Goal: Task Accomplishment & Management: Use online tool/utility

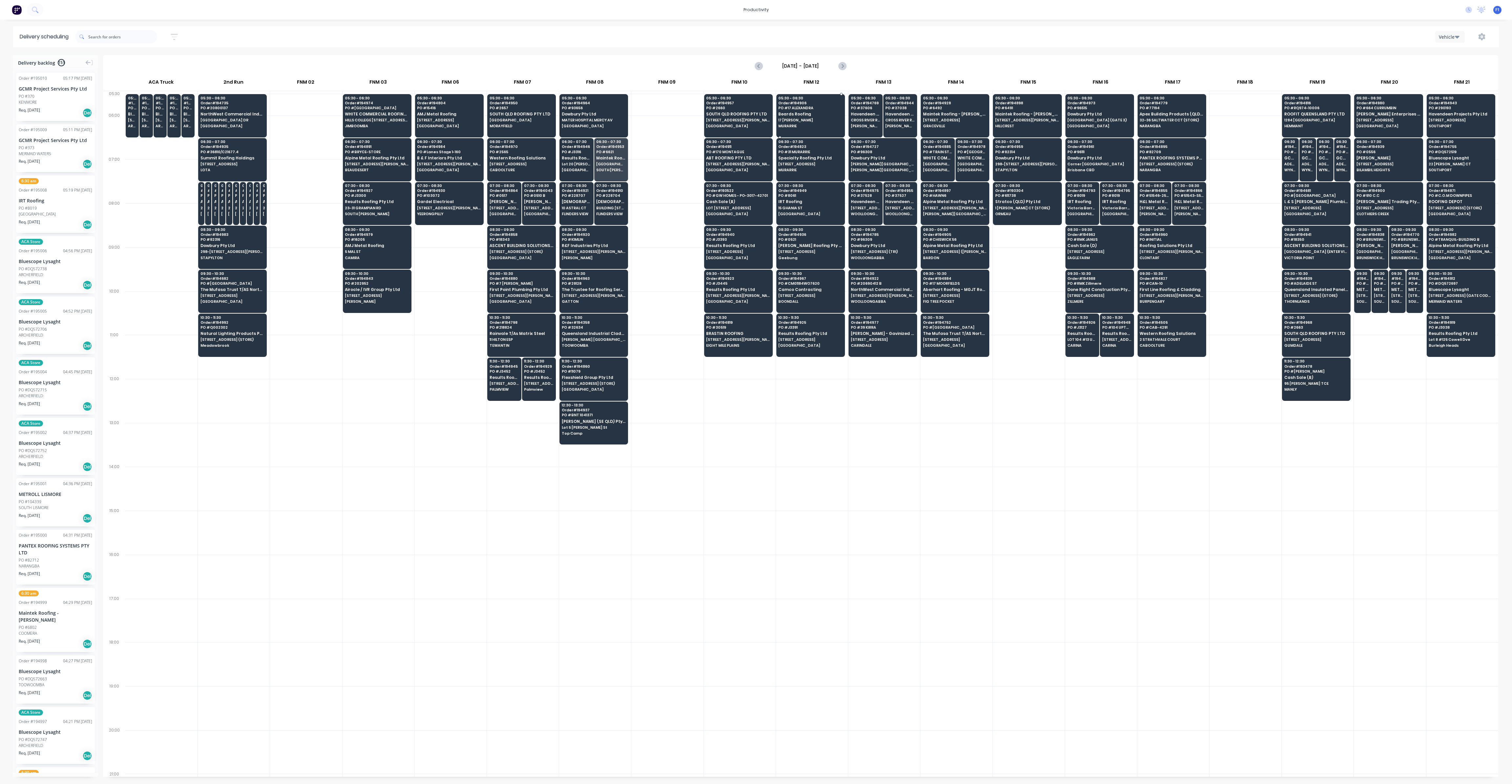
scroll to position [0, 0]
click at [535, 159] on span "Western Roofing Solutions" at bounding box center [521, 158] width 64 height 4
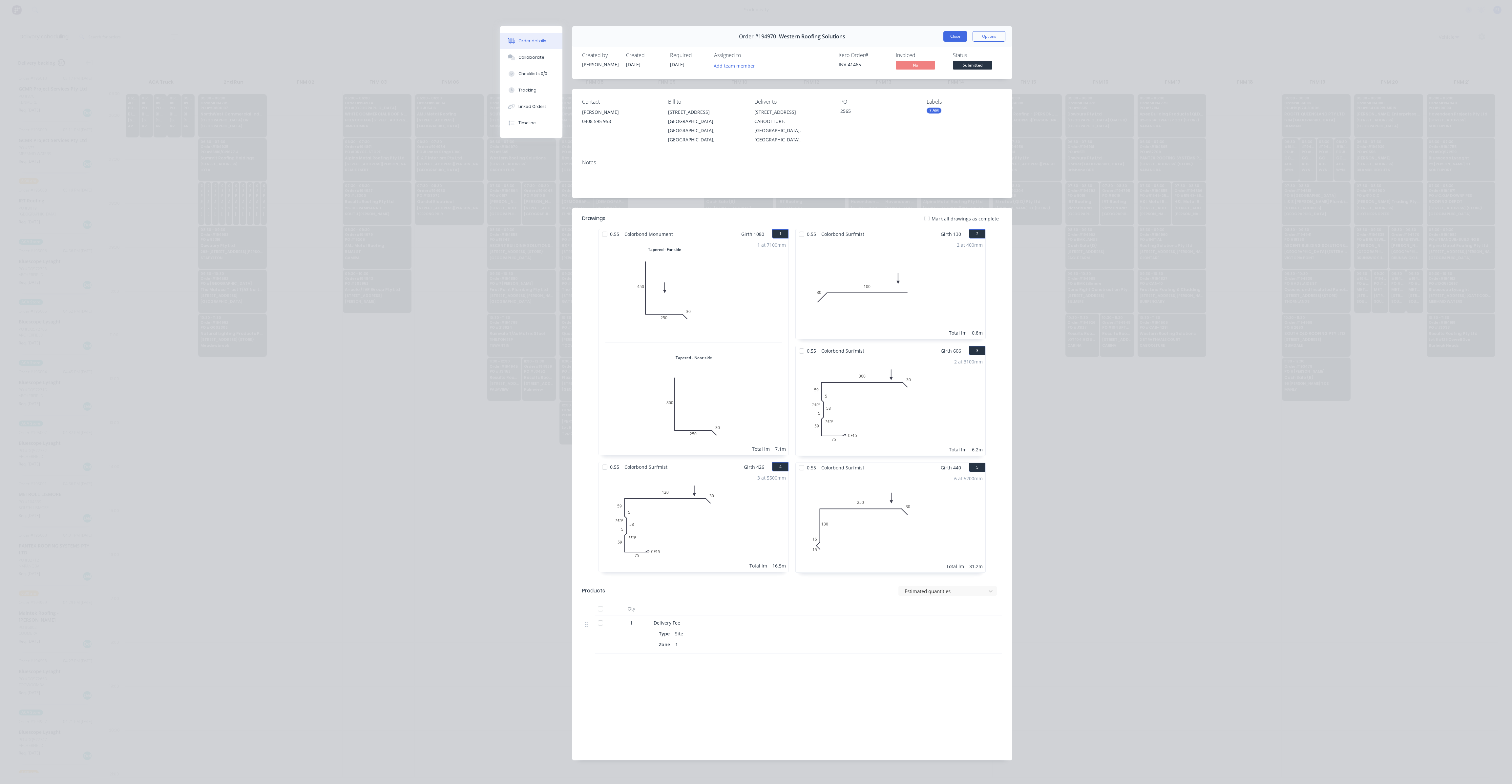
click at [954, 40] on button "Close" at bounding box center [955, 36] width 24 height 10
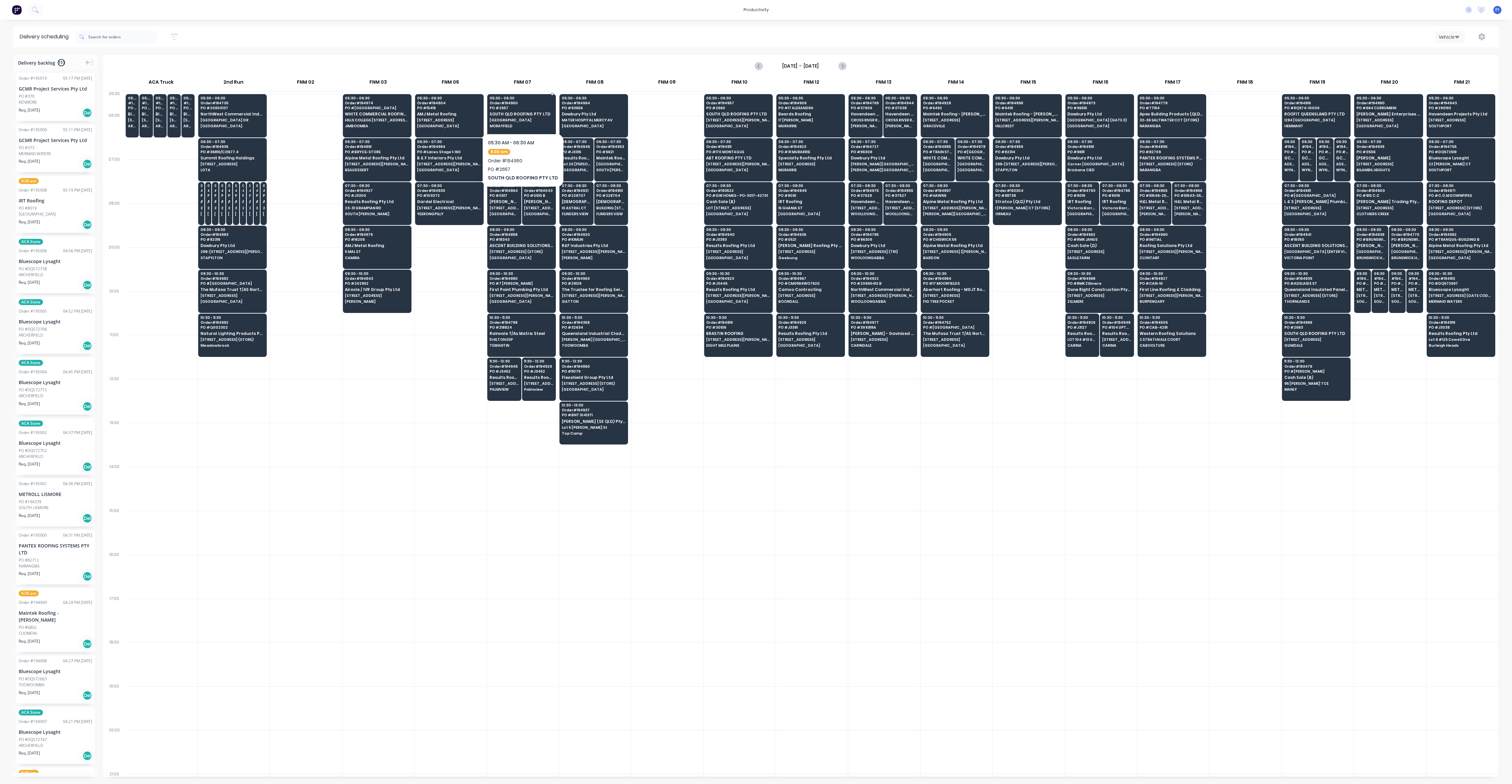
click at [543, 125] on span "MORAYFIELD" at bounding box center [521, 126] width 64 height 4
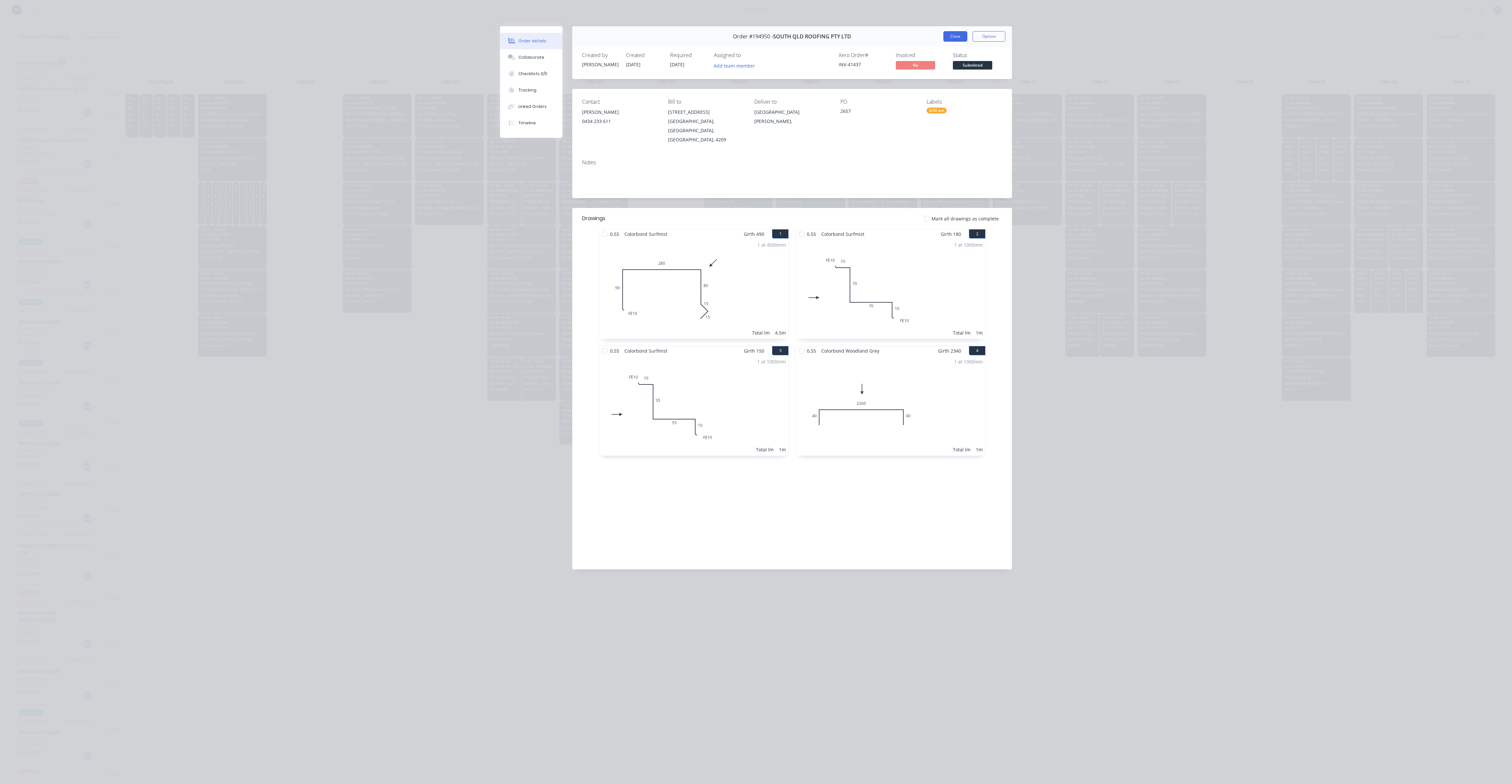
click at [952, 38] on button "Close" at bounding box center [955, 36] width 24 height 10
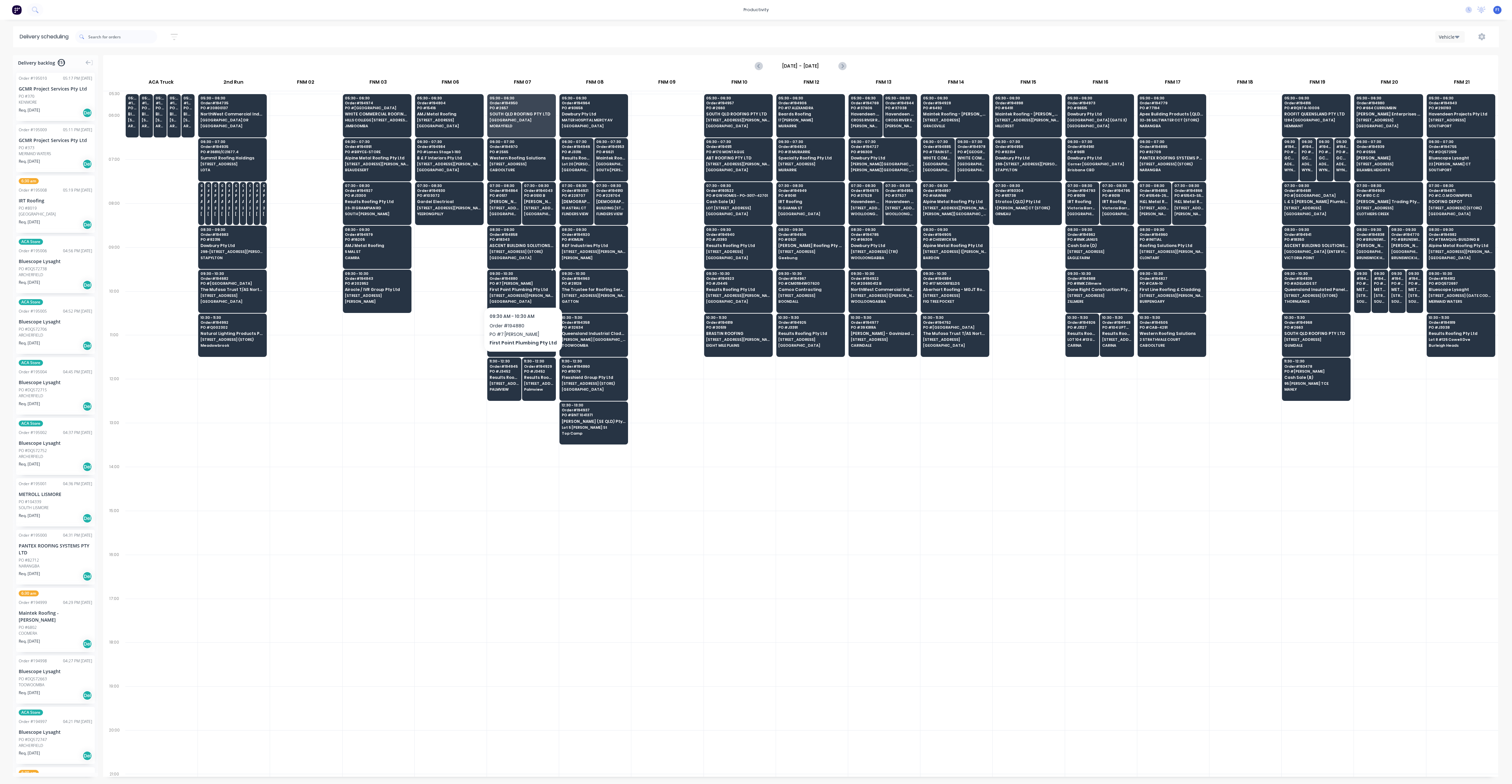
click at [523, 293] on span "[STREET_ADDRESS][PERSON_NAME]" at bounding box center [521, 295] width 64 height 4
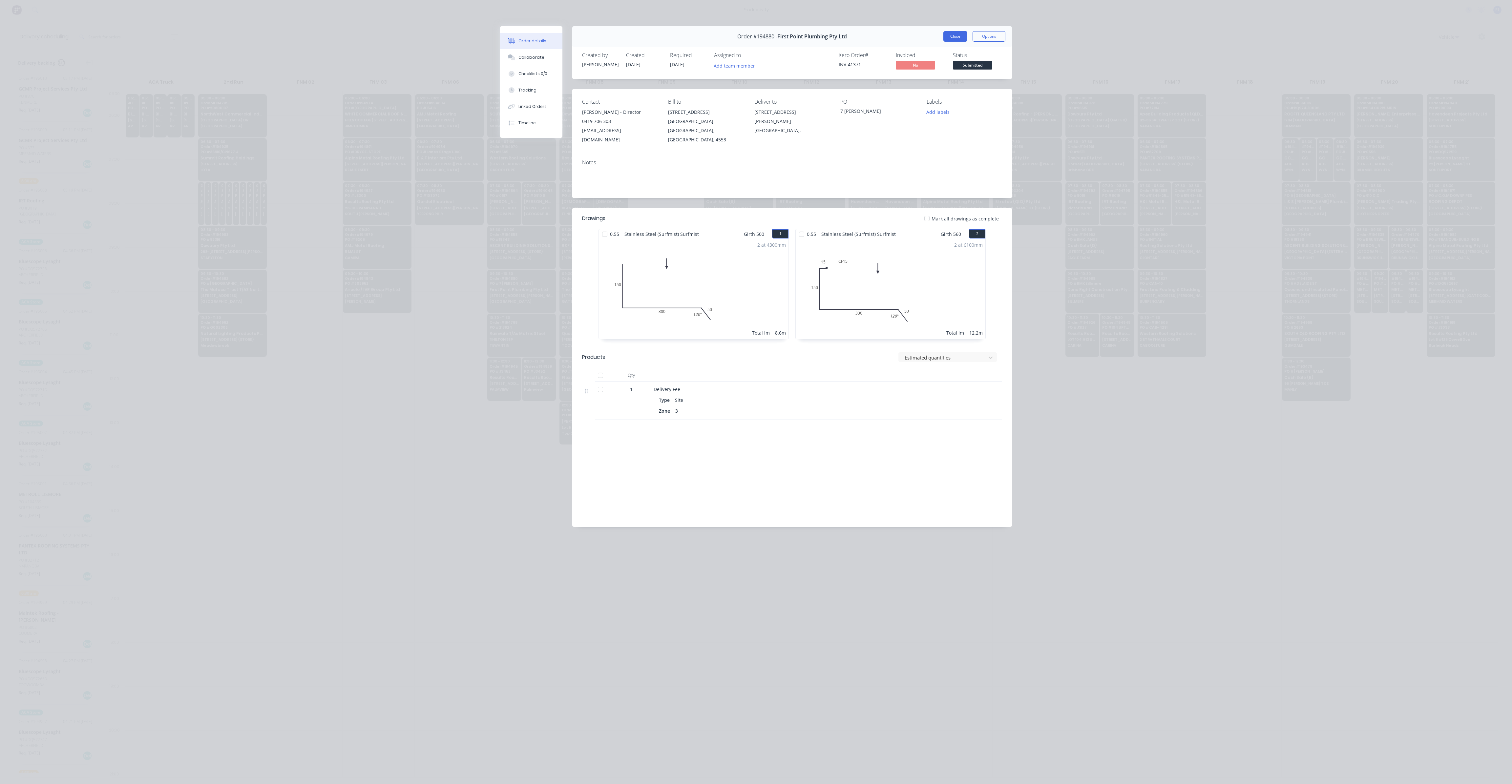
click at [955, 33] on button "Close" at bounding box center [955, 36] width 24 height 10
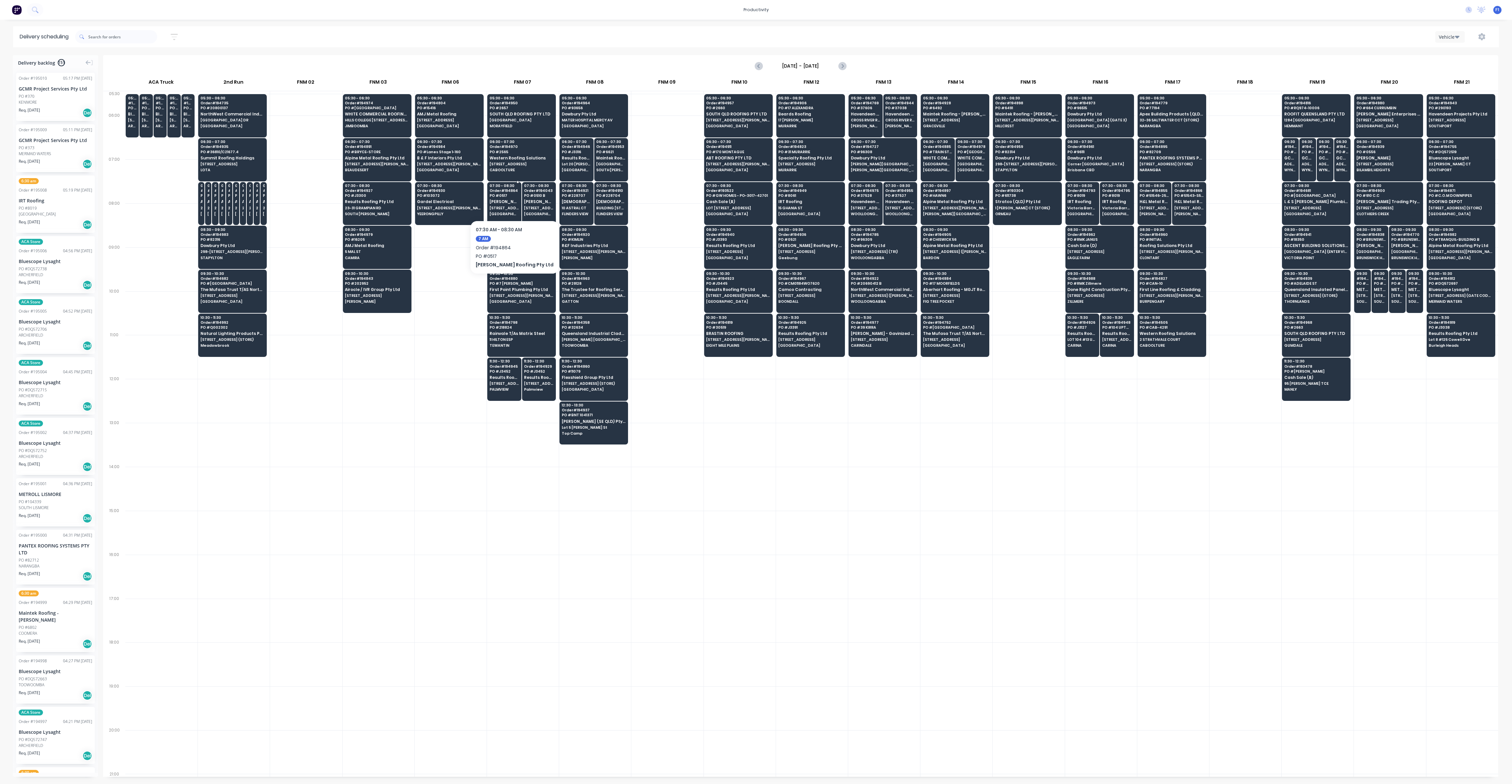
click at [510, 214] on span "[GEOGRAPHIC_DATA]" at bounding box center [504, 214] width 30 height 4
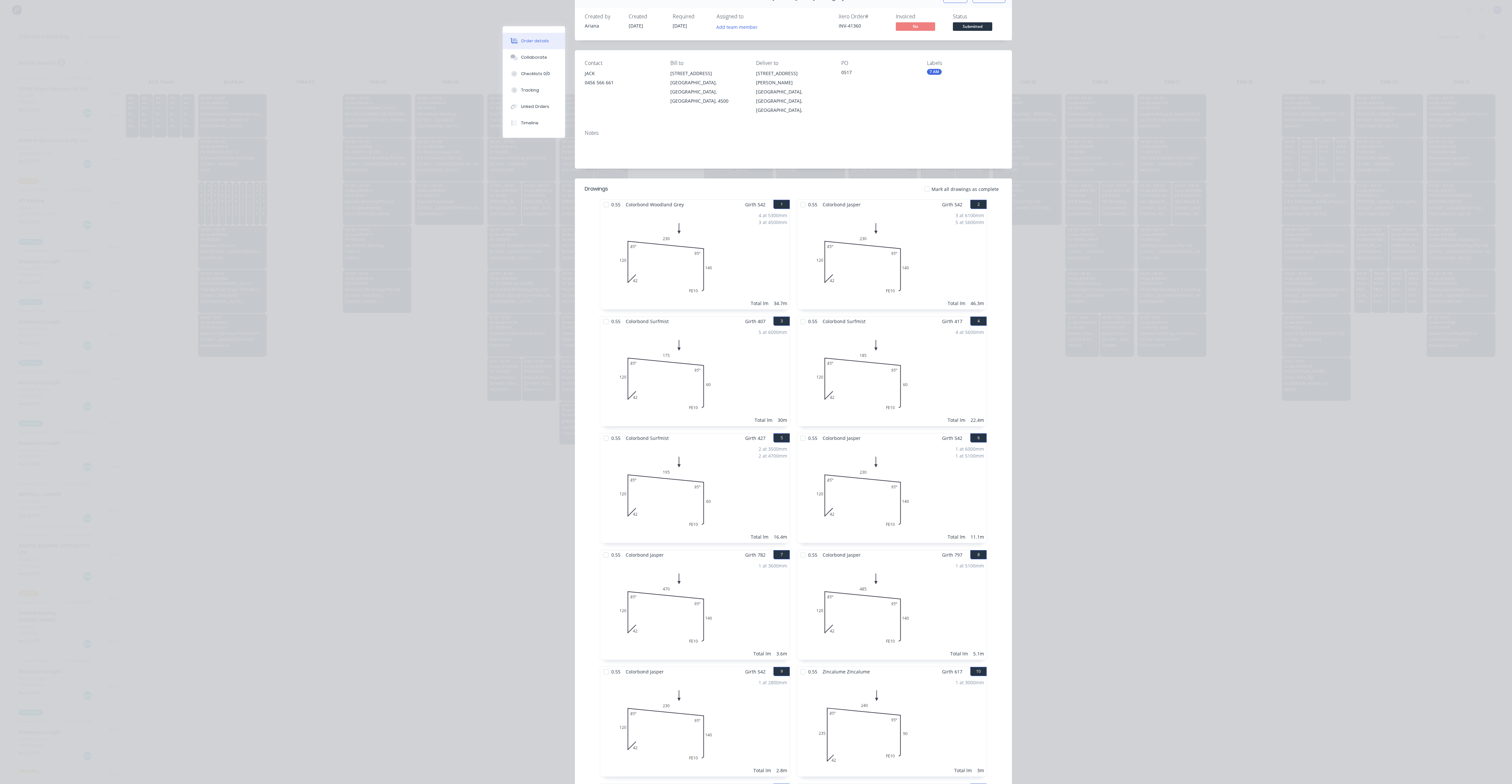
scroll to position [0, 0]
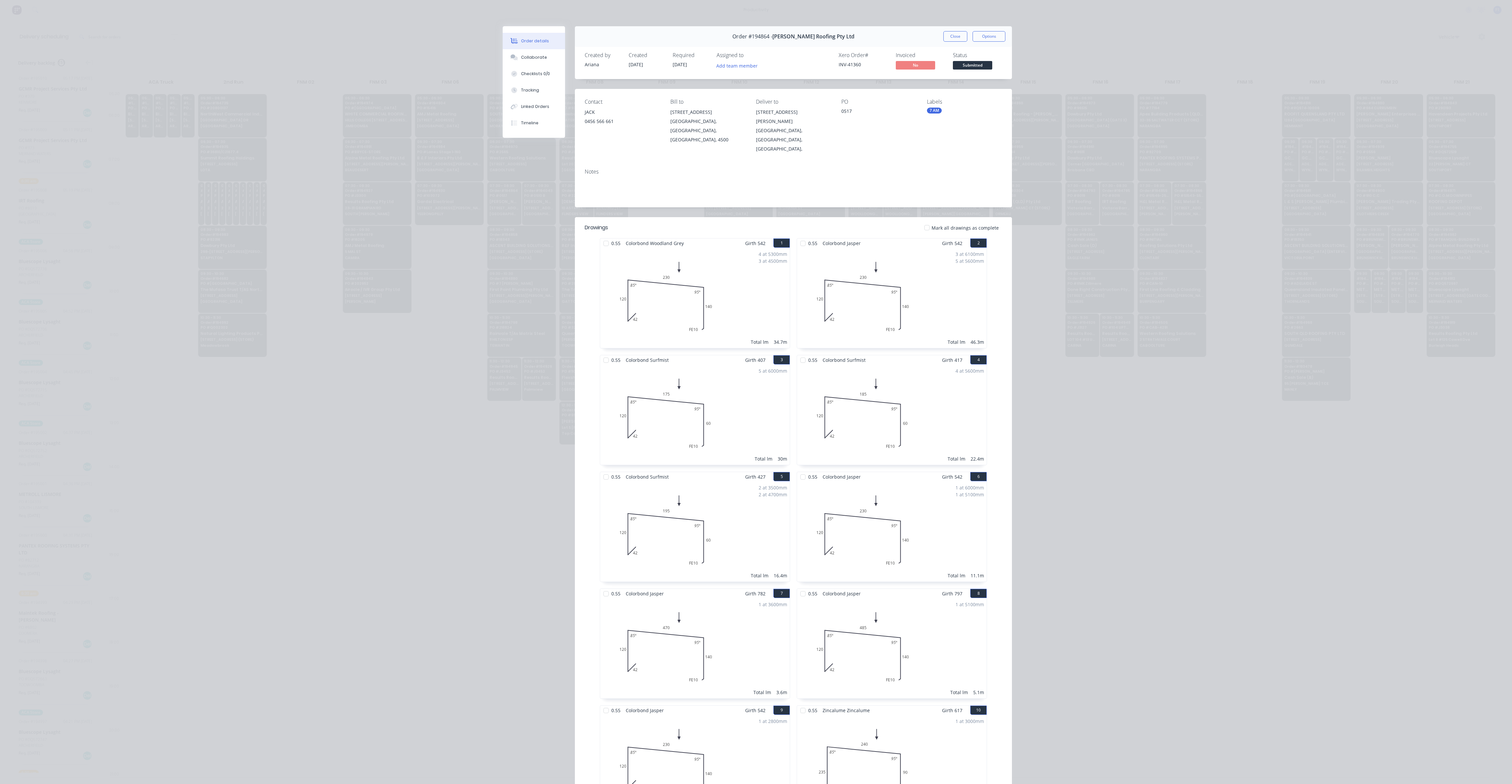
click at [947, 39] on button "Close" at bounding box center [955, 36] width 24 height 10
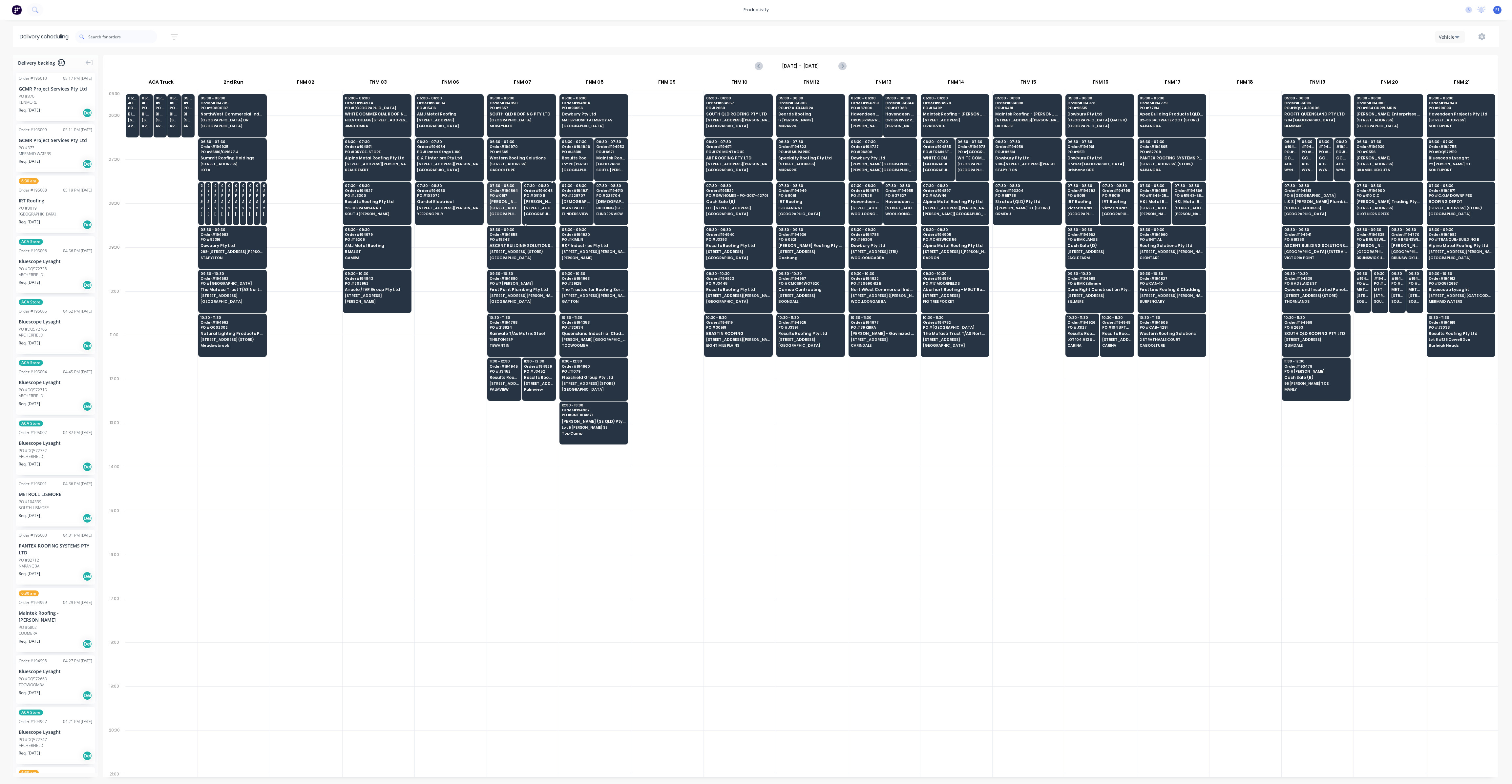
click at [540, 207] on span "[STREET_ADDRESS][PERSON_NAME]" at bounding box center [539, 208] width 30 height 4
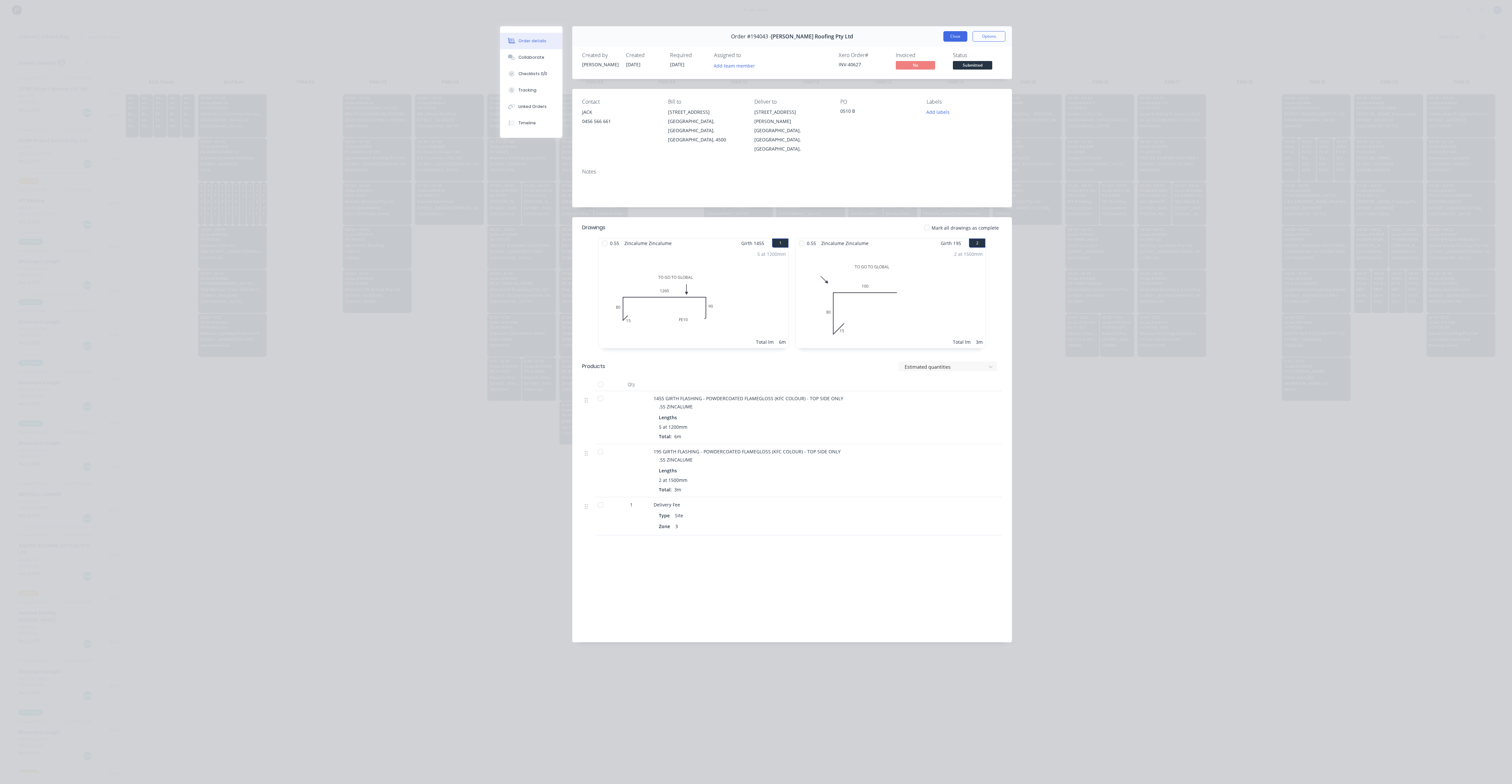
click at [955, 38] on button "Close" at bounding box center [955, 36] width 24 height 10
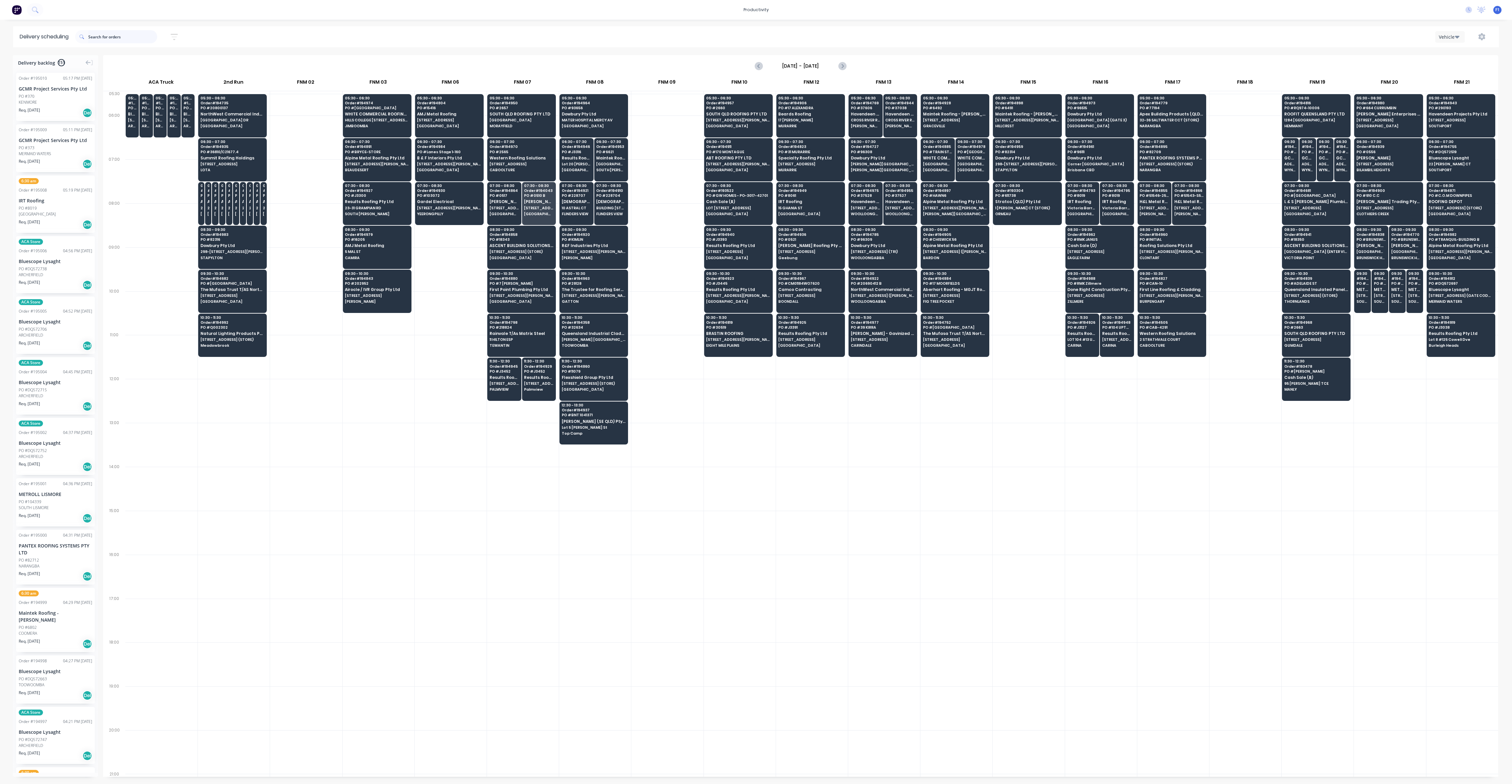
click at [111, 38] on input "text" at bounding box center [123, 37] width 69 height 13
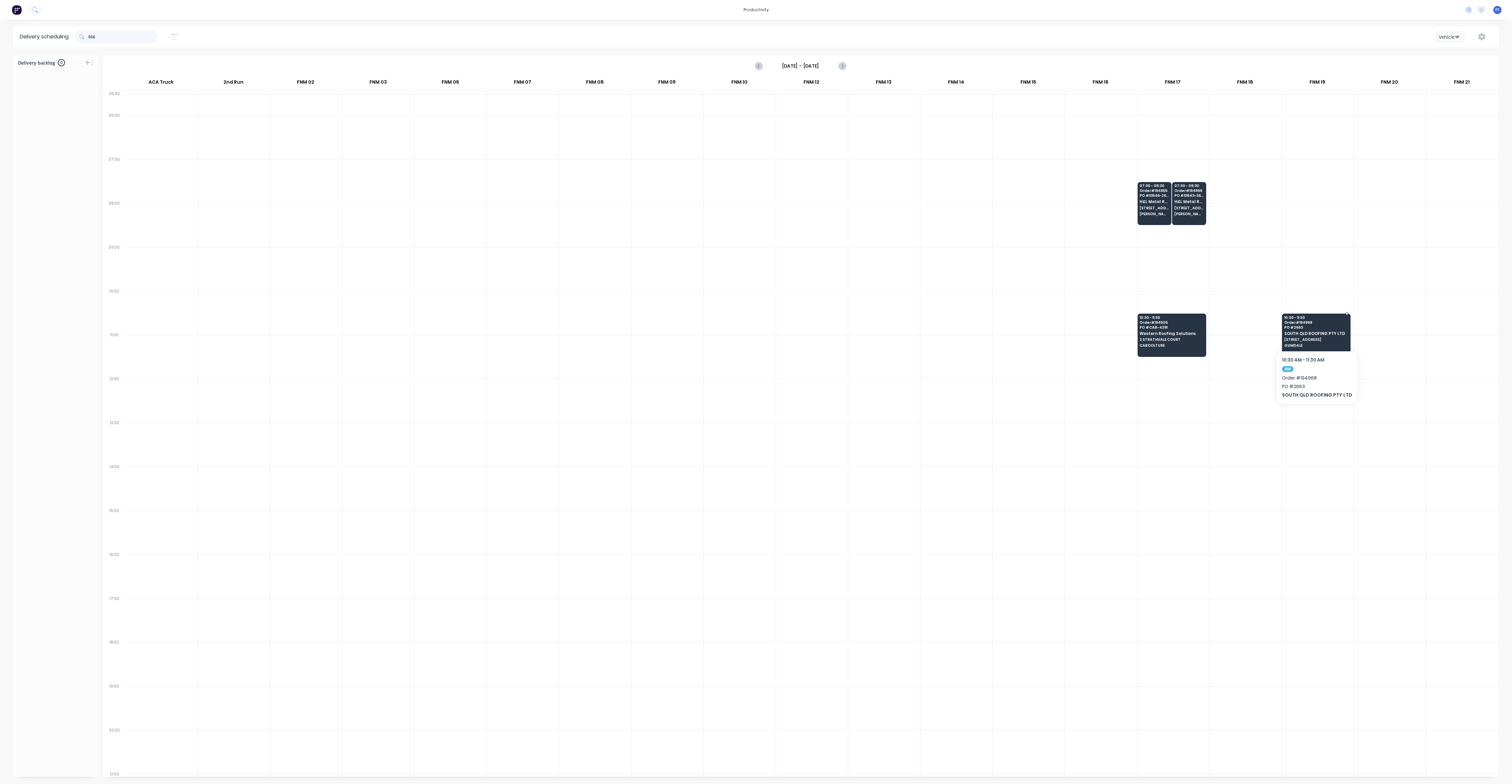
type input "968"
click at [1317, 344] on span "GUMDALE" at bounding box center [1316, 346] width 64 height 4
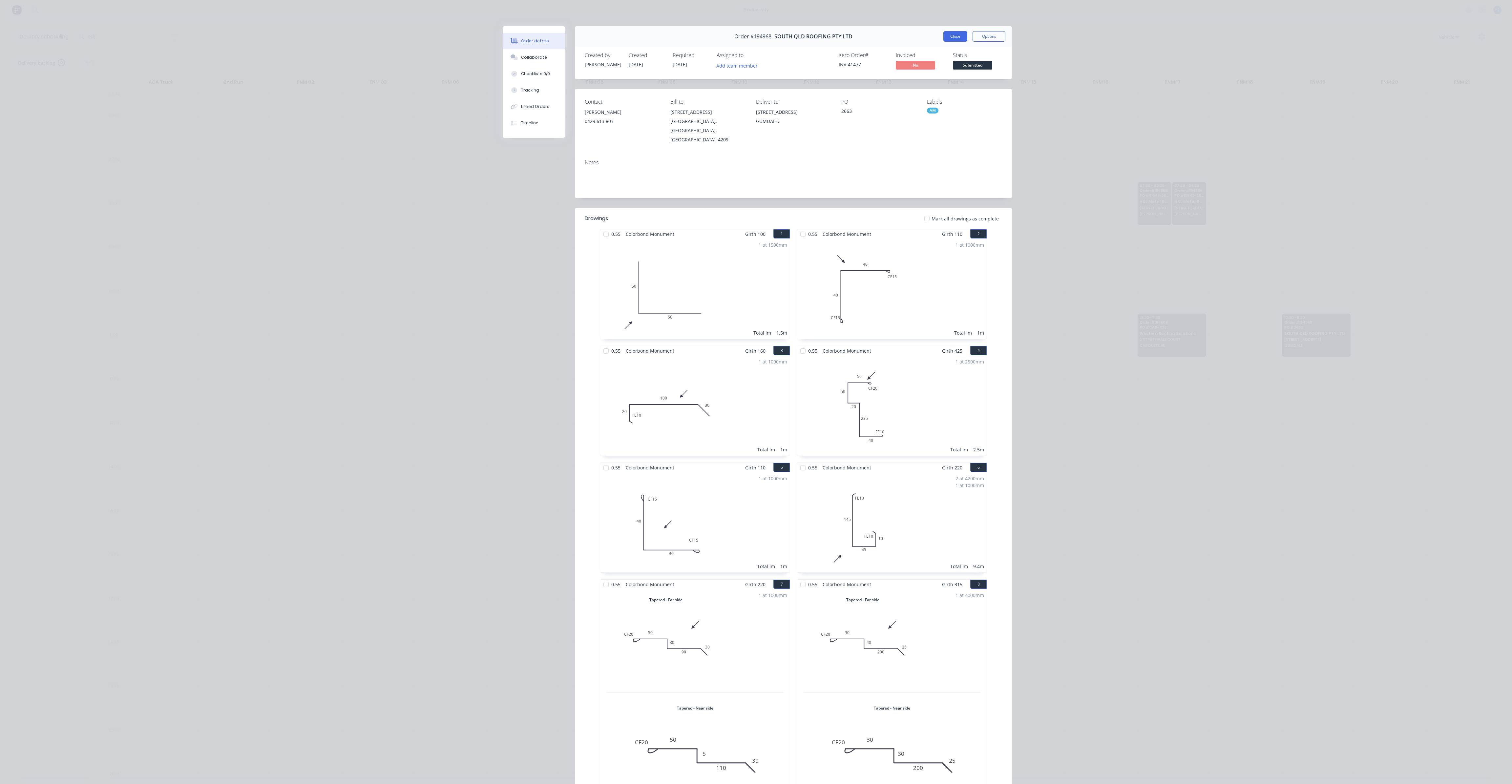
click at [949, 36] on button "Close" at bounding box center [955, 36] width 24 height 10
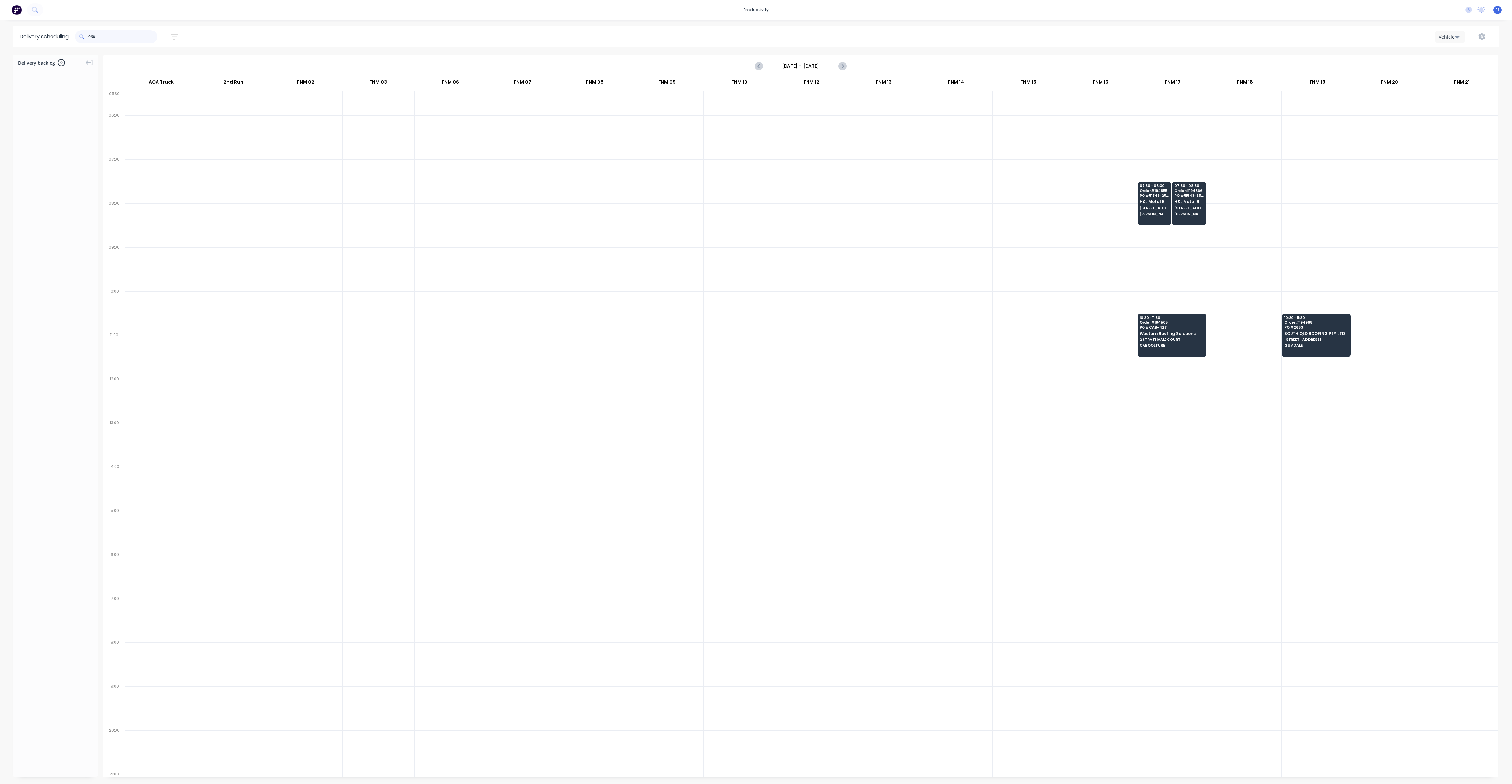
drag, startPoint x: 136, startPoint y: 42, endPoint x: 13, endPoint y: 22, distance: 124.6
click at [13, 22] on div "productivity productivity Workflow Planner Delivery Scheduling Timesheets No ne…" at bounding box center [756, 392] width 1512 height 784
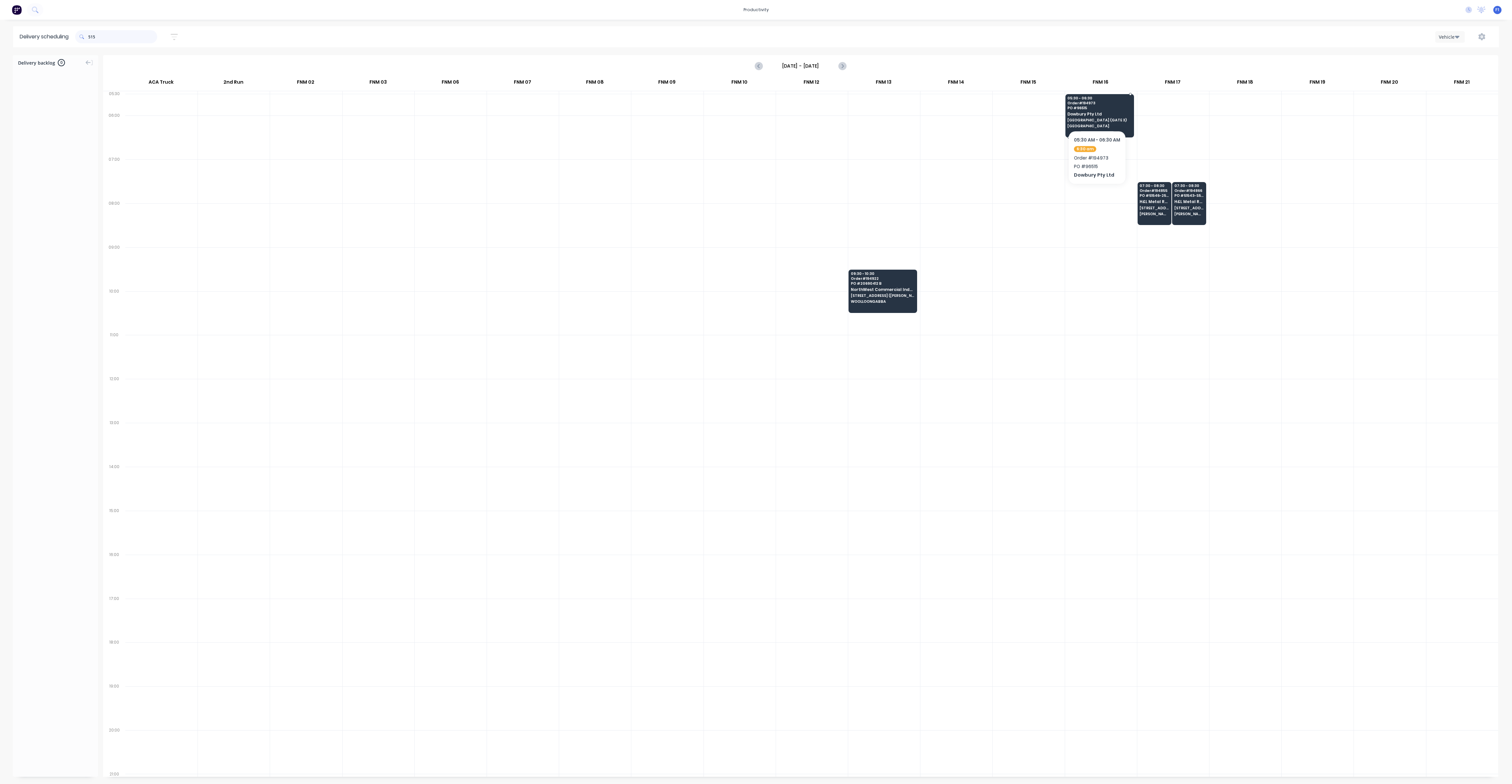
type input "515"
click at [1097, 111] on div "05:30 - 06:30 Order # 194973 PO # 96515 Dowbury Pty Ltd [GEOGRAPHIC_DATA] (GATE…" at bounding box center [1099, 112] width 68 height 37
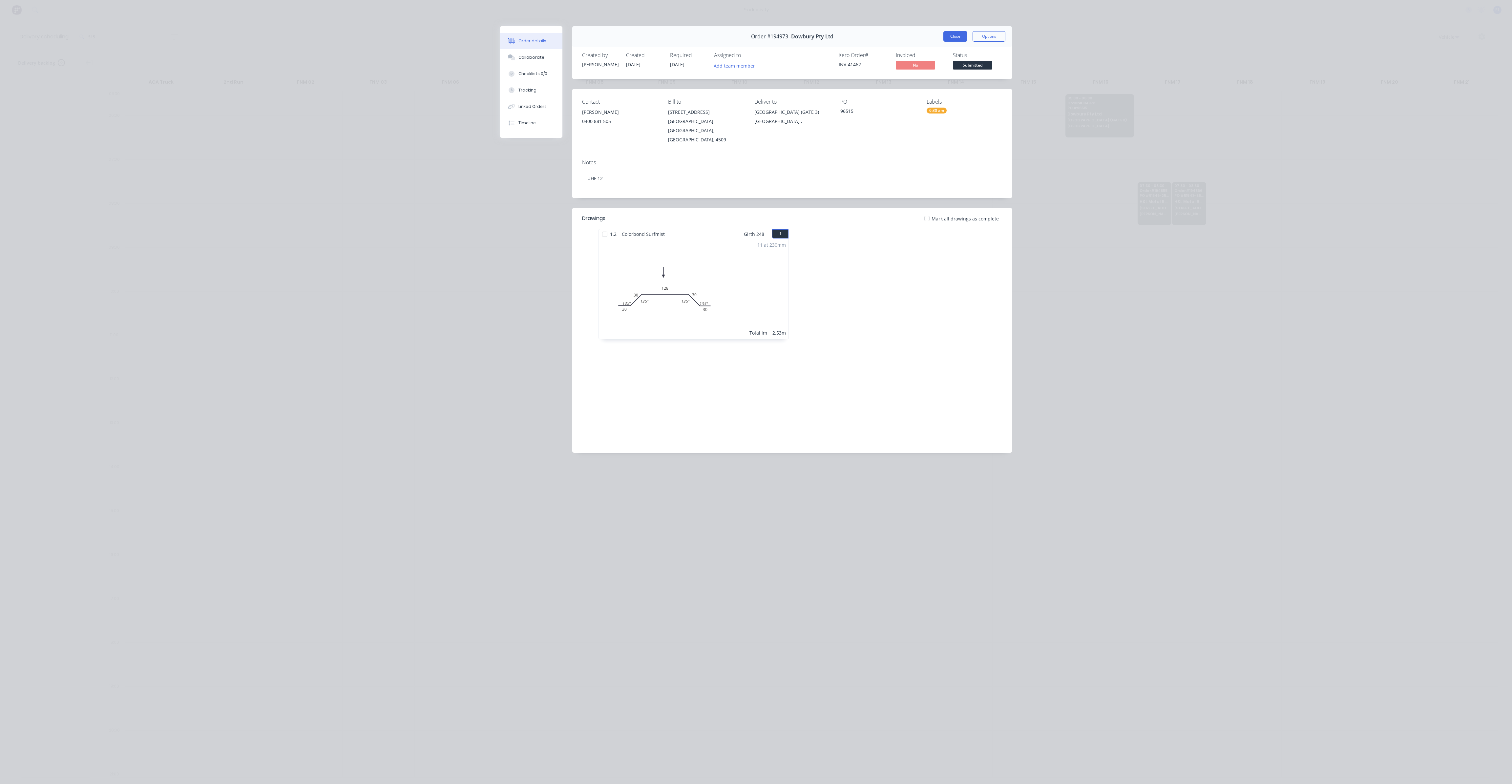
click at [958, 39] on button "Close" at bounding box center [955, 36] width 24 height 10
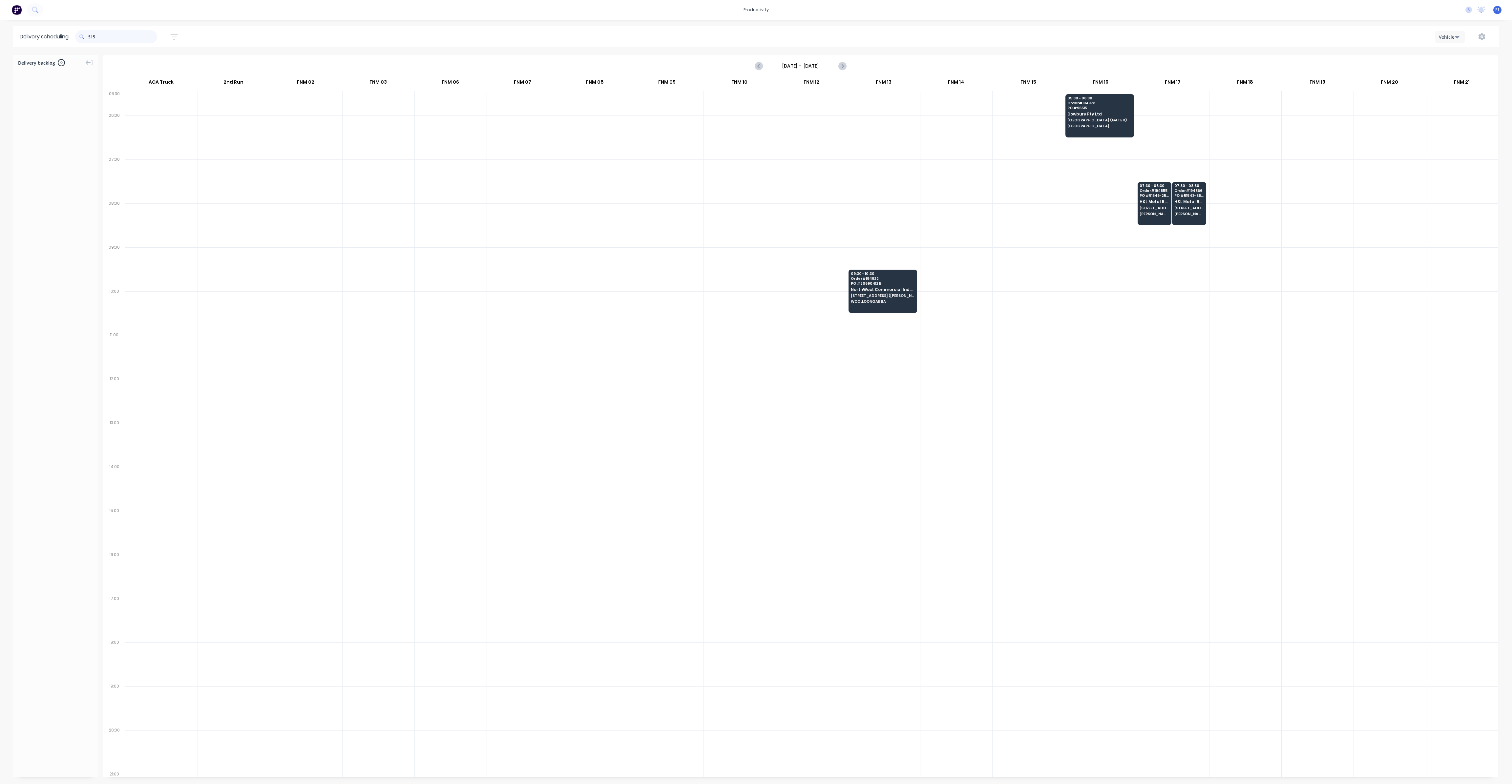
drag, startPoint x: 126, startPoint y: 37, endPoint x: 18, endPoint y: 3, distance: 113.2
click at [18, 3] on div "productivity productivity Workflow Planner Delivery Scheduling Timesheets No ne…" at bounding box center [756, 392] width 1512 height 784
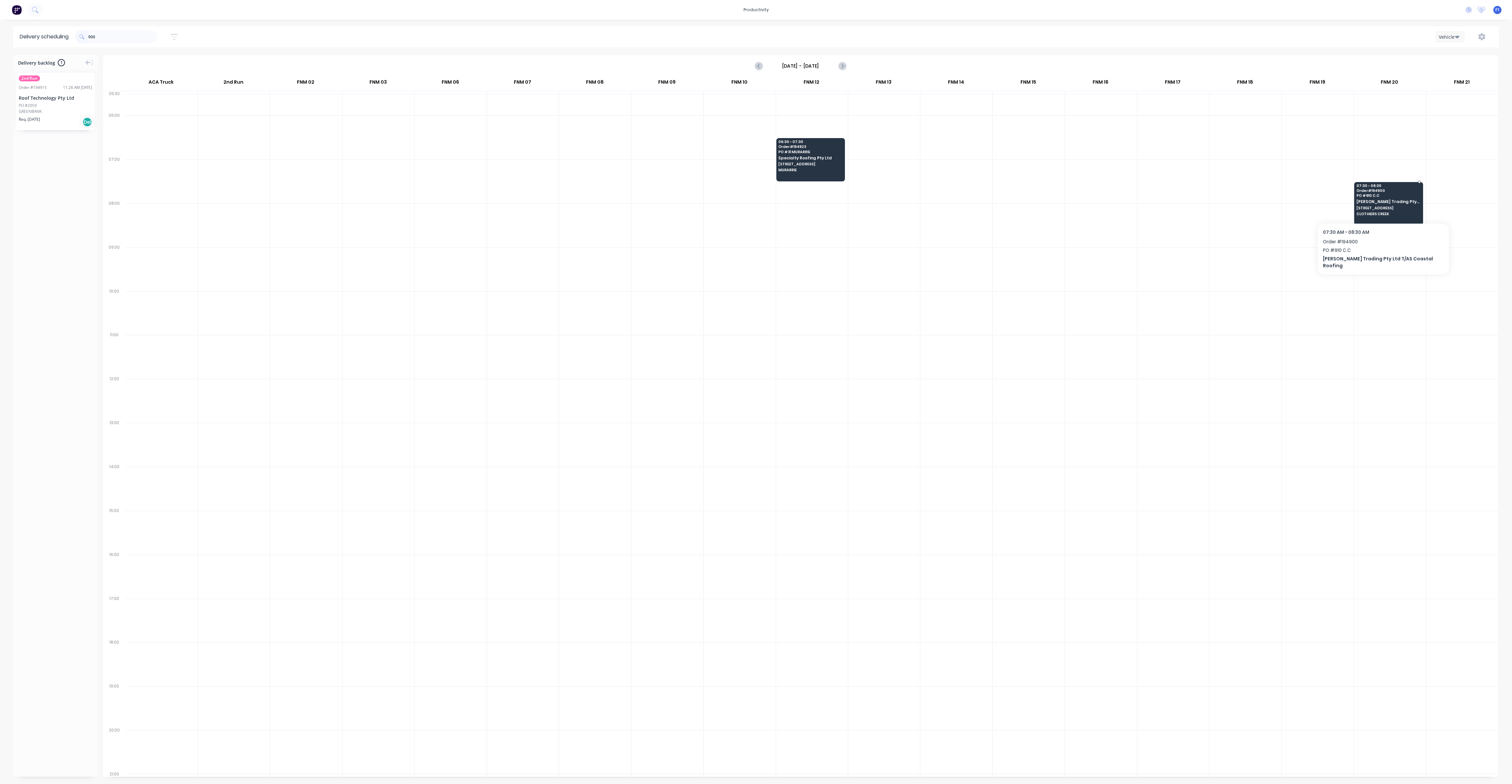
click at [1376, 207] on span "[STREET_ADDRESS]" at bounding box center [1388, 208] width 64 height 4
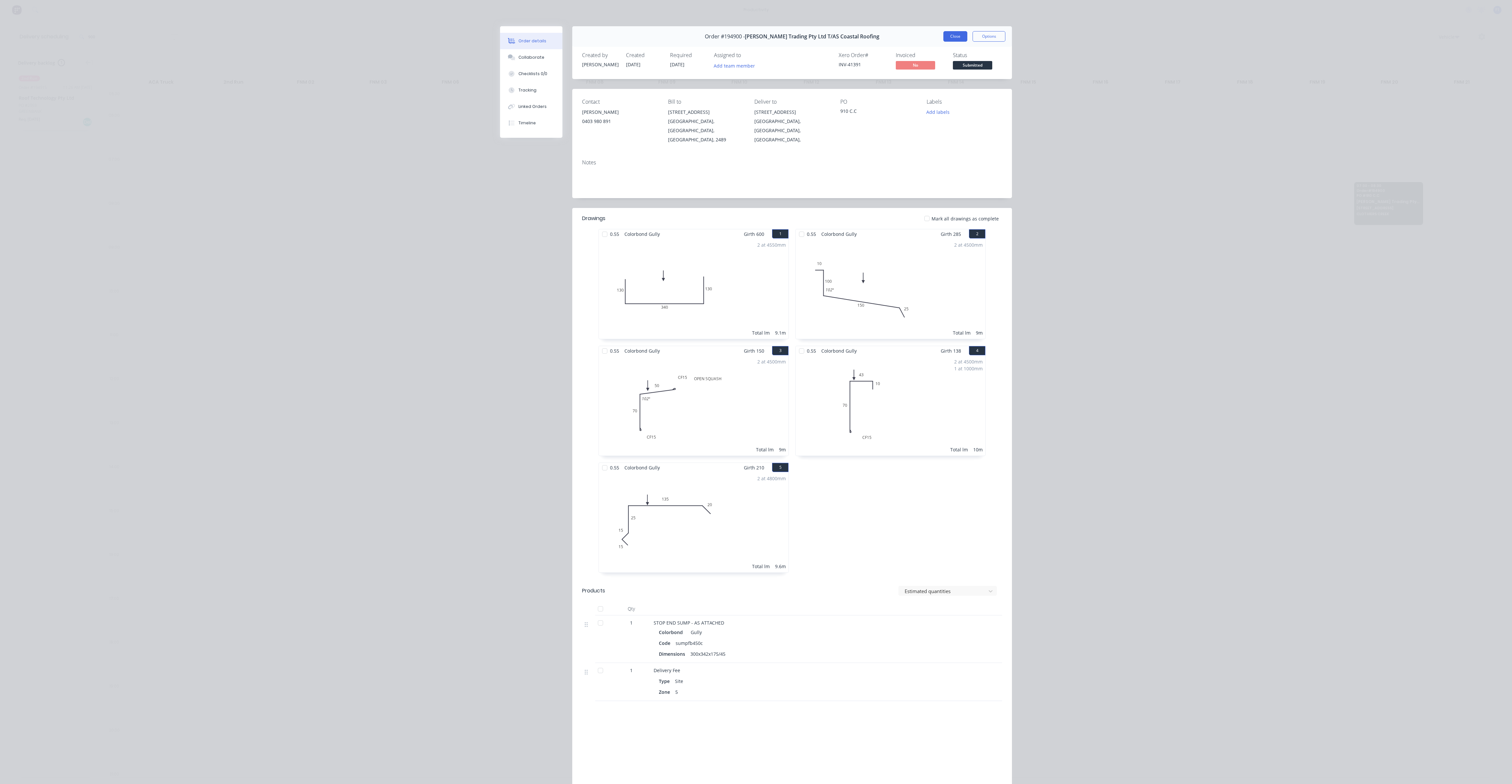
click at [958, 33] on button "Close" at bounding box center [955, 36] width 24 height 10
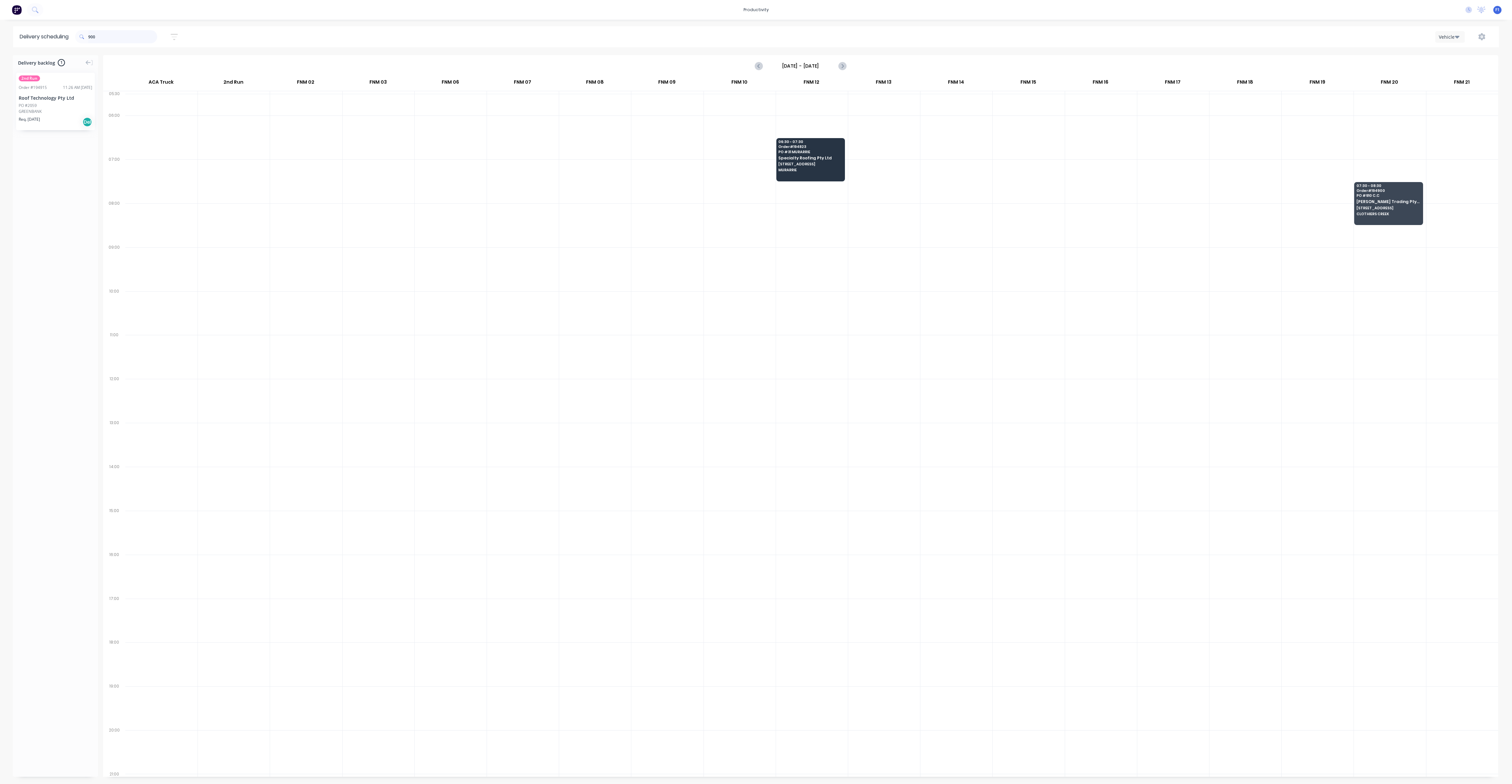
click at [138, 38] on input "900" at bounding box center [123, 37] width 69 height 13
type input "939"
click at [1383, 164] on span "[STREET_ADDRESS]" at bounding box center [1388, 164] width 64 height 4
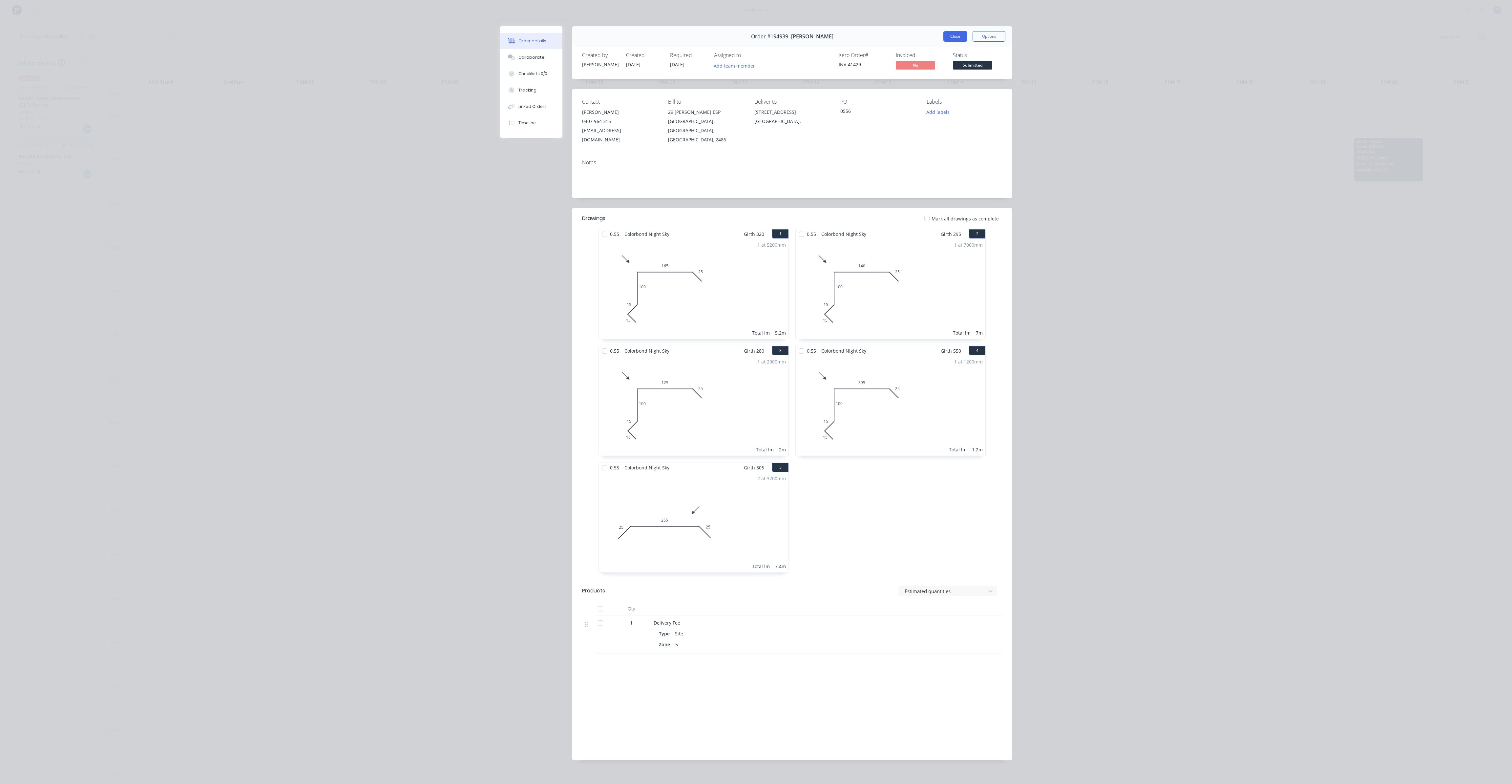
click at [947, 32] on button "Close" at bounding box center [955, 36] width 24 height 10
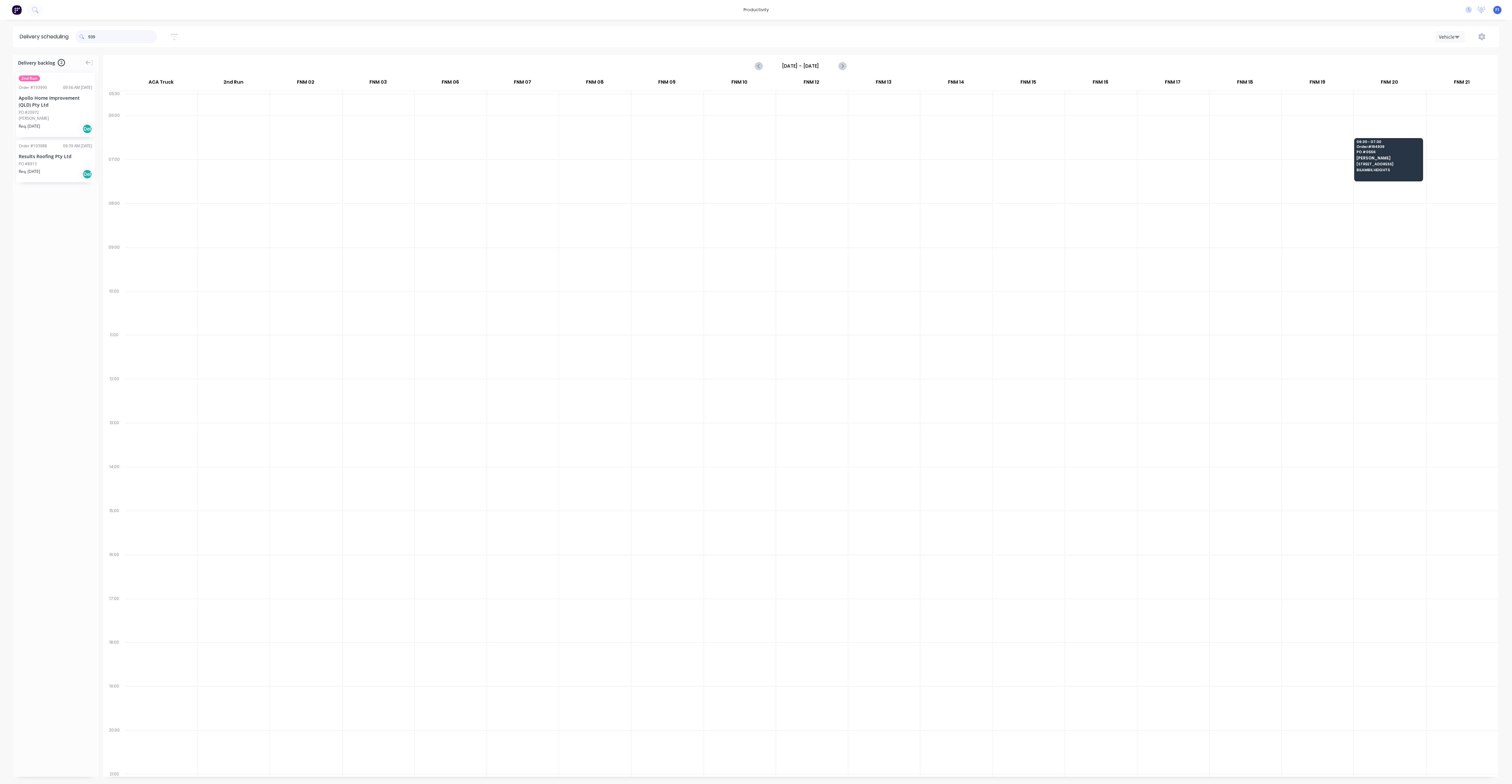
drag, startPoint x: 142, startPoint y: 36, endPoint x: 0, endPoint y: -43, distance: 162.5
click at [0, 0] on html "productivity productivity Workflow Planner Delivery Scheduling Timesheets No ne…" at bounding box center [756, 392] width 1512 height 784
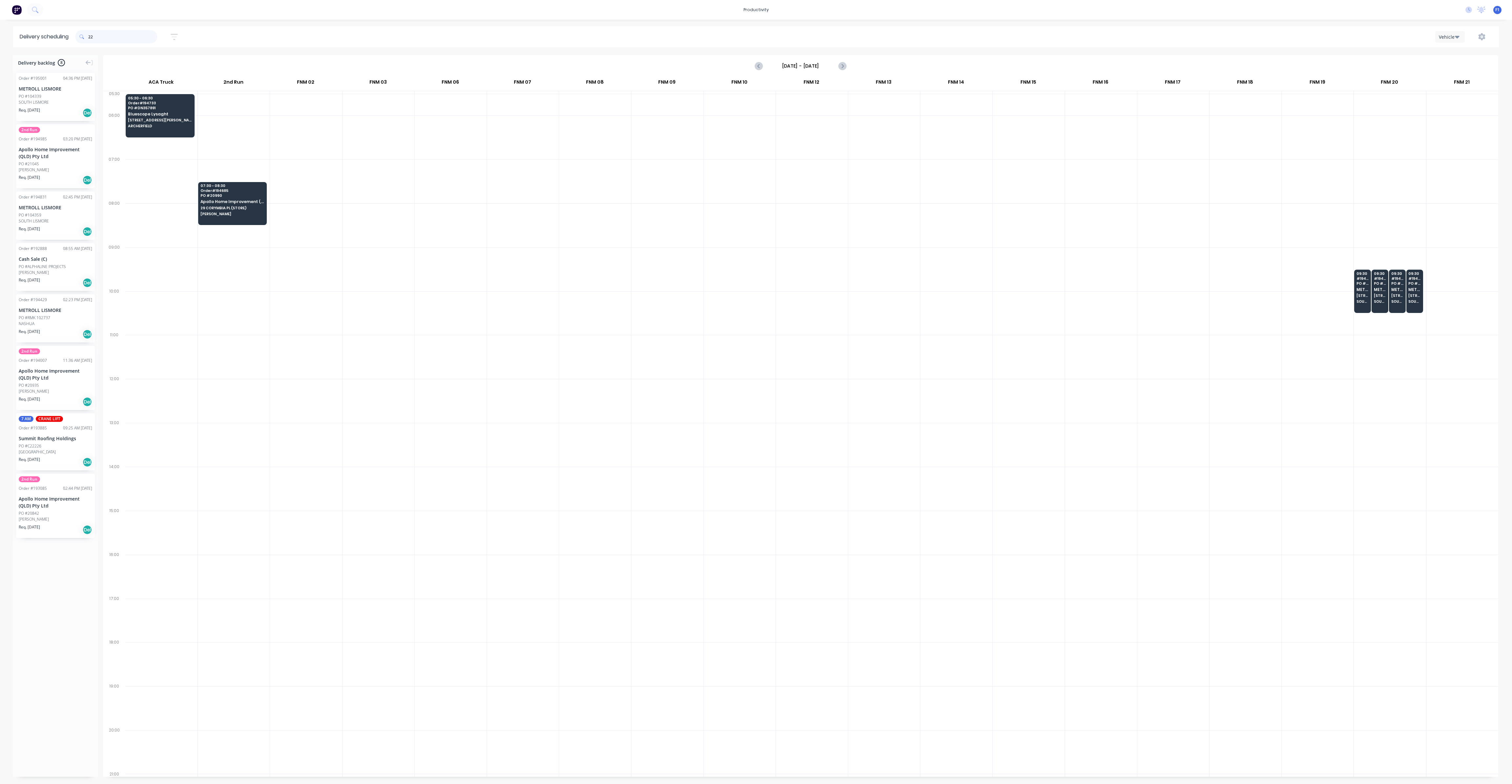
type input "2"
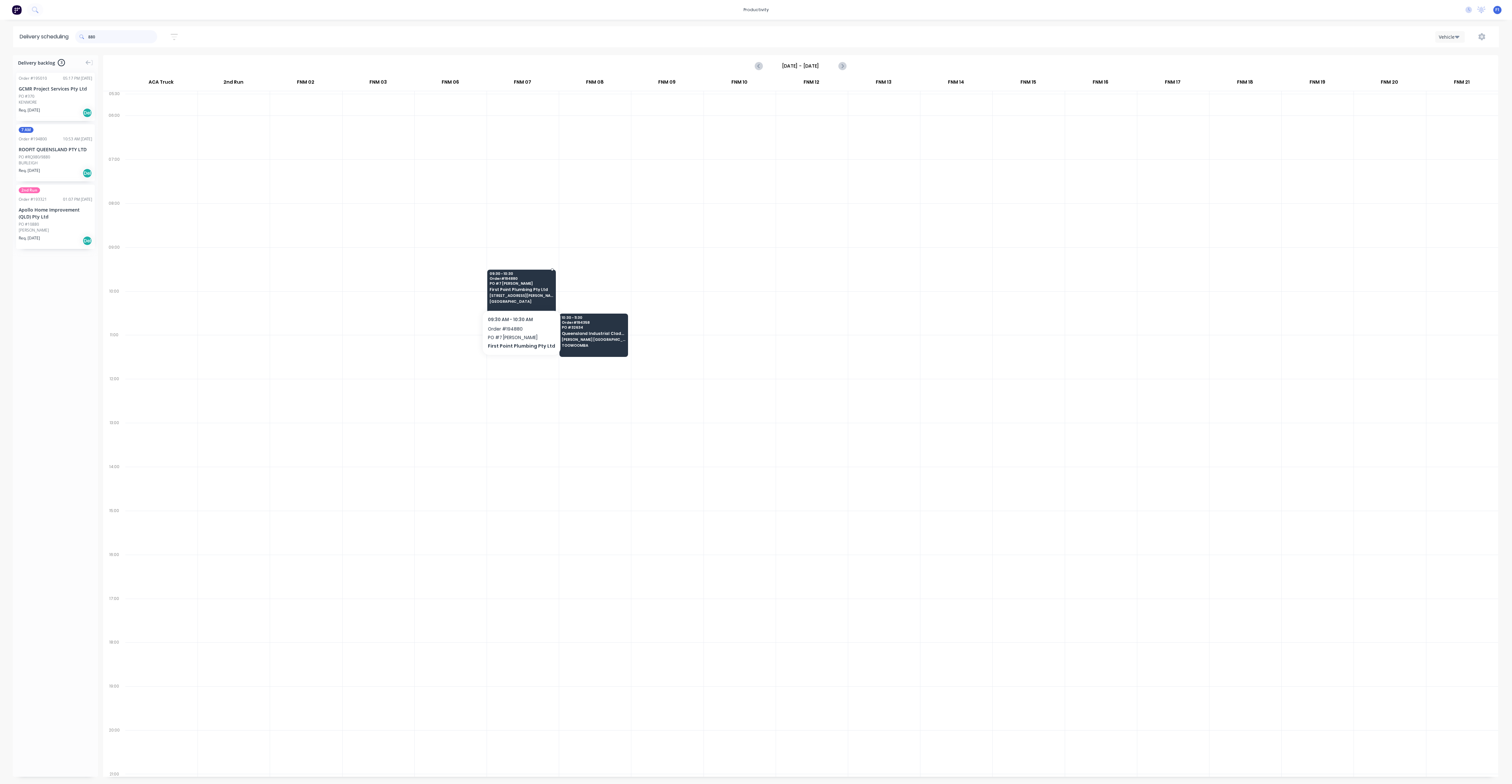
type input "880"
click at [519, 293] on span "[STREET_ADDRESS][PERSON_NAME]" at bounding box center [521, 295] width 64 height 4
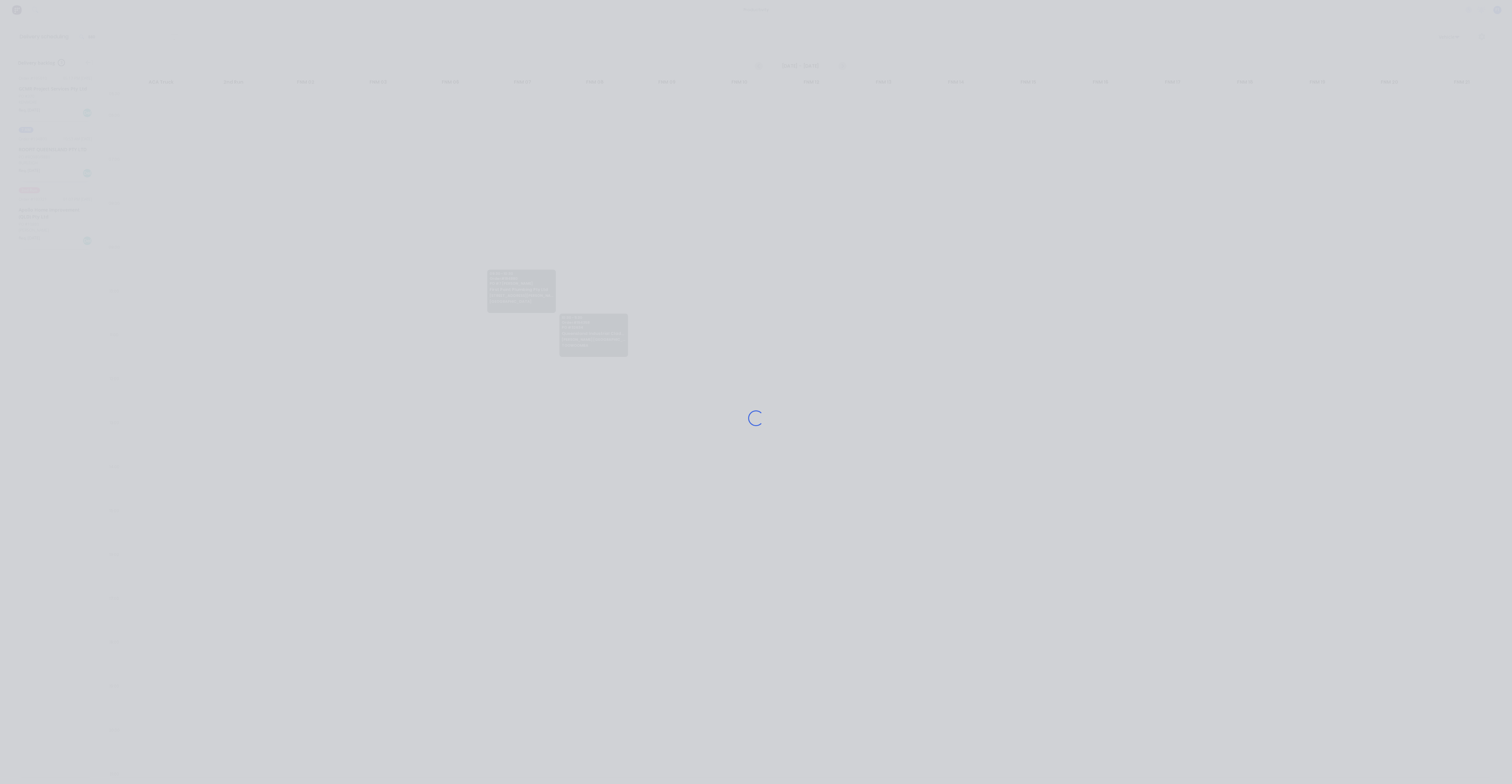
click at [519, 293] on div "Loading..." at bounding box center [756, 418] width 525 height 784
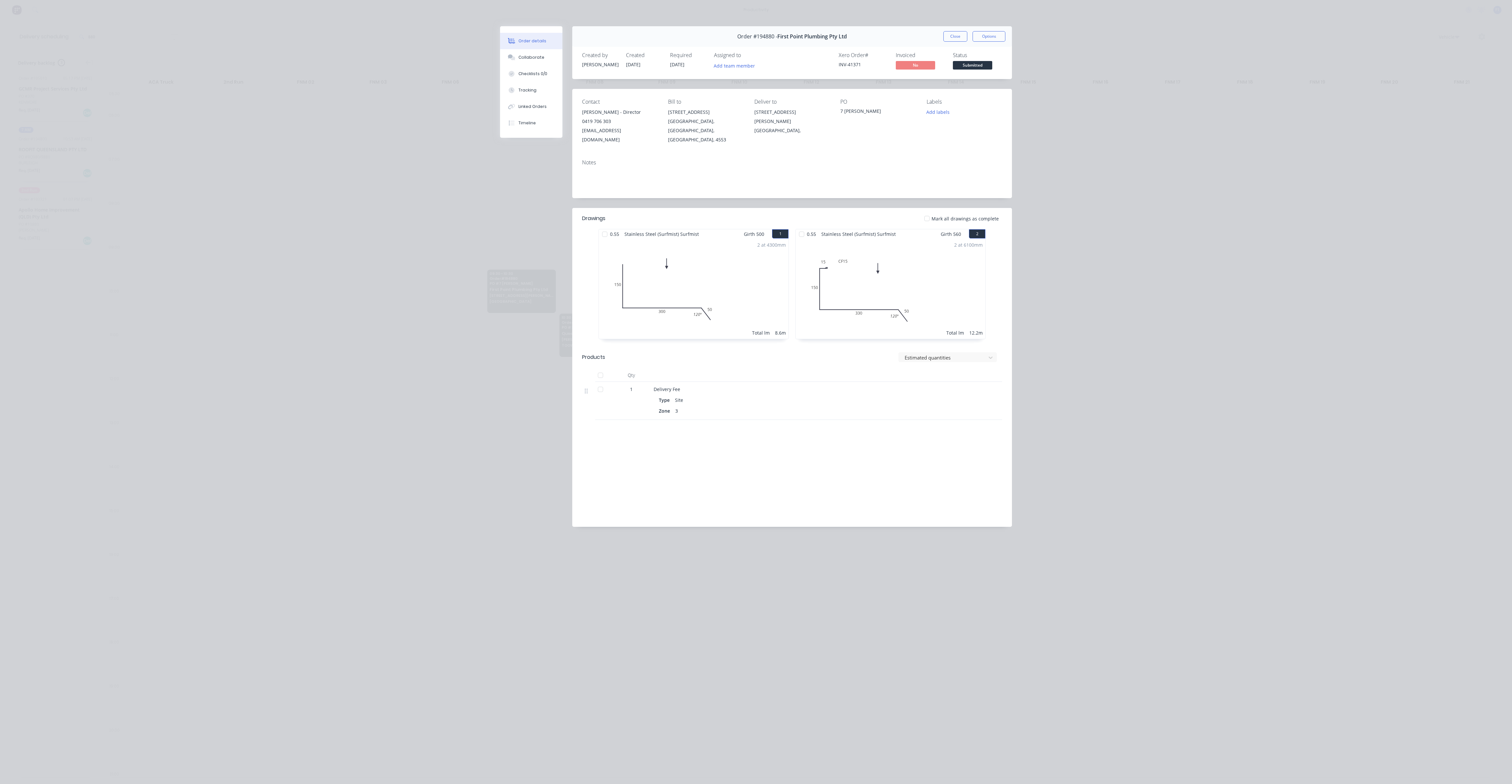
click at [1213, 195] on div "Order details Collaborate Checklists 0/0 Tracking Linked Orders Timeline Order …" at bounding box center [756, 392] width 1512 height 784
click at [958, 41] on button "Close" at bounding box center [955, 36] width 24 height 10
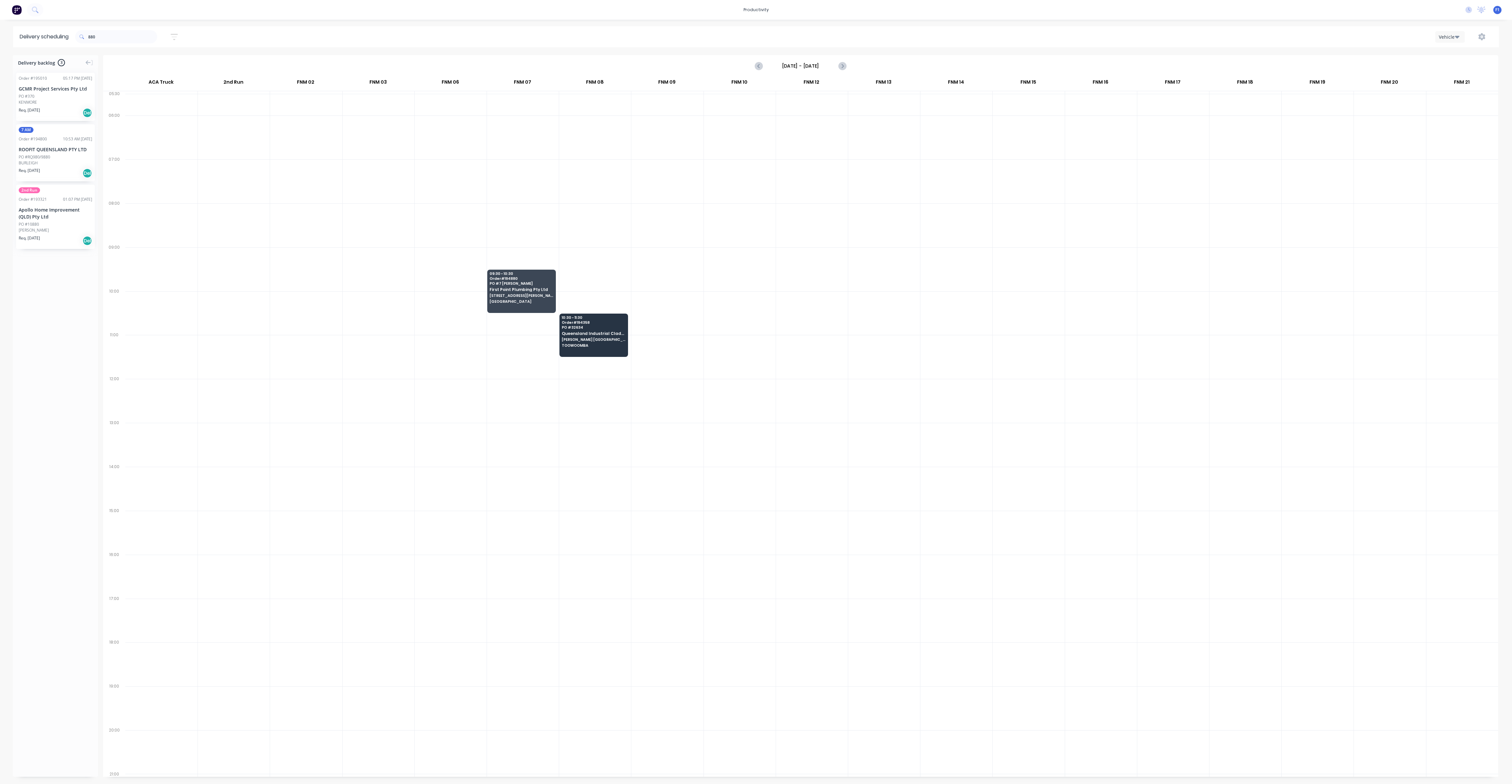
click at [63, 140] on div "10:53 AM [DATE]" at bounding box center [77, 139] width 29 height 6
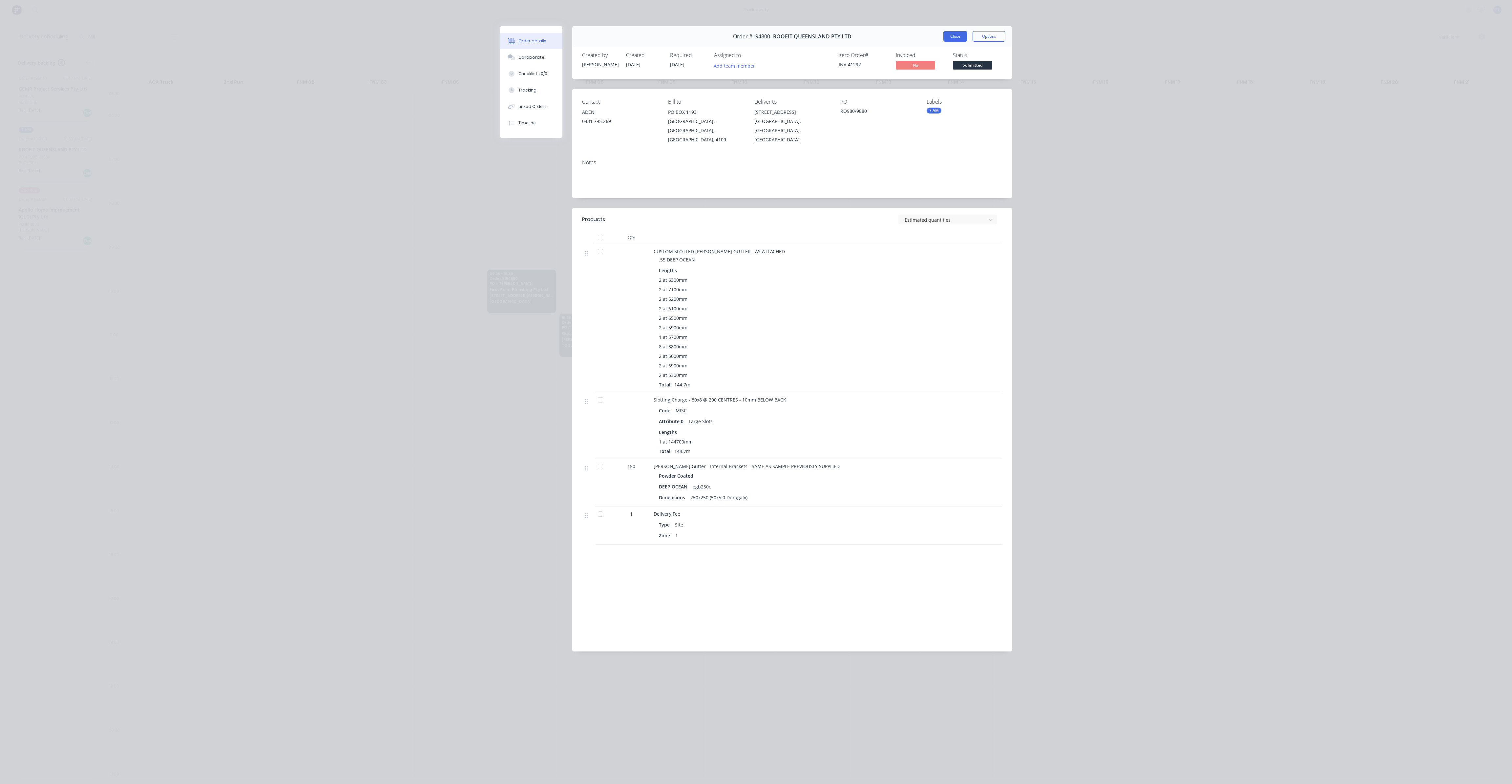
click at [958, 31] on button "Close" at bounding box center [955, 36] width 24 height 10
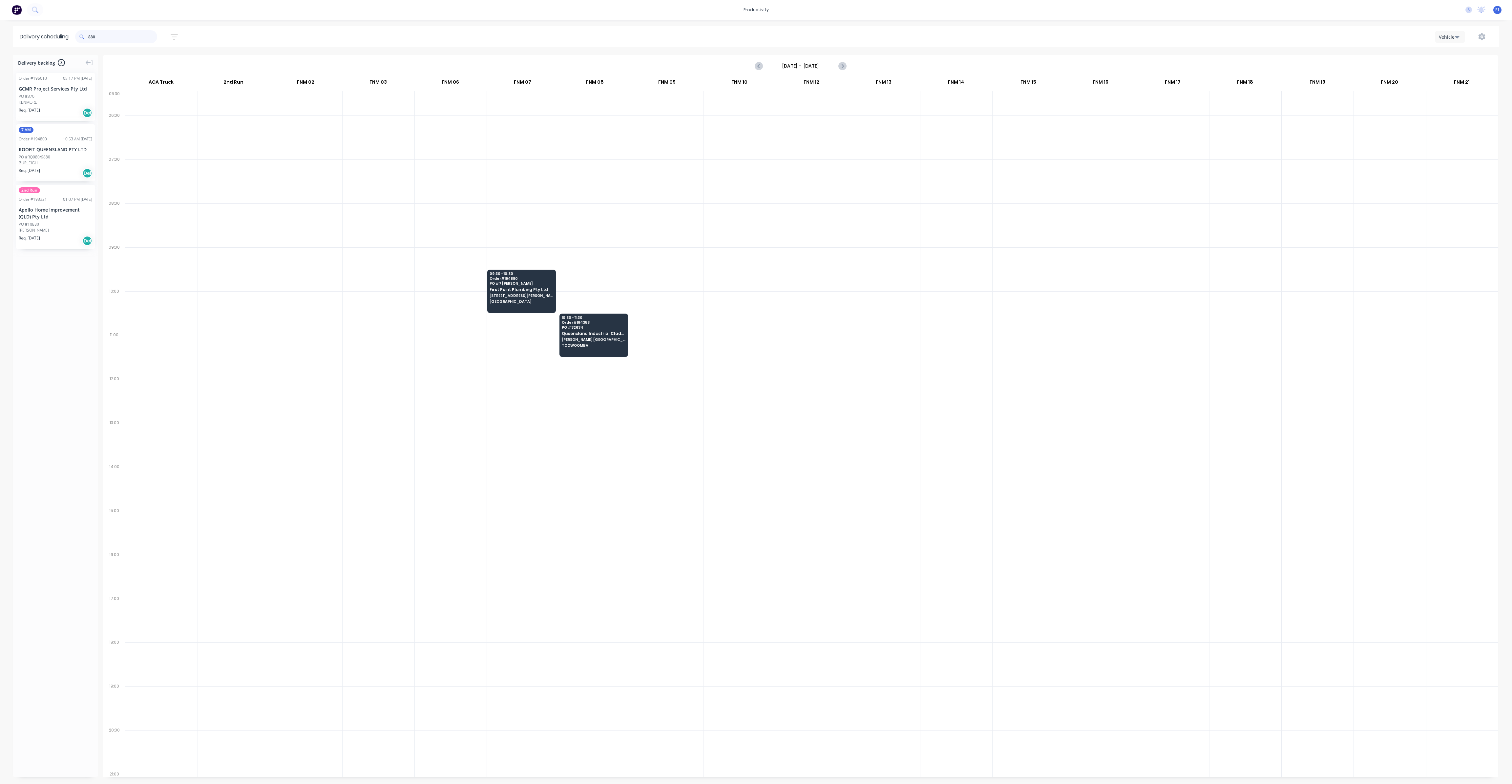
drag, startPoint x: 106, startPoint y: 34, endPoint x: 70, endPoint y: 33, distance: 36.0
click at [70, 33] on header "Delivery scheduling 880 Sort by Most recent Created date Required date Order nu…" at bounding box center [756, 37] width 1486 height 21
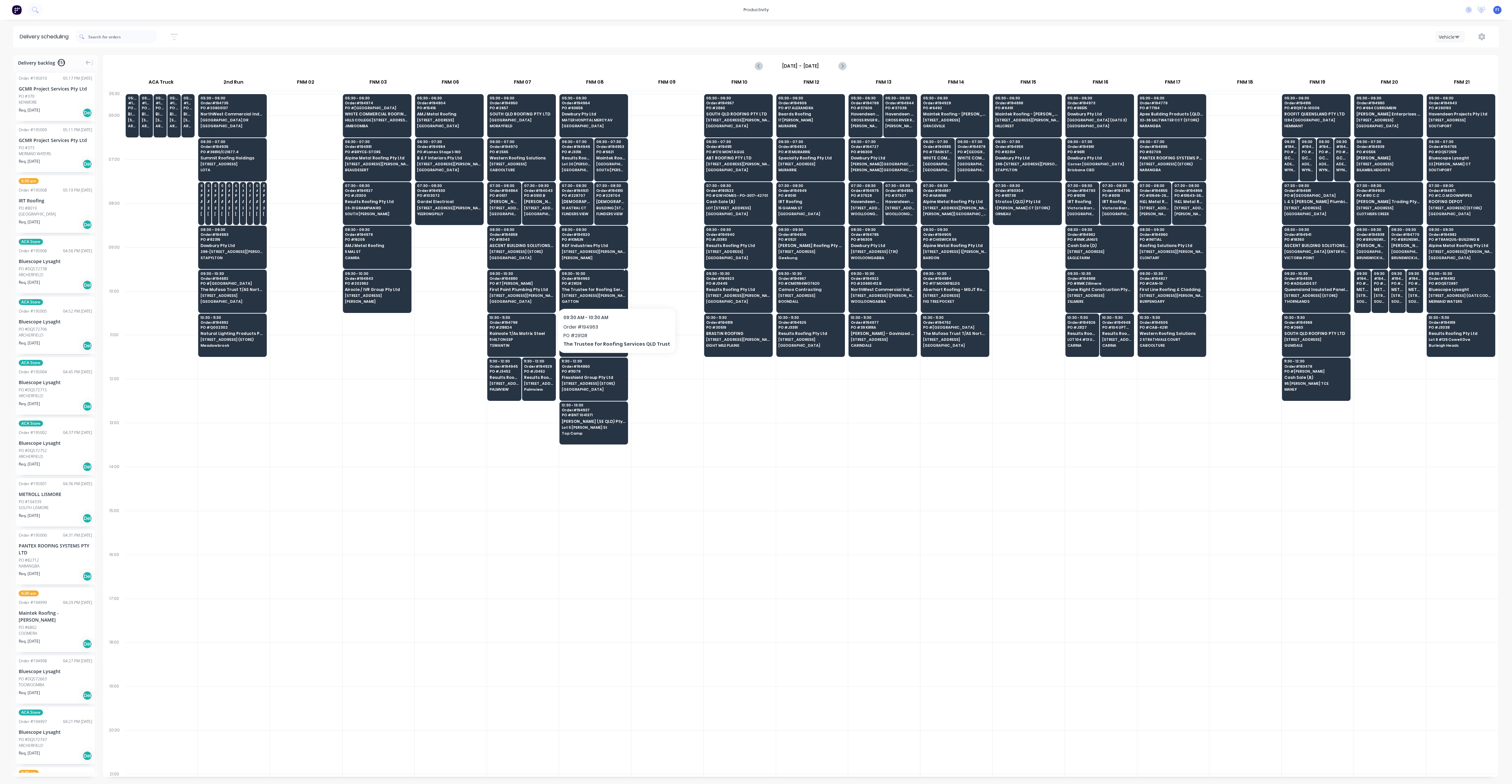
click at [612, 291] on div "09:30 - 10:30 Order # 194963 PO # 29128 The Trustee for Roofing Services QLD Tr…" at bounding box center [594, 288] width 68 height 37
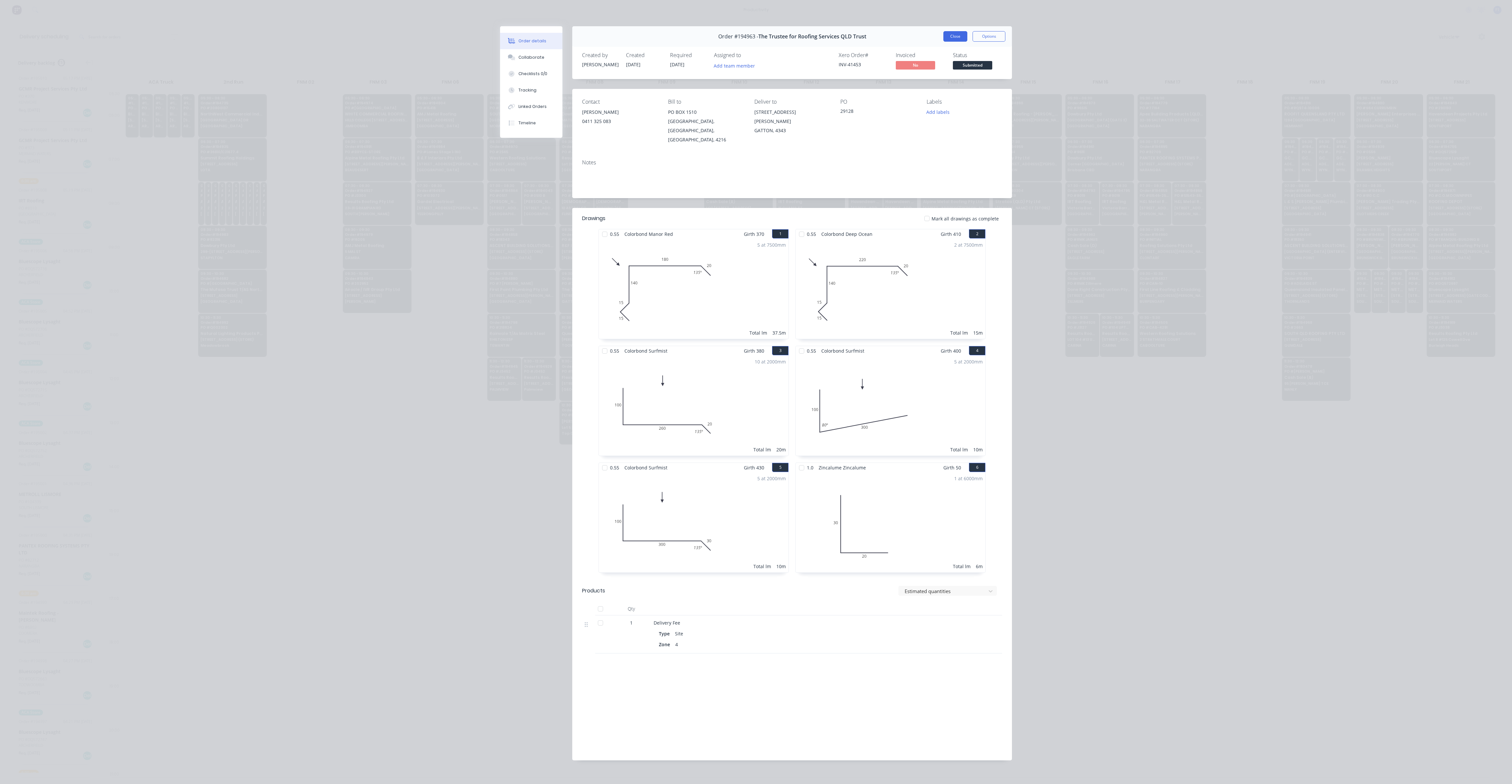
click at [956, 40] on button "Close" at bounding box center [955, 36] width 24 height 10
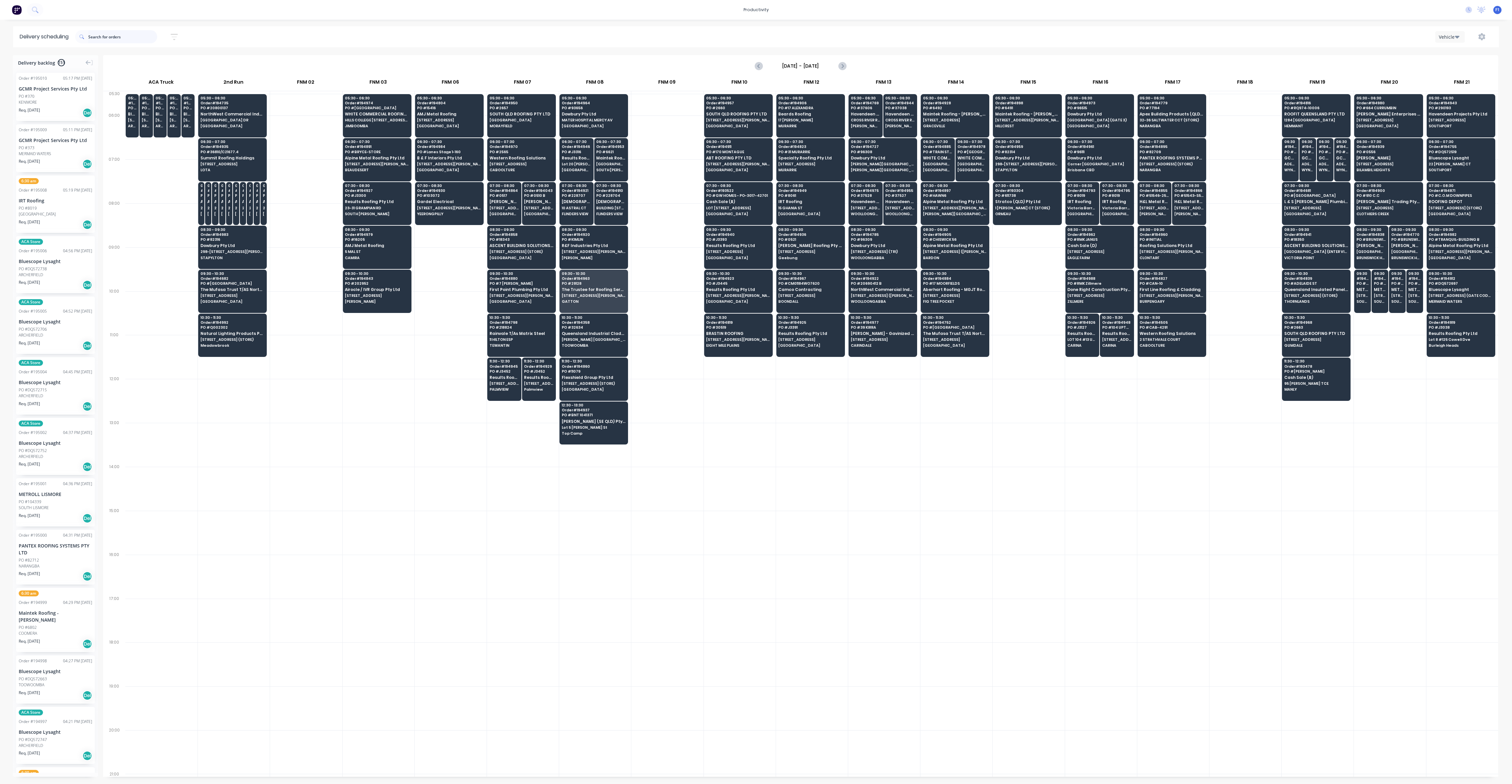
click at [115, 38] on input "text" at bounding box center [123, 37] width 69 height 13
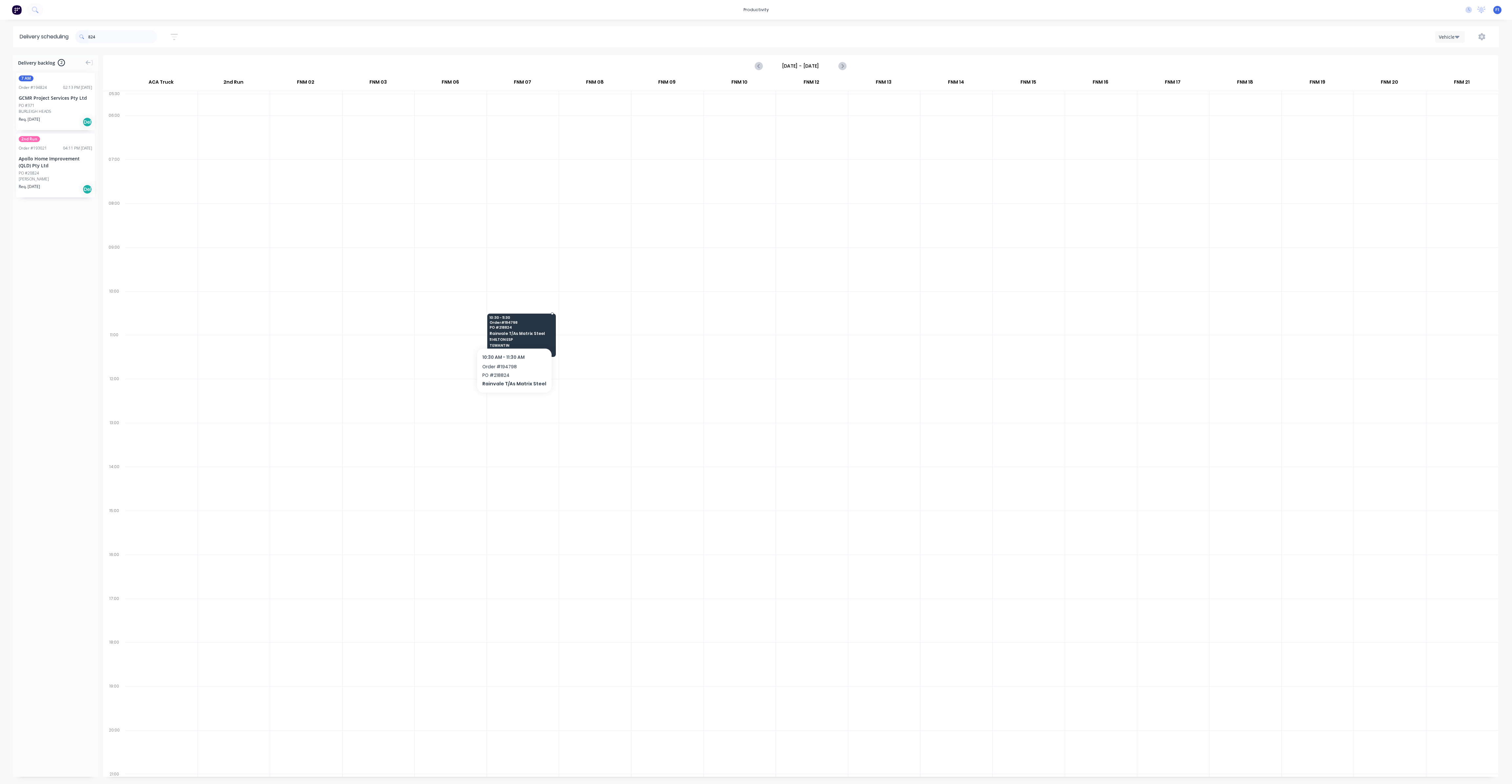
click at [512, 331] on span "Rainvale T/As Matrix Steel" at bounding box center [521, 333] width 64 height 4
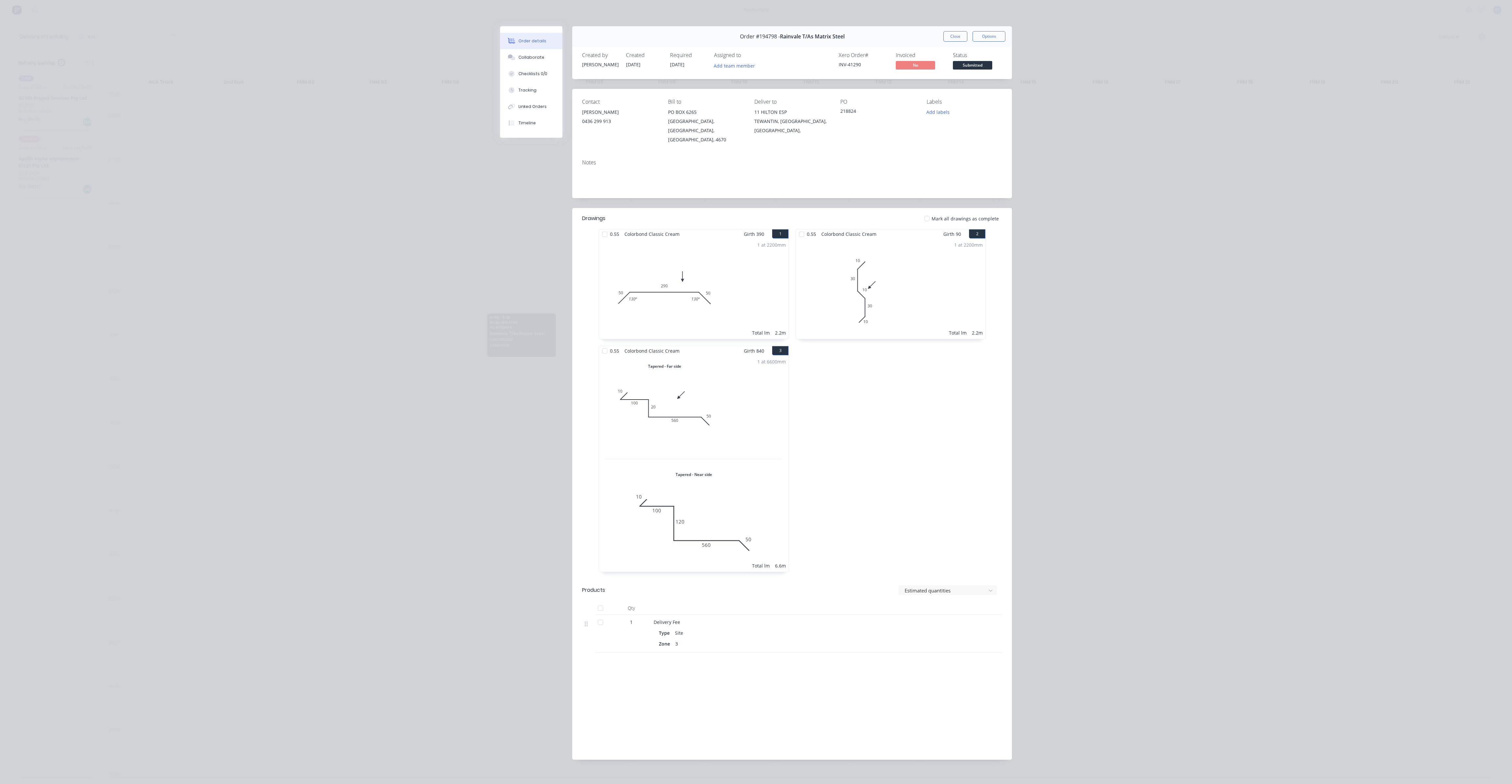
click at [951, 35] on button "Close" at bounding box center [955, 36] width 24 height 10
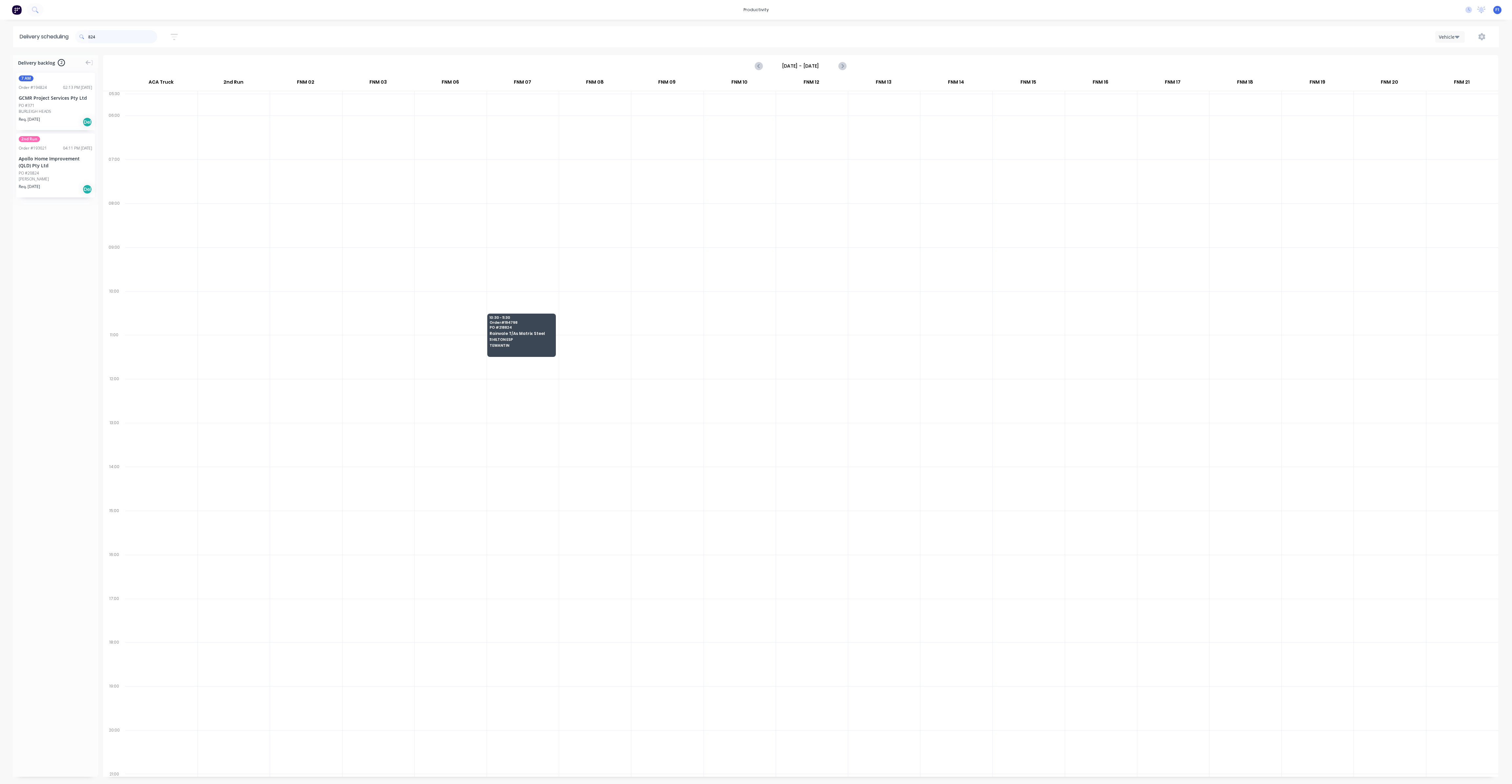
click at [108, 36] on input "824" at bounding box center [123, 37] width 69 height 13
type input "8"
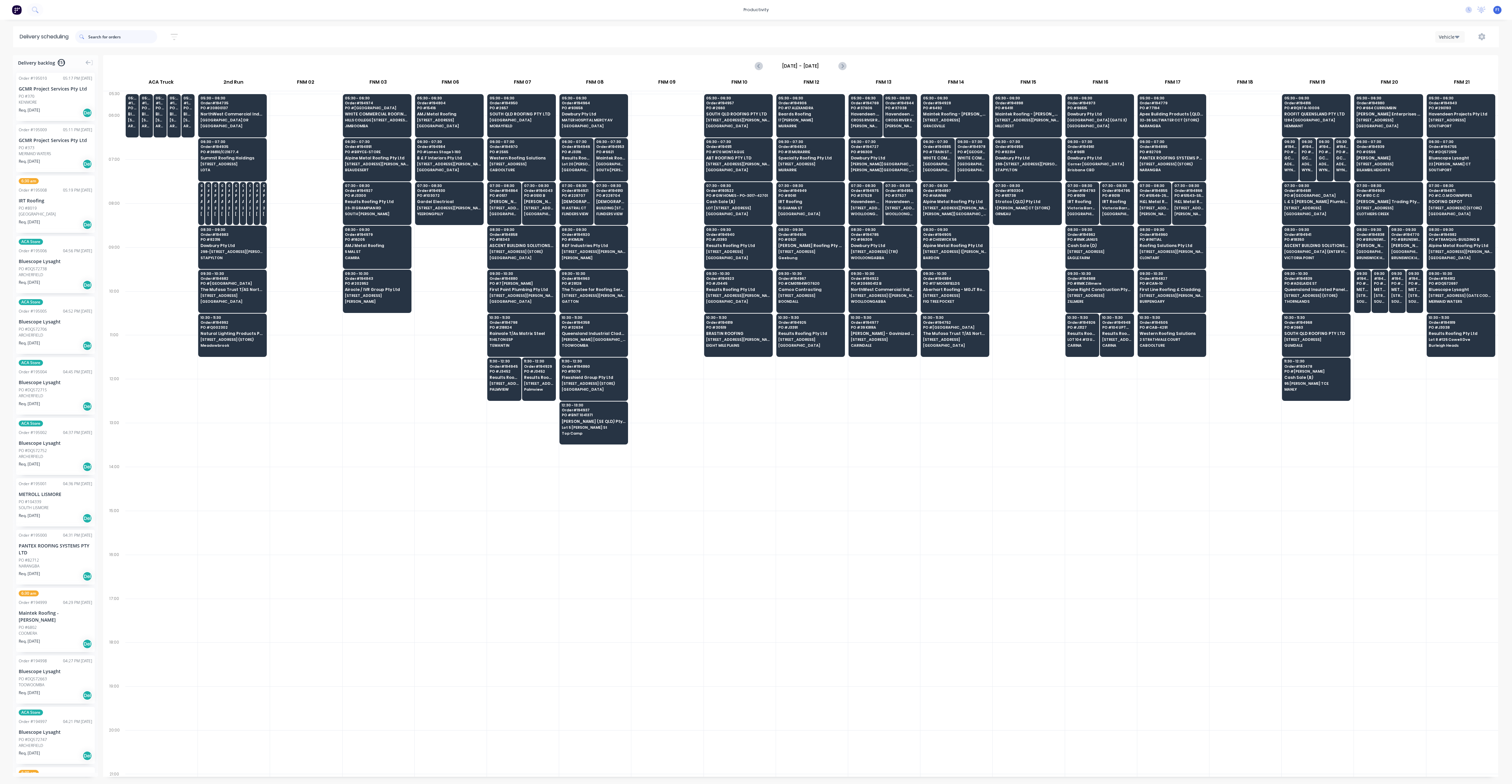
click at [102, 37] on input "text" at bounding box center [123, 37] width 69 height 13
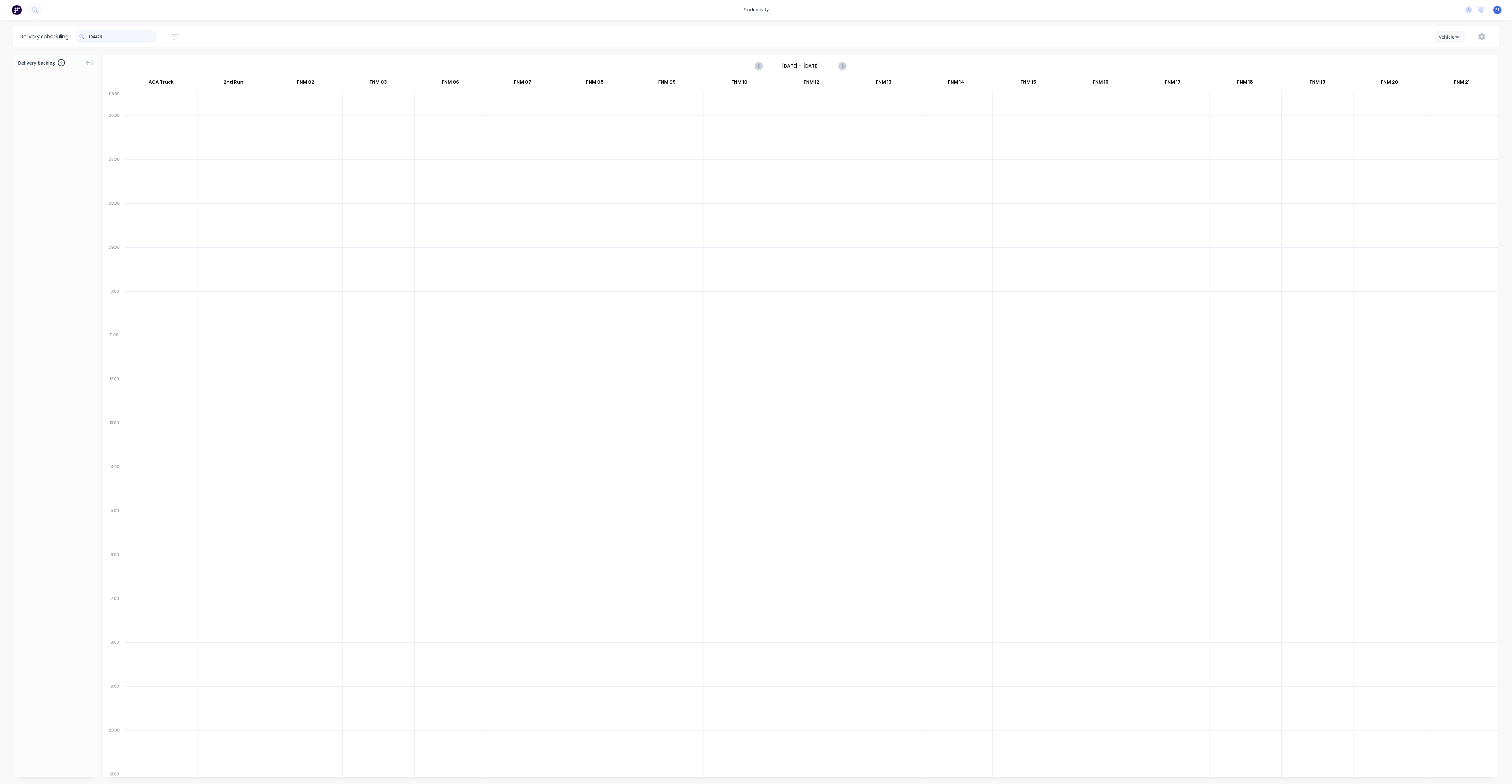
click at [114, 34] on input "194426" at bounding box center [123, 37] width 69 height 13
type input "1"
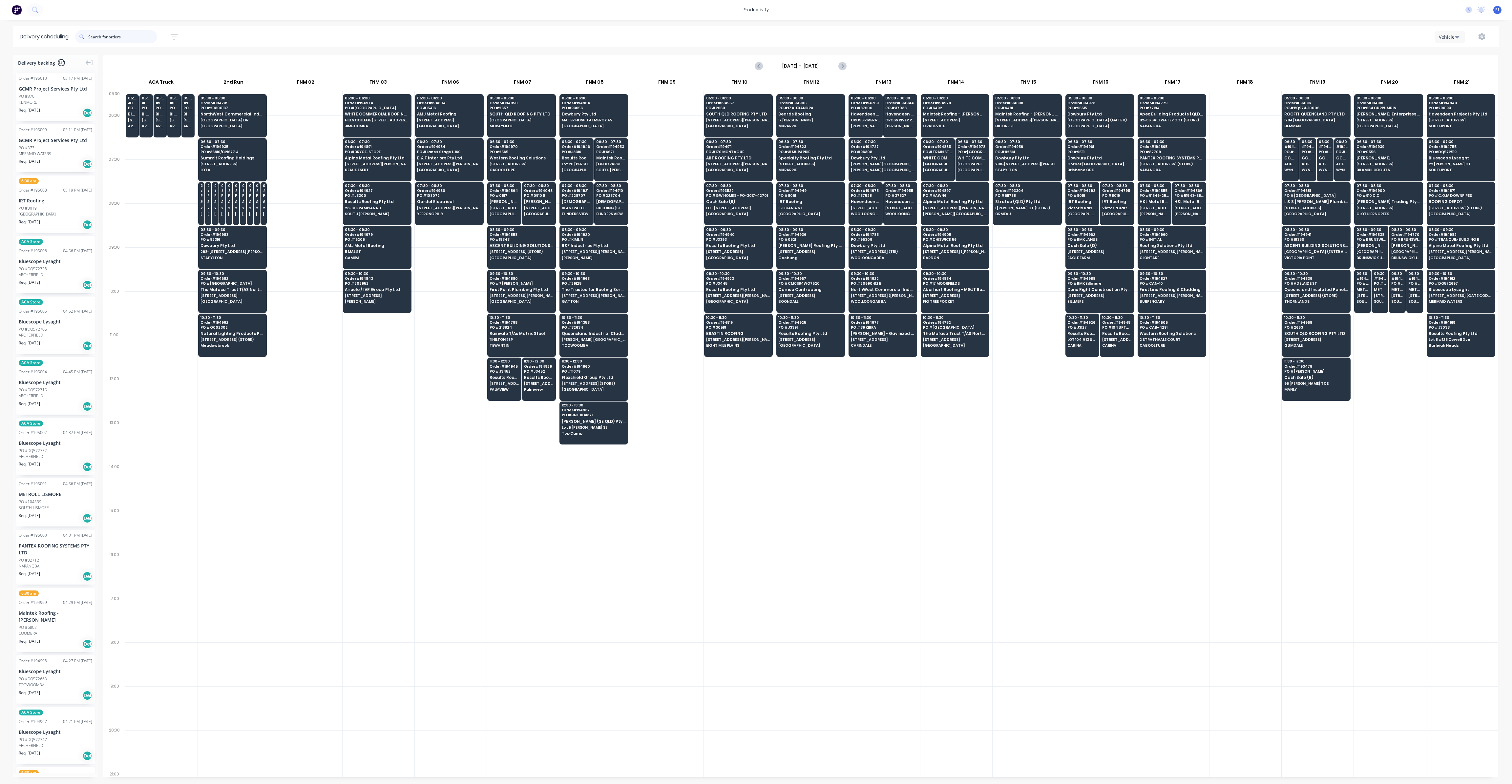
click at [102, 39] on input "text" at bounding box center [123, 37] width 69 height 13
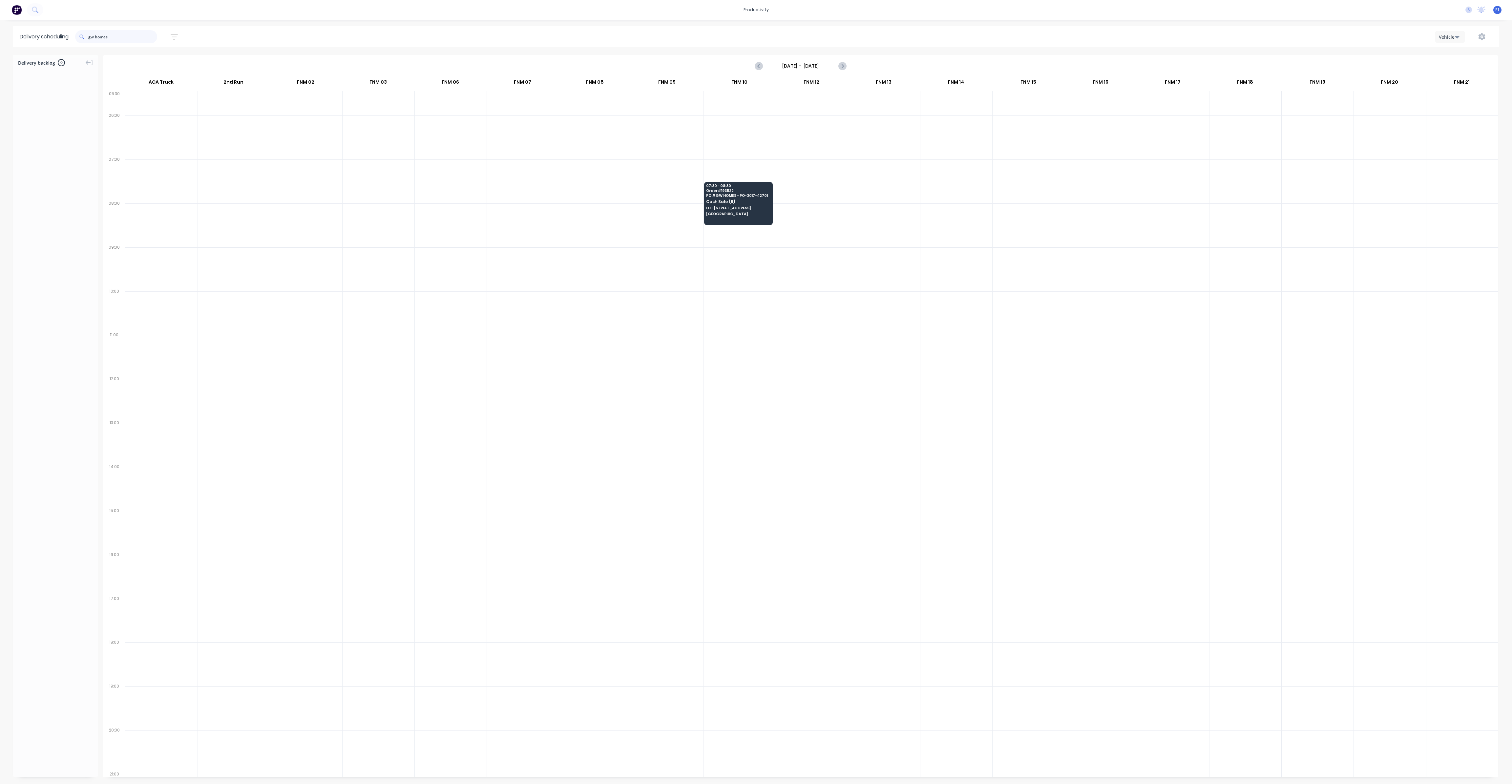
click at [120, 37] on input "gw homes" at bounding box center [123, 37] width 69 height 13
type input "g"
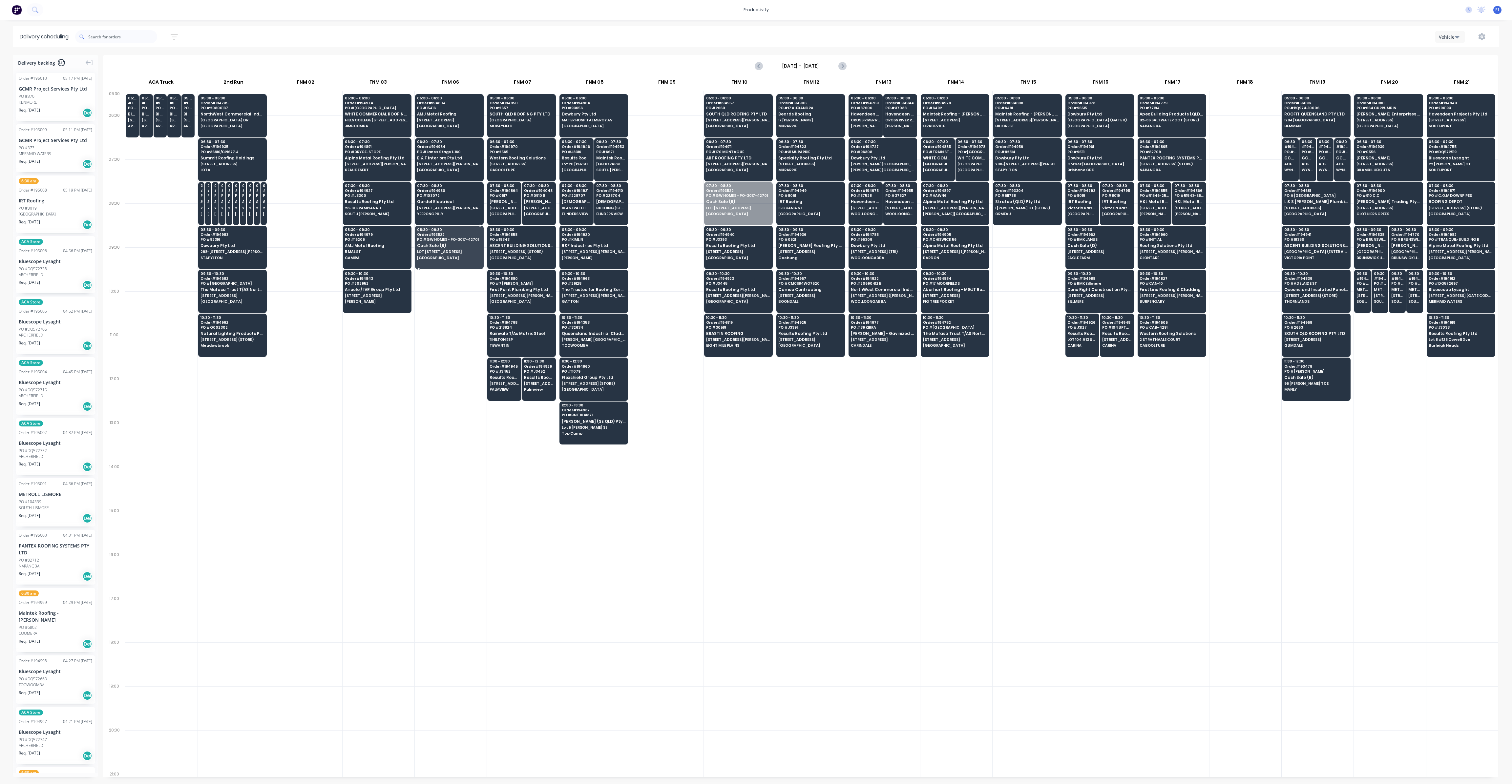
drag, startPoint x: 733, startPoint y: 203, endPoint x: 451, endPoint y: 249, distance: 285.7
drag, startPoint x: 720, startPoint y: 247, endPoint x: 718, endPoint y: 206, distance: 41.0
drag, startPoint x: 721, startPoint y: 283, endPoint x: 727, endPoint y: 246, distance: 37.5
drag, startPoint x: 724, startPoint y: 326, endPoint x: 727, endPoint y: 286, distance: 40.1
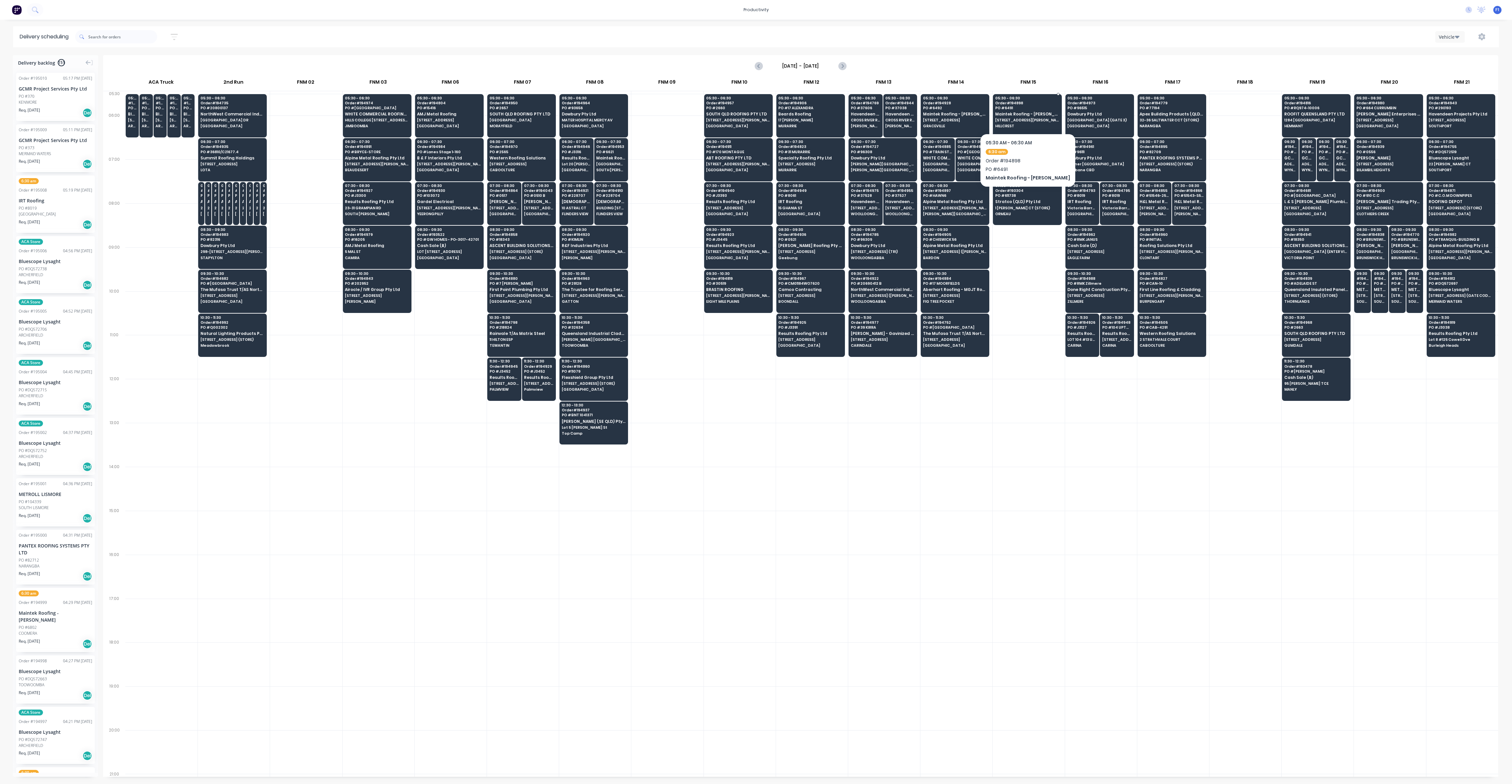
click at [1017, 123] on div "05:30 - 06:30 Order # 194898 PO # 6491 Maintek Roofing - [PERSON_NAME] [STREET_…" at bounding box center [1027, 112] width 68 height 37
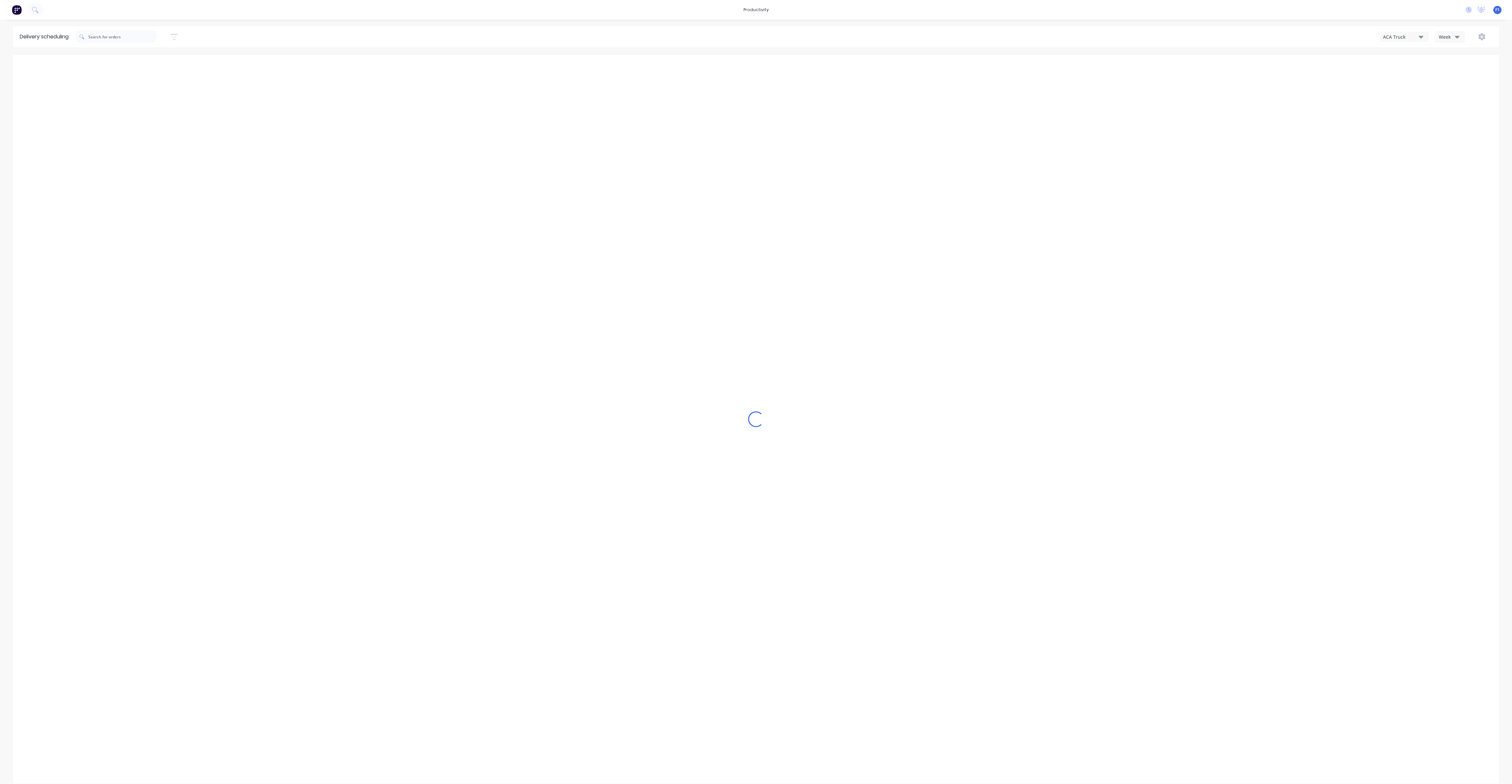
click at [1448, 38] on div "Week" at bounding box center [1448, 37] width 19 height 7
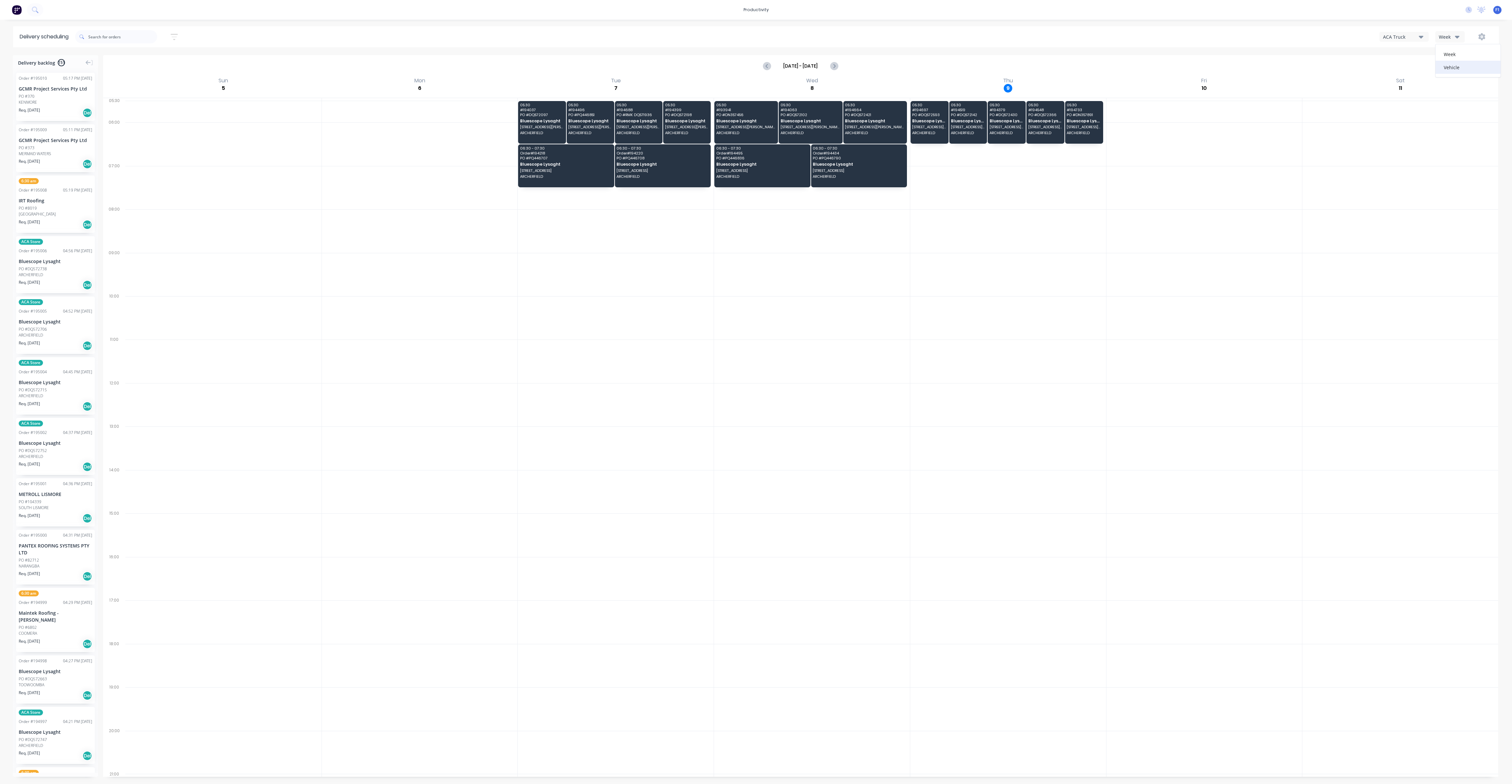
click at [1447, 66] on div "Vehicle" at bounding box center [1468, 67] width 65 height 13
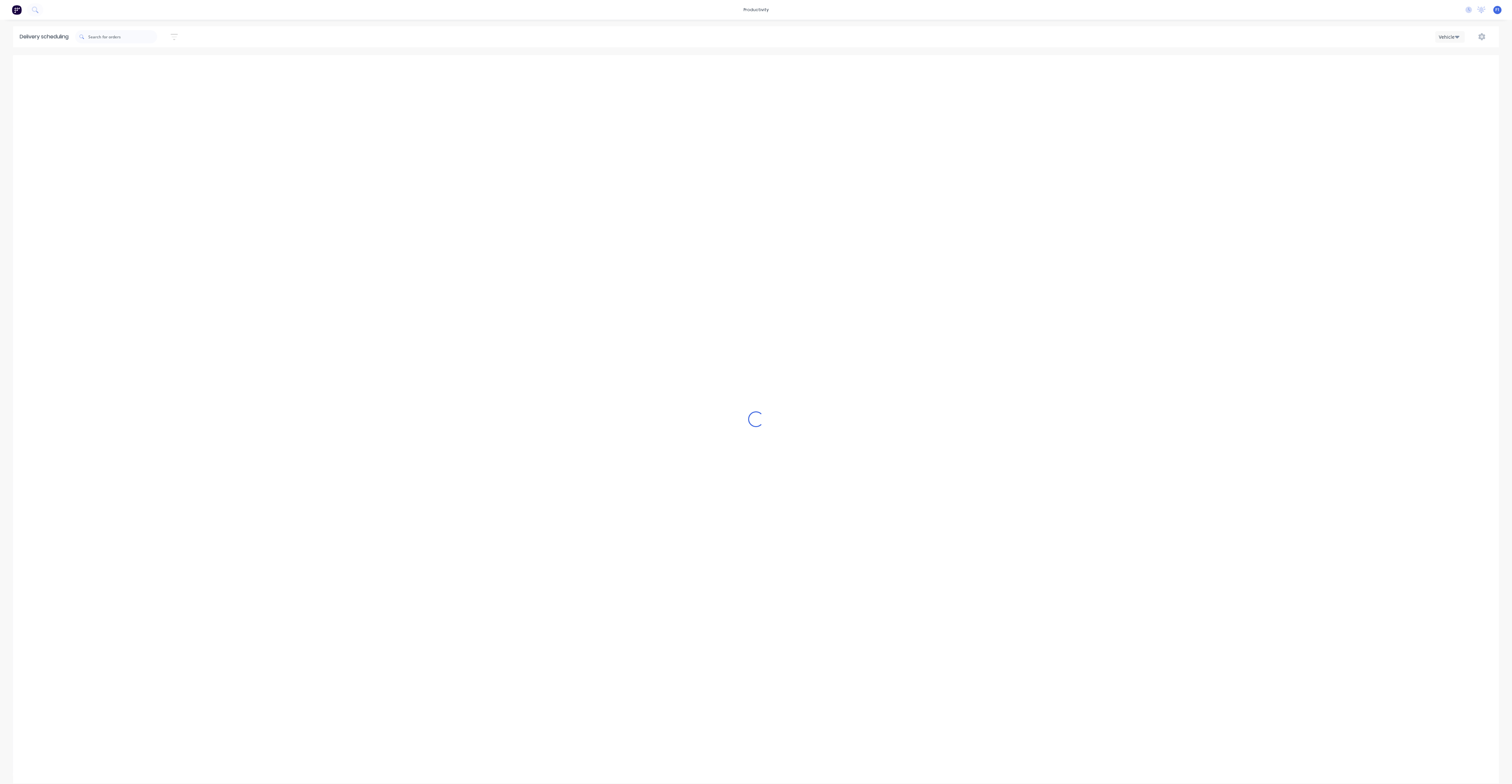
scroll to position [0, 0]
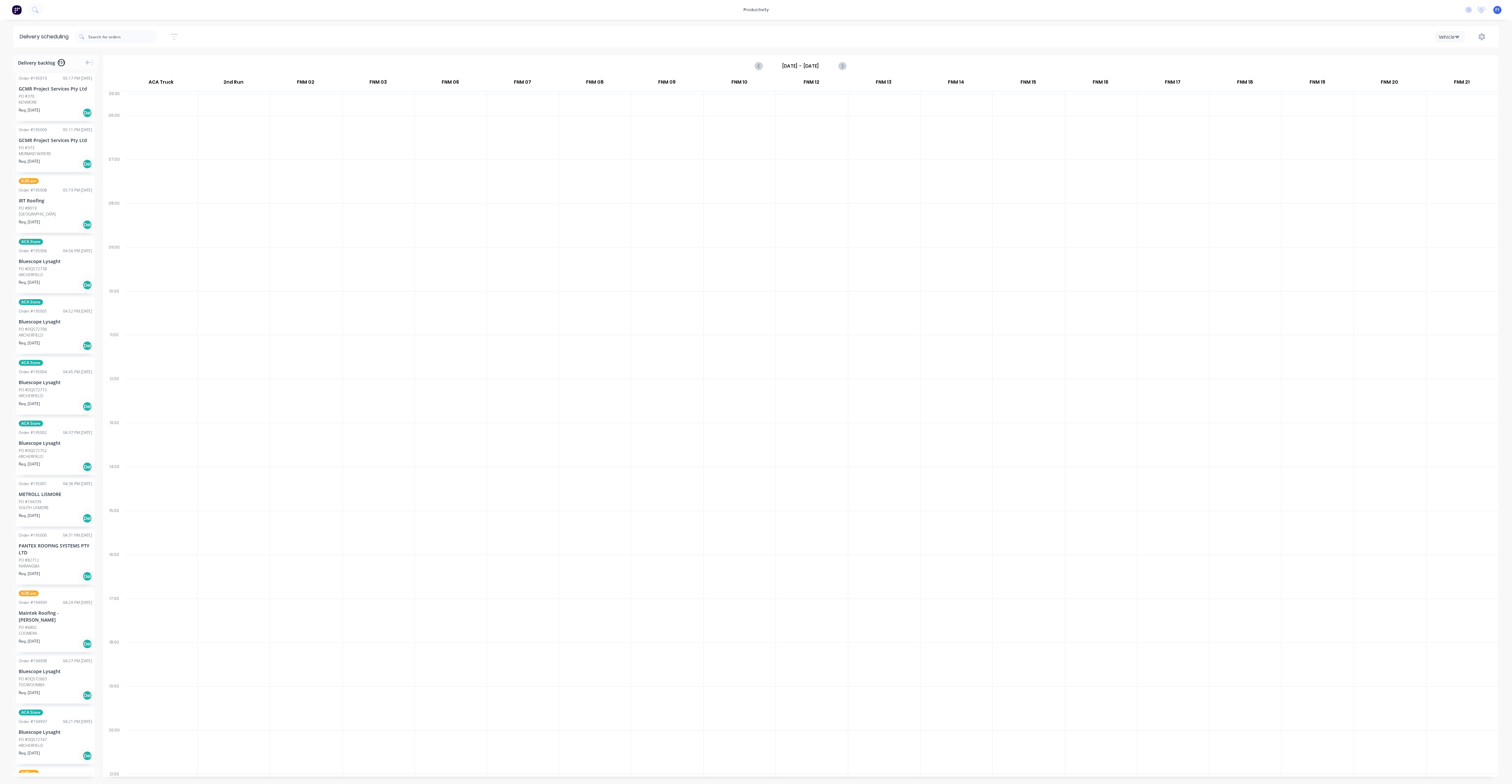
click at [824, 70] on input "Sunday - 05/10/25" at bounding box center [800, 66] width 65 height 10
click at [832, 108] on div "9" at bounding box center [830, 111] width 10 height 10
type input "[DATE] - [DATE]"
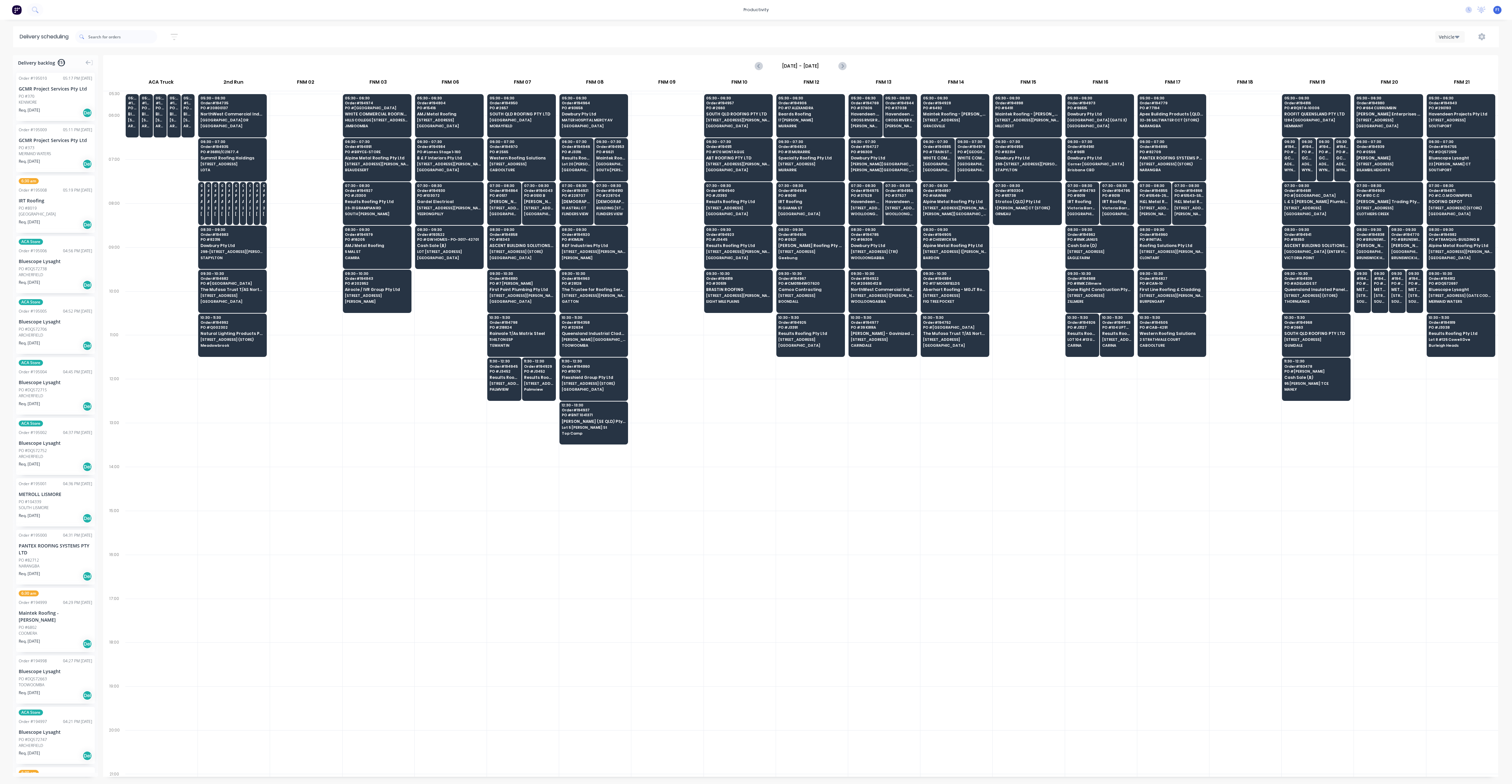
drag, startPoint x: 1071, startPoint y: 431, endPoint x: 1065, endPoint y: 432, distance: 6.1
click at [1069, 431] on div at bounding box center [1101, 445] width 72 height 44
click at [1011, 125] on span "HILLCREST" at bounding box center [1027, 126] width 64 height 4
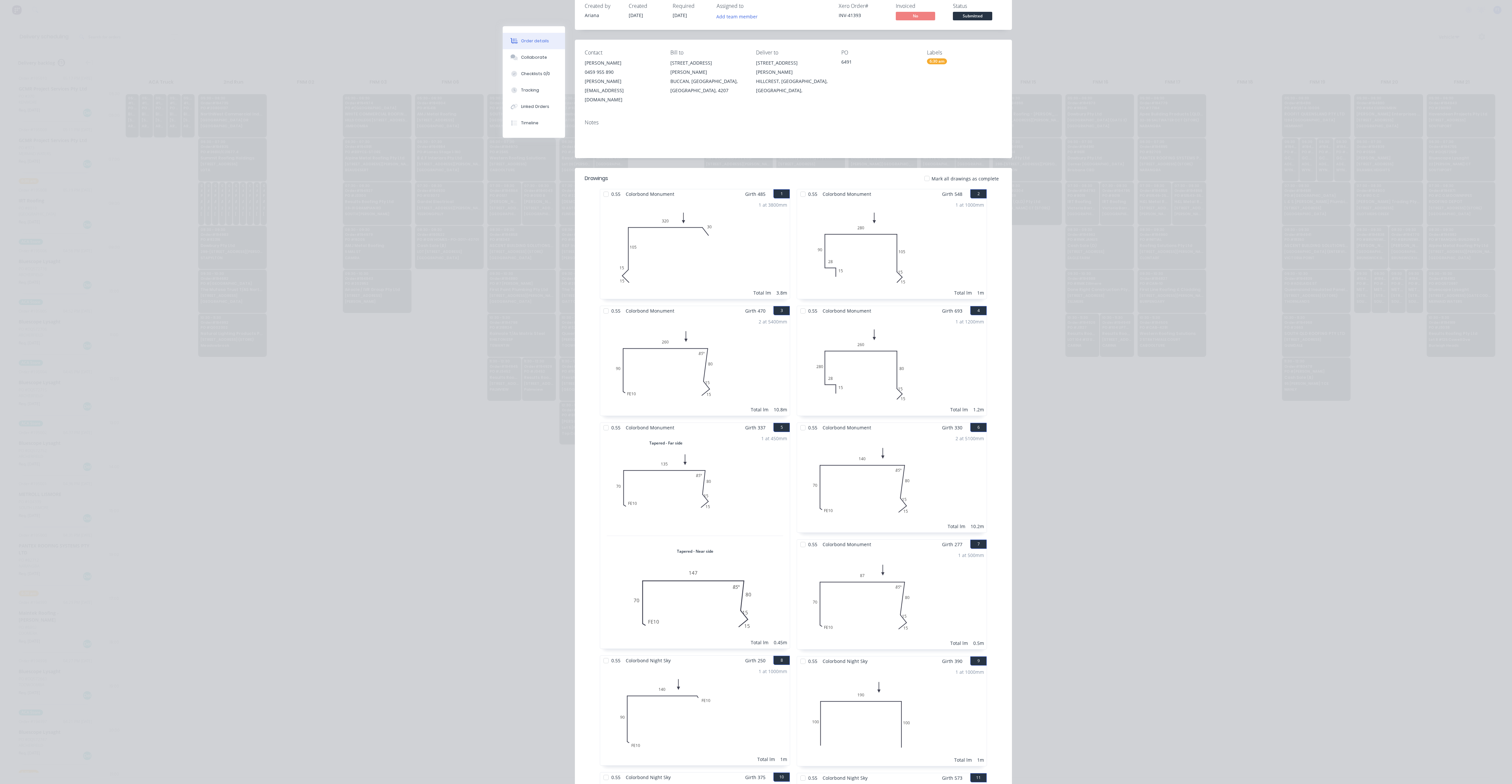
scroll to position [0, 0]
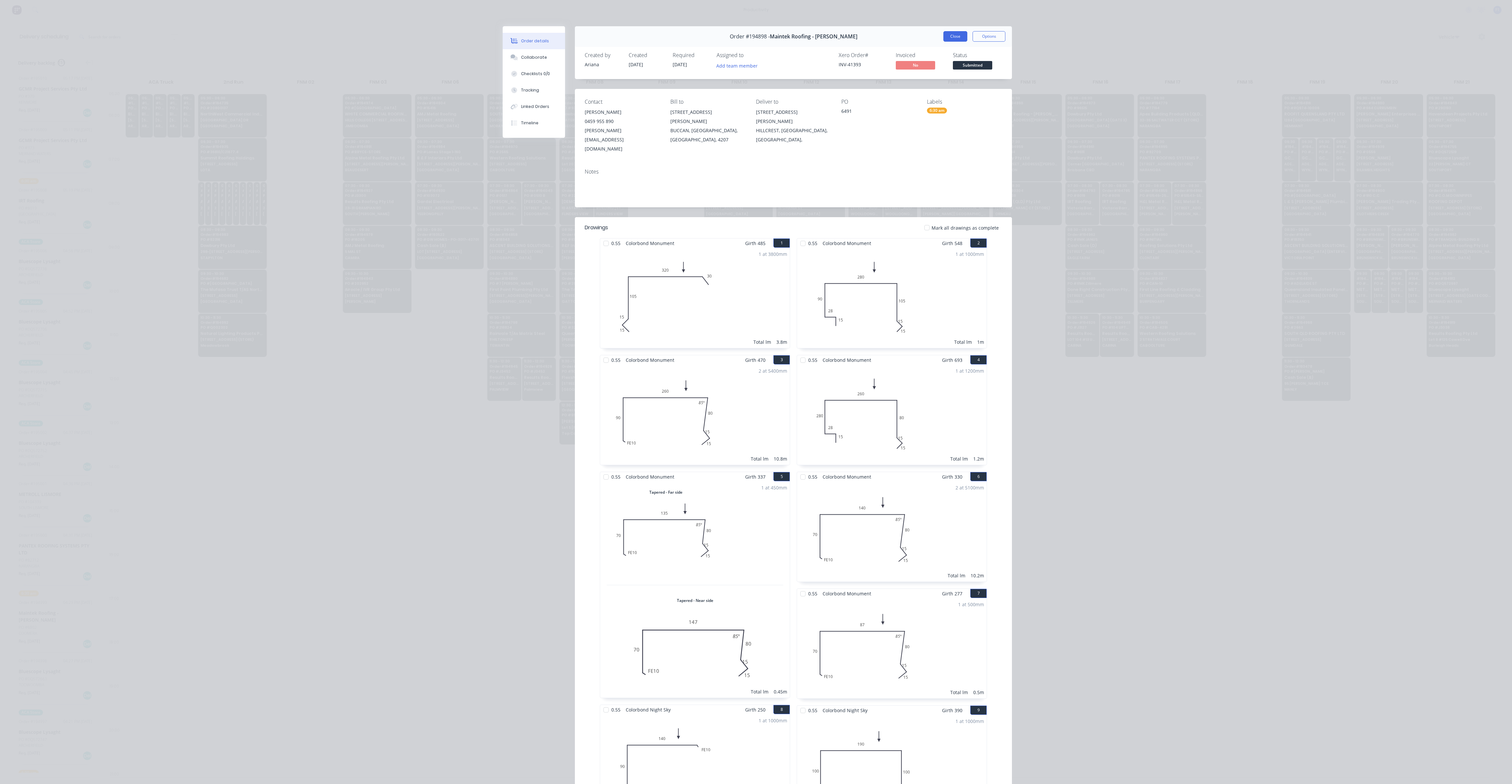
click at [945, 35] on button "Close" at bounding box center [955, 36] width 24 height 10
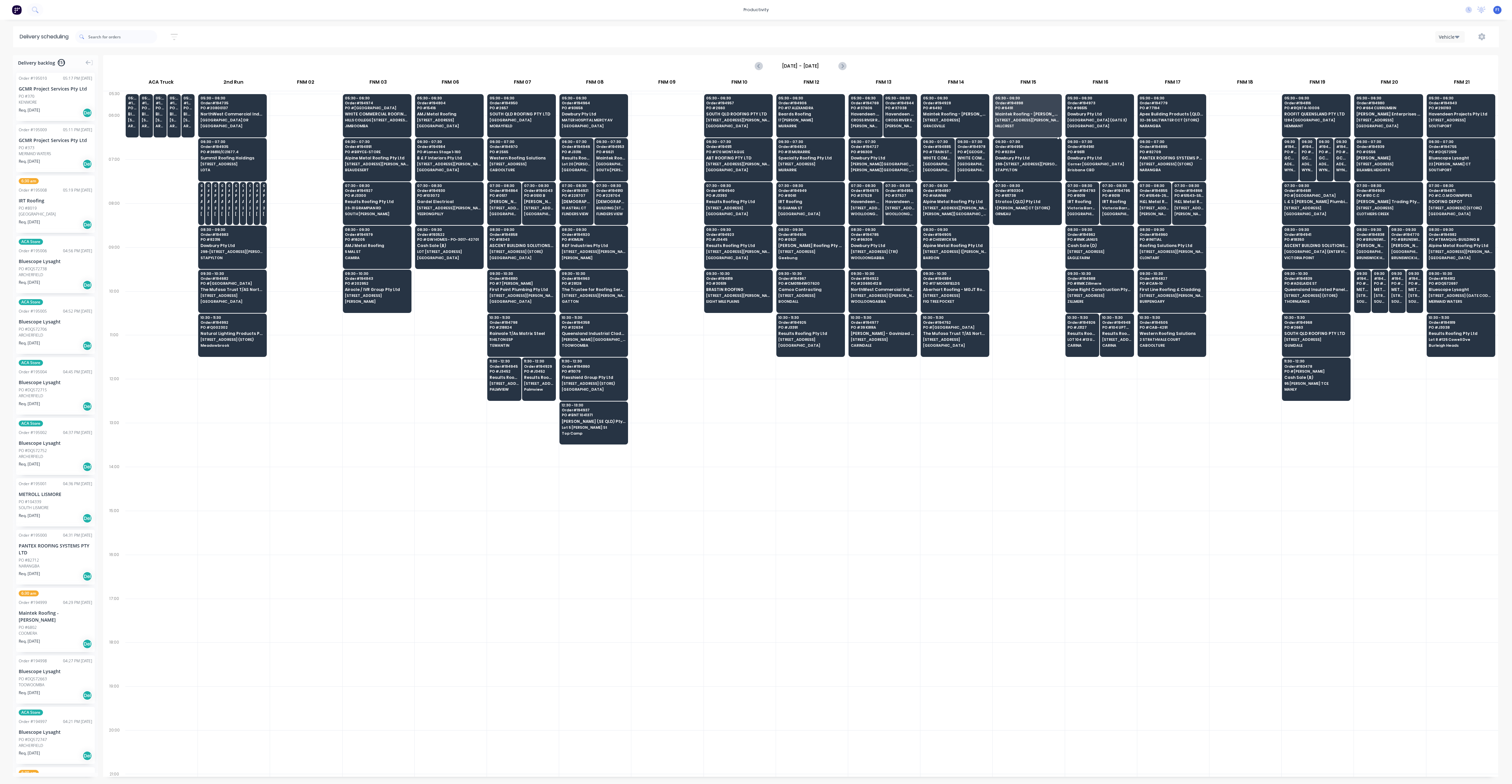
click at [1038, 160] on div "06:30 - 07:30 Order # 194959 PO # 82314 Dowbury Pty Ltd 298-300 STAPYLTON JACOB…" at bounding box center [1027, 157] width 68 height 37
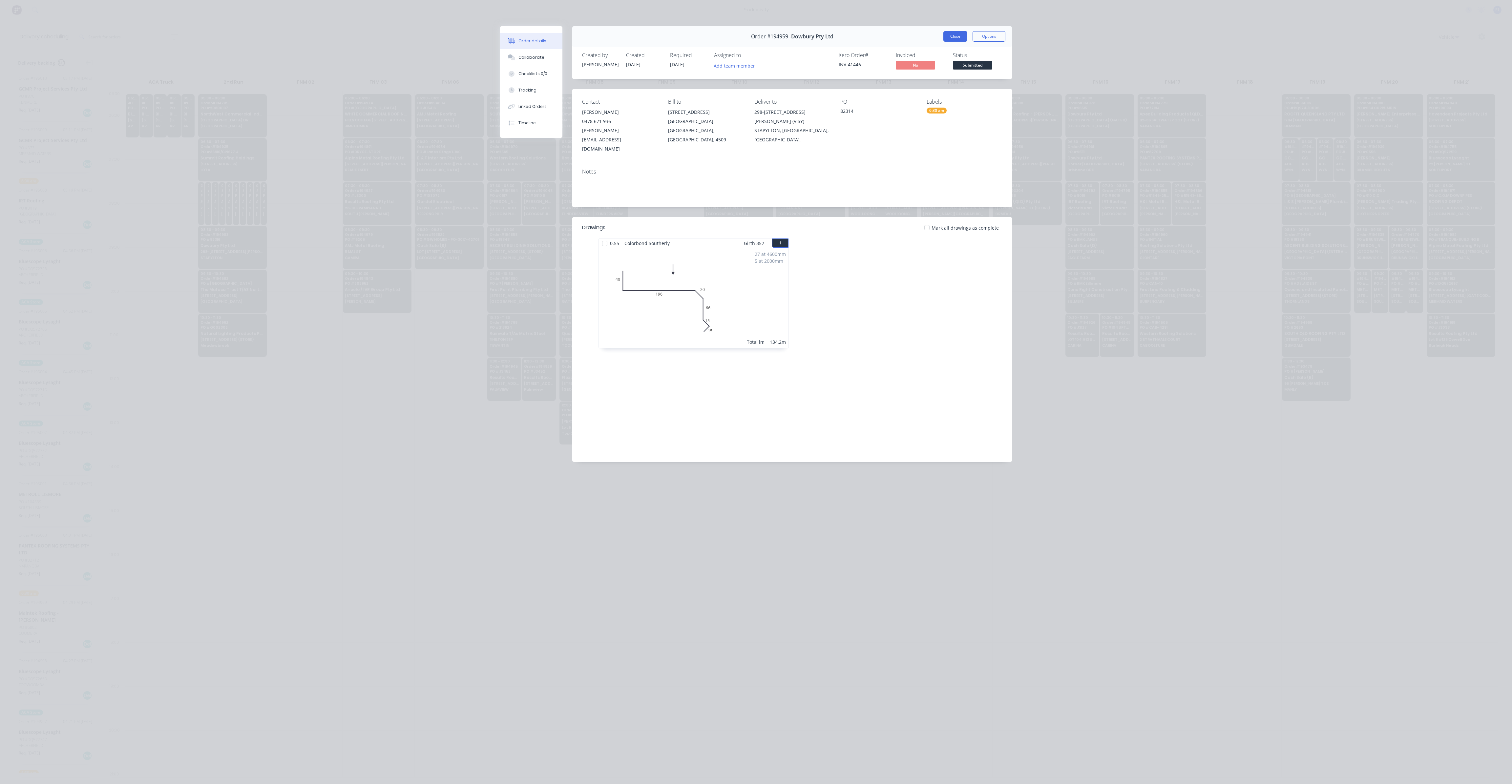
click at [958, 35] on button "Close" at bounding box center [955, 36] width 24 height 10
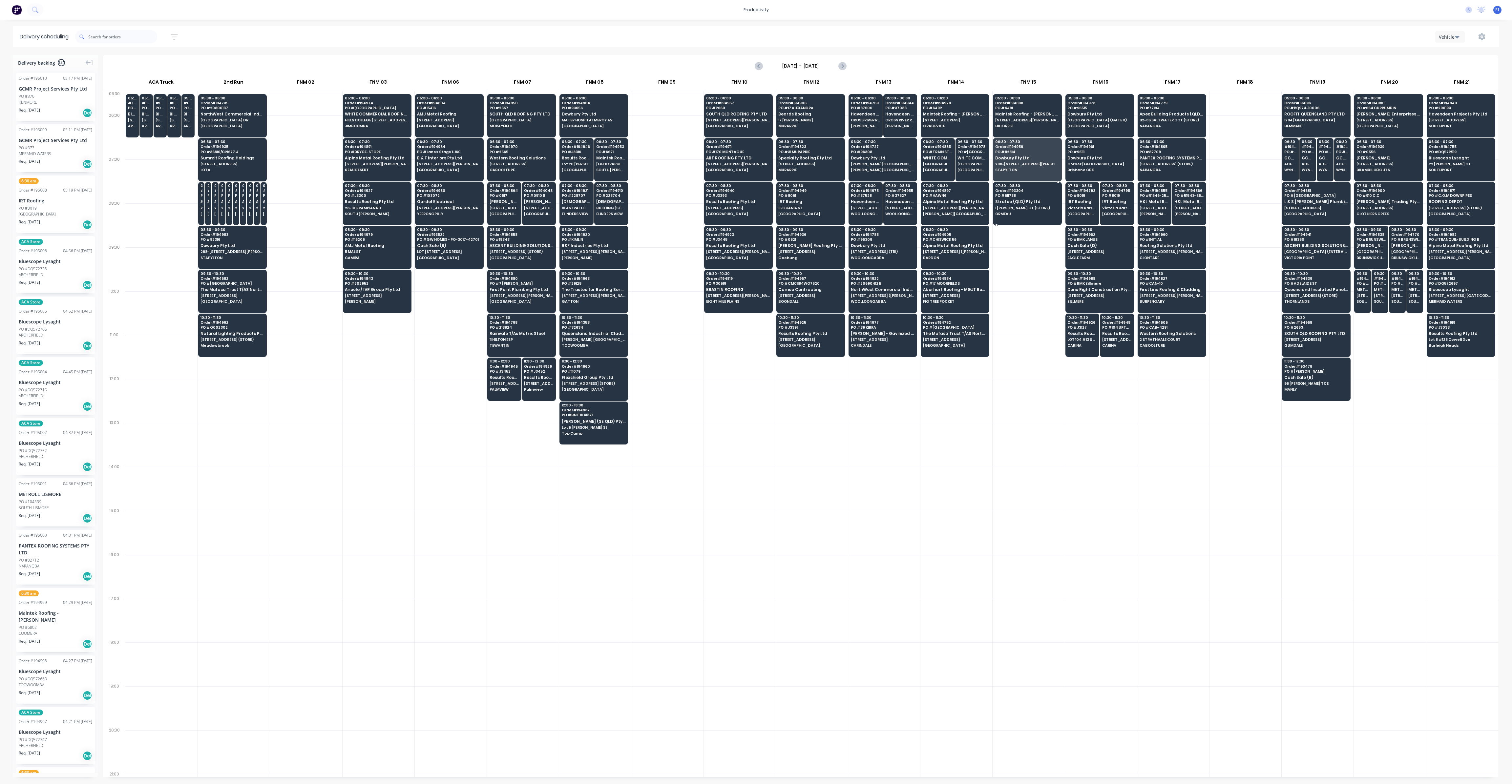
click at [1015, 216] on div "07:30 - 08:30 Order # 193304 PO # 611738 Stratco (QLD) Pty Ltd 1 MAVIS CT (STOR…" at bounding box center [1027, 201] width 68 height 37
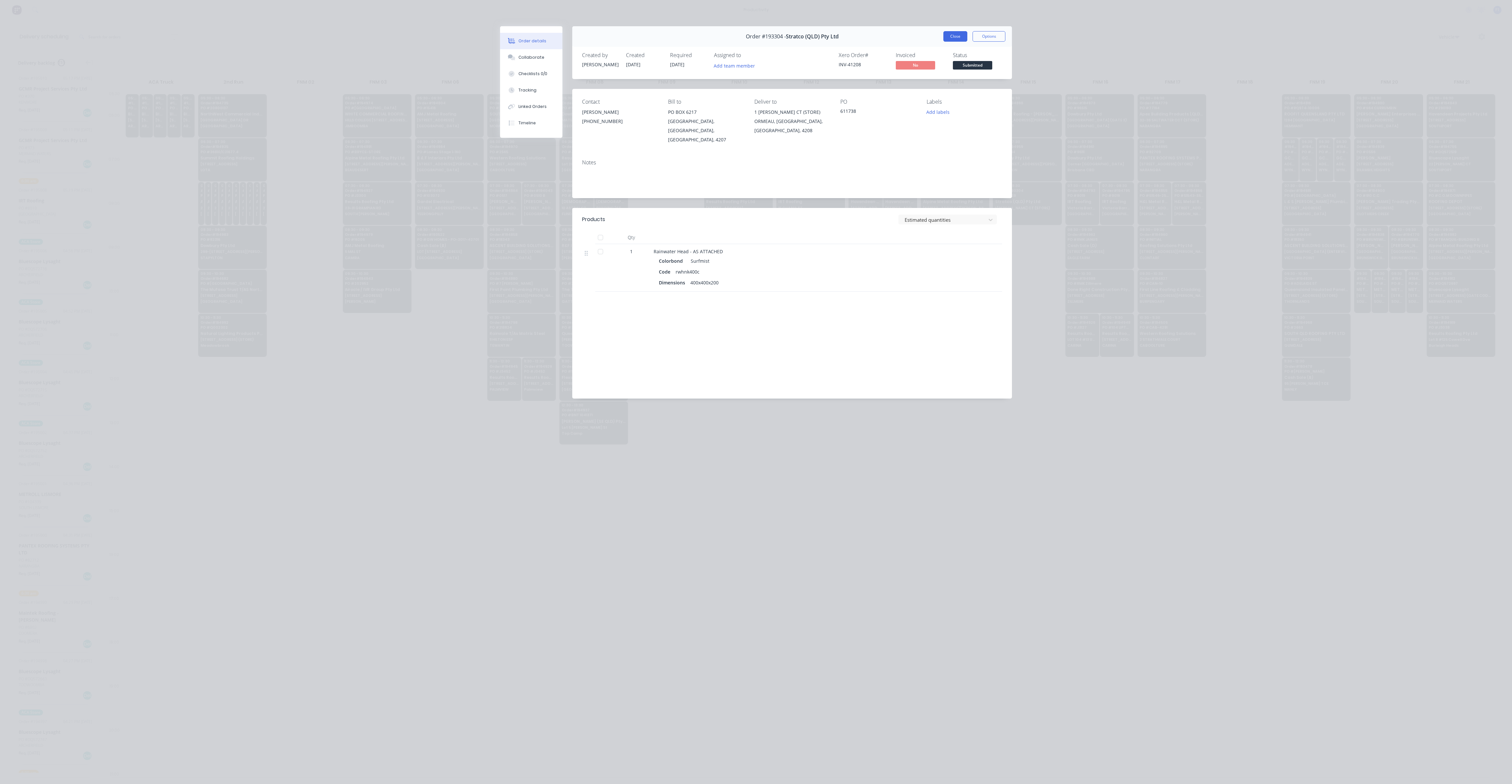
click at [945, 36] on button "Close" at bounding box center [955, 36] width 24 height 10
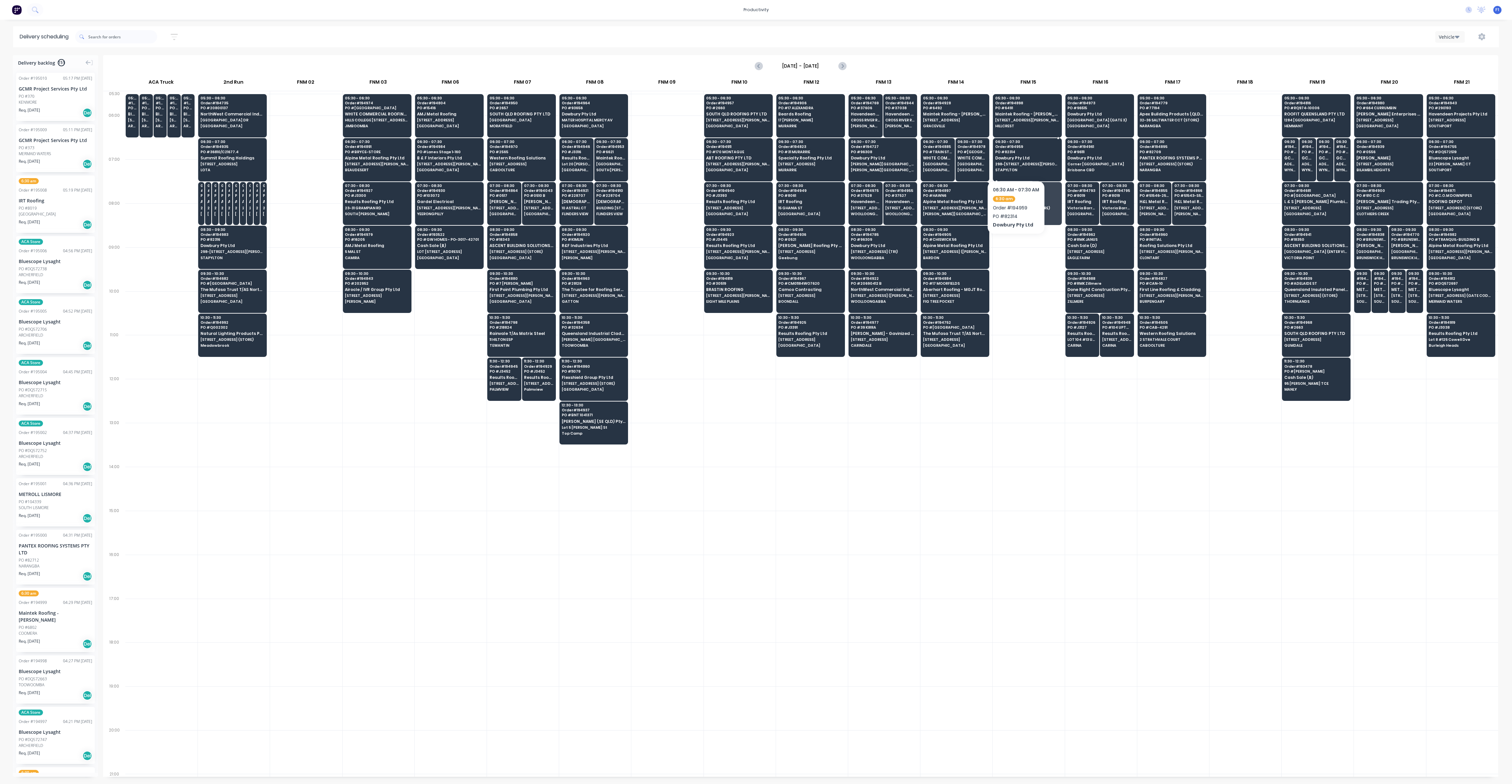
click at [1016, 161] on div "06:30 - 07:30 Order # 194959 PO # 82314 Dowbury Pty Ltd 298-300 STAPYLTON JACOB…" at bounding box center [1027, 157] width 68 height 37
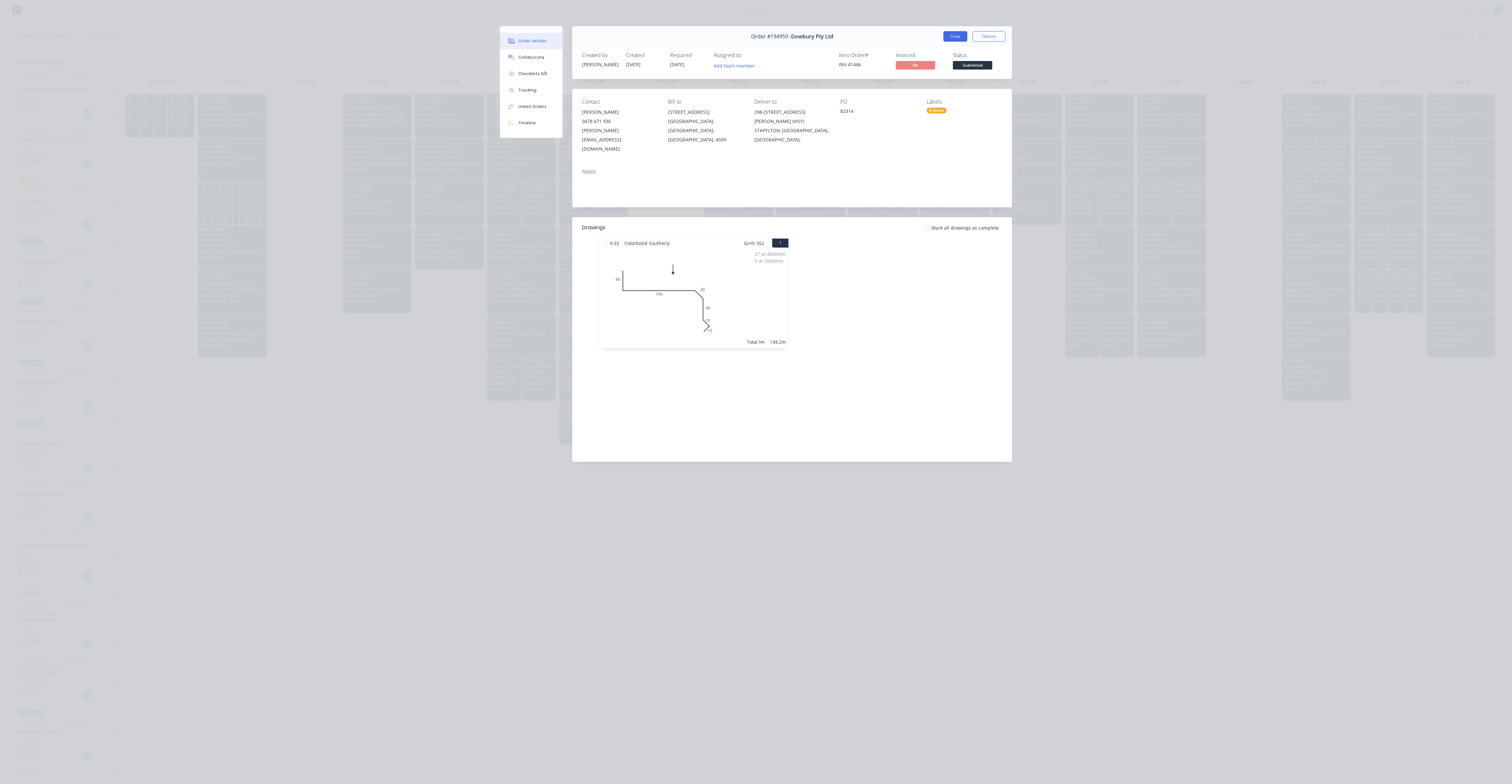
click at [958, 36] on button "Close" at bounding box center [955, 36] width 24 height 10
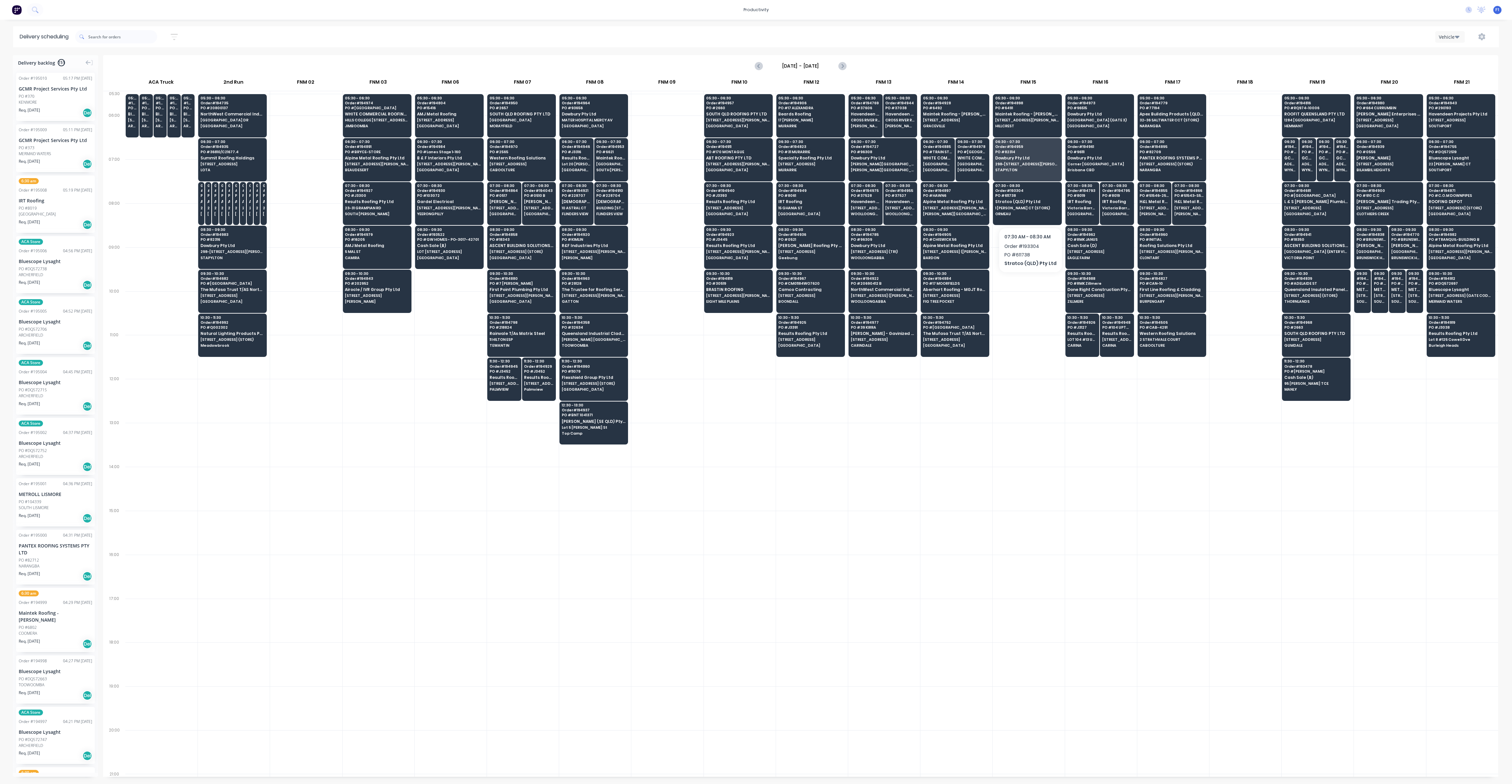
click at [1030, 482] on div at bounding box center [1029, 489] width 72 height 44
click at [462, 121] on span "[STREET_ADDRESS]" at bounding box center [449, 120] width 64 height 4
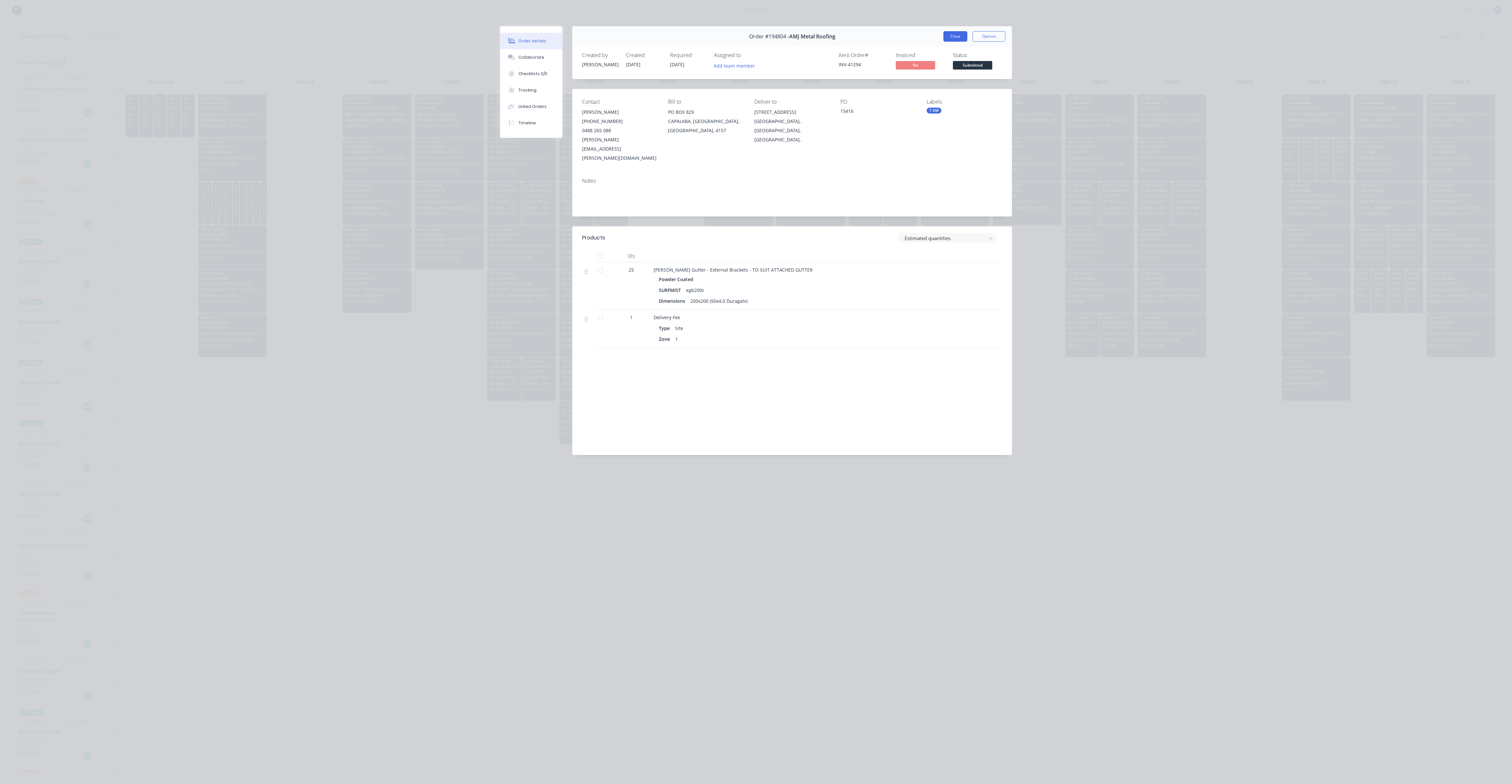
click at [956, 32] on button "Close" at bounding box center [955, 36] width 24 height 10
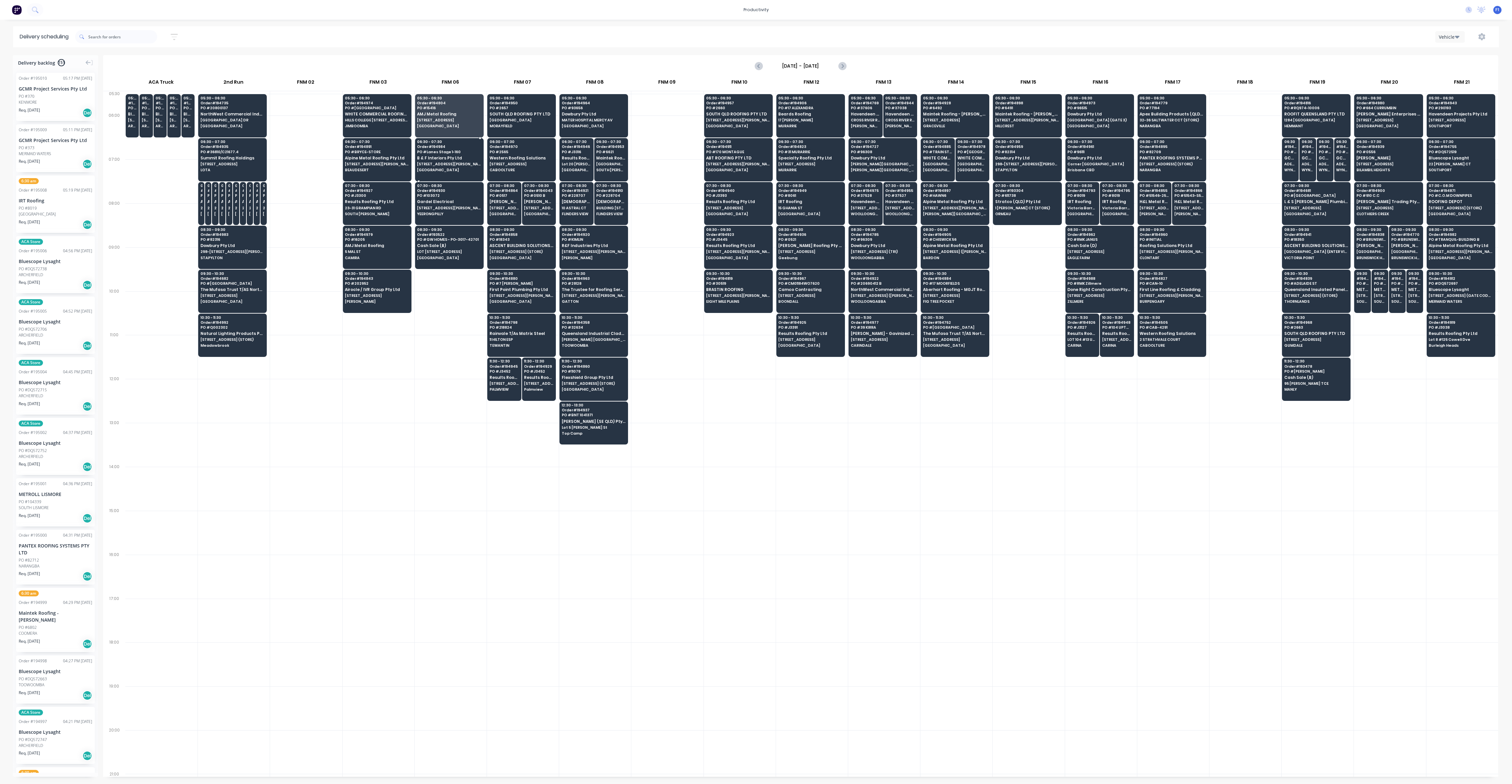
click at [437, 160] on div "06:30 - 07:30 Order # 194984 PO # Lanes Stage 1-160 B & F Interiors Pty Ltd 5/2…" at bounding box center [449, 157] width 68 height 37
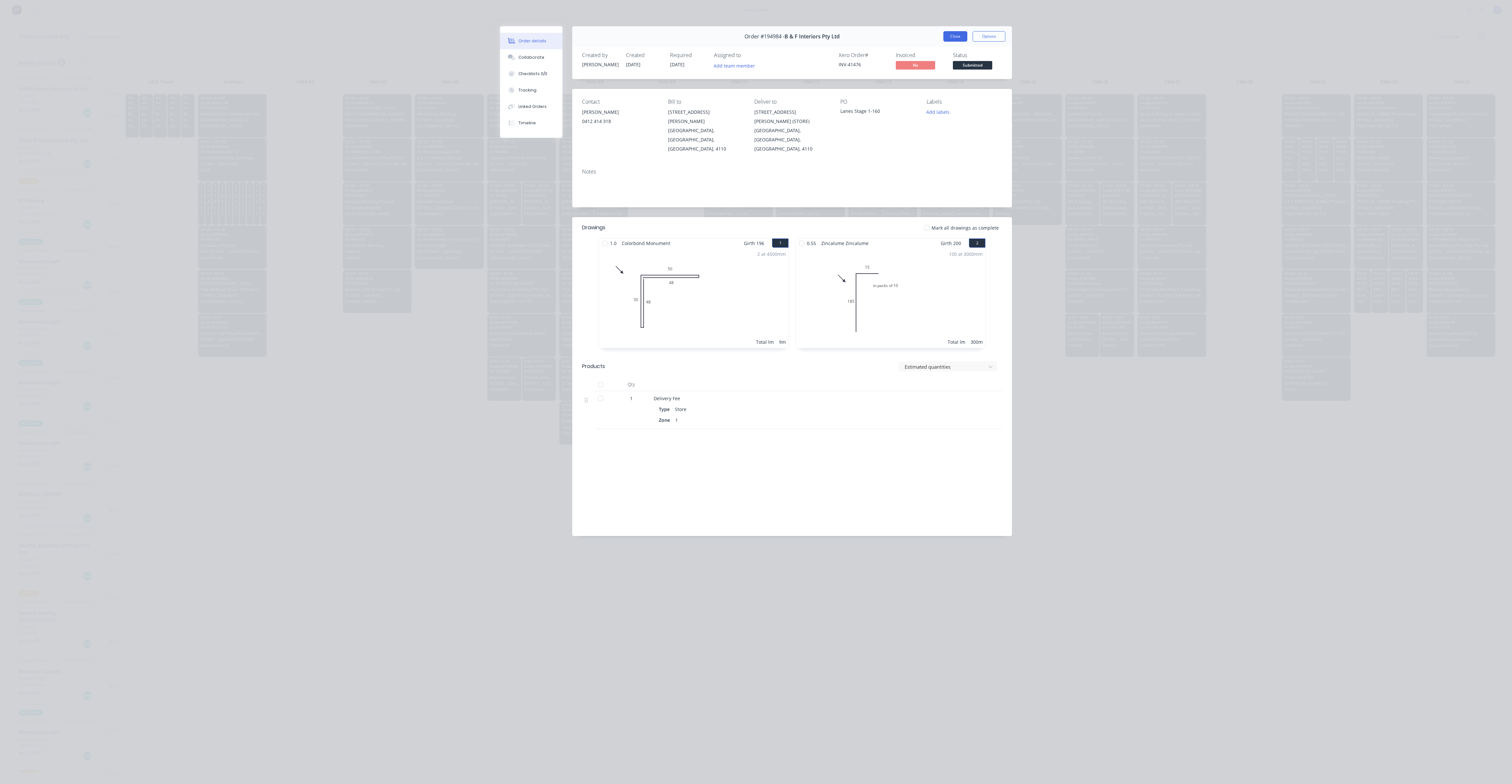
click at [962, 33] on button "Close" at bounding box center [955, 36] width 24 height 10
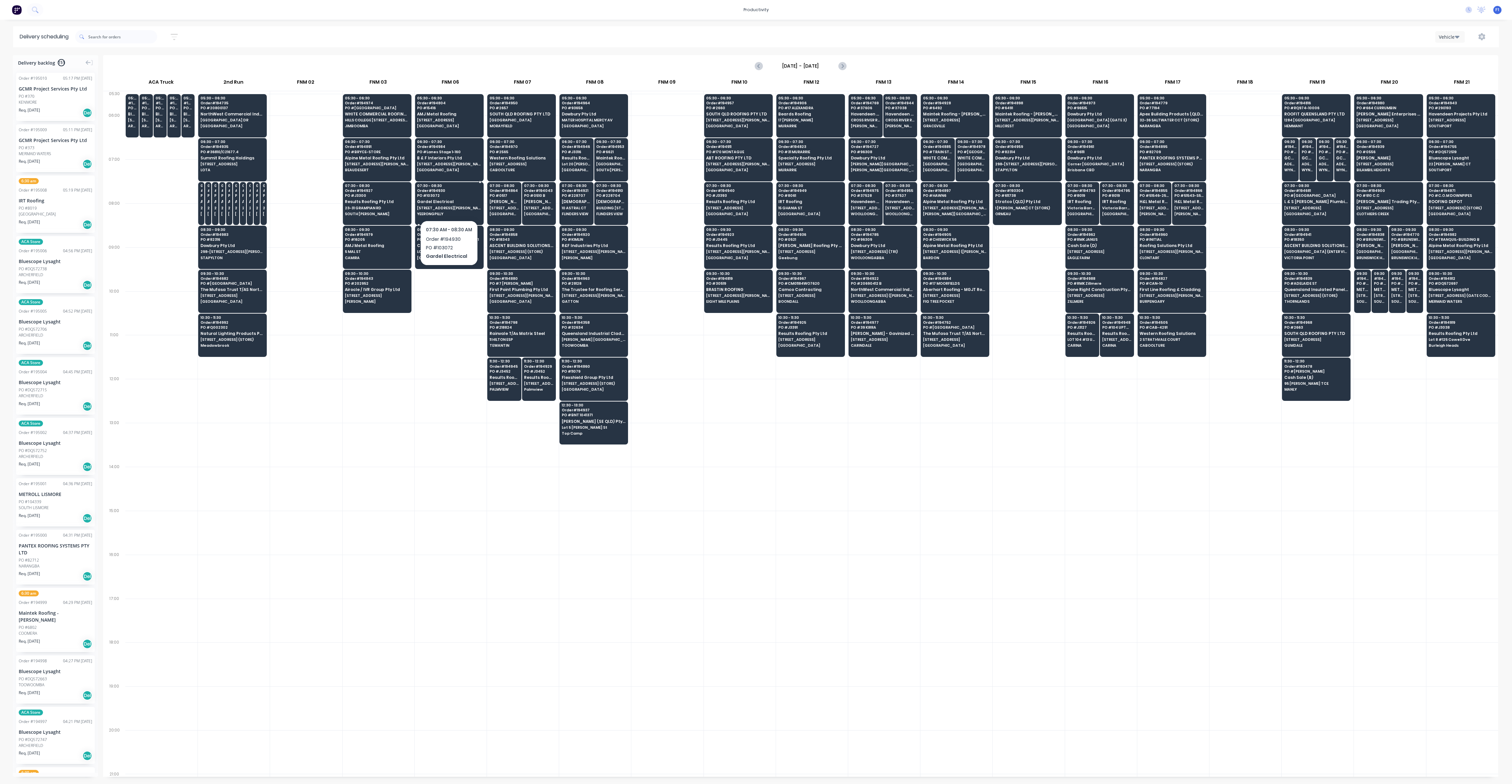
click at [455, 205] on div "07:30 - 08:30 Order # 194930 PO # 103072 Gardel Electrical 1/22 VARLEY ST (STOR…" at bounding box center [449, 201] width 68 height 37
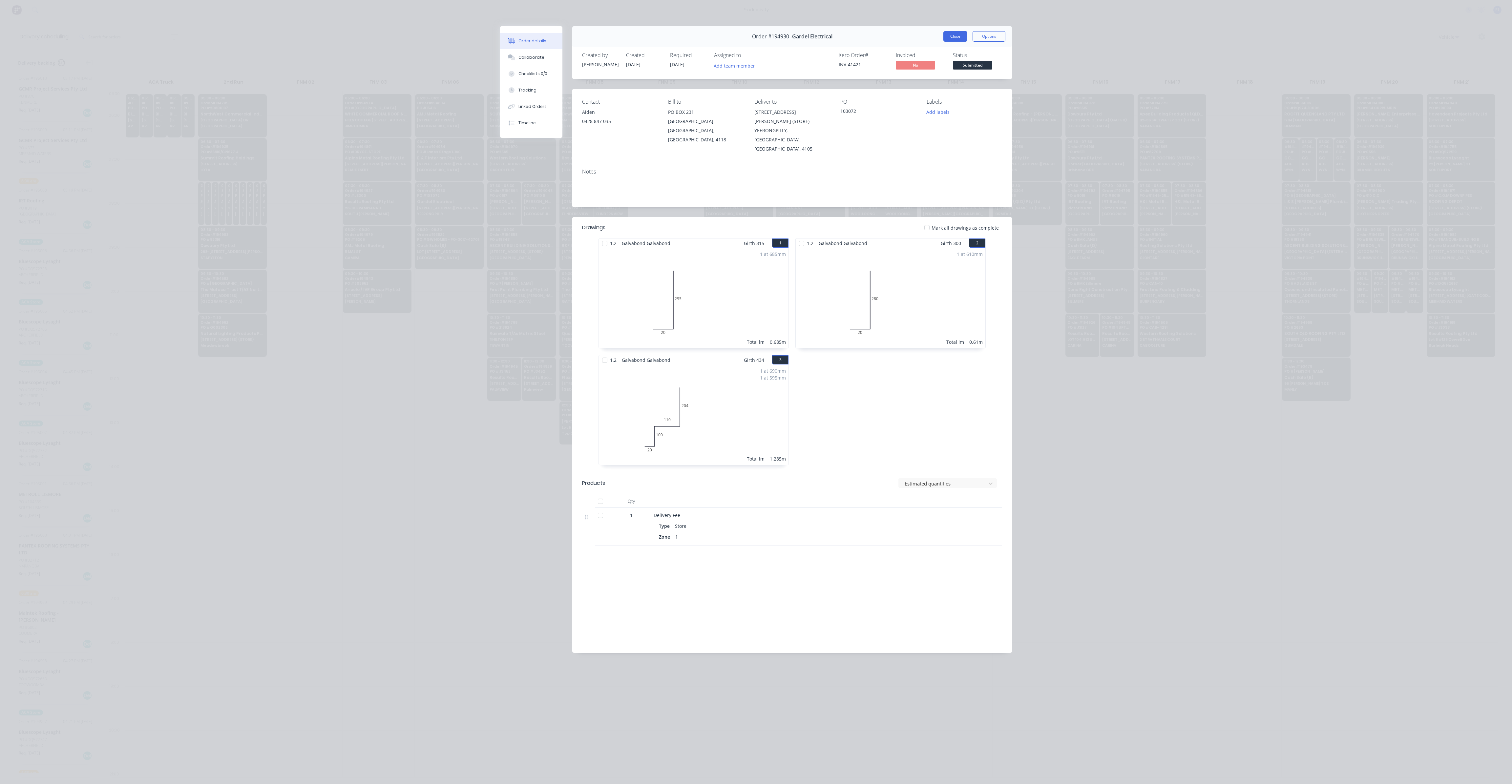
click at [954, 38] on button "Close" at bounding box center [955, 36] width 24 height 10
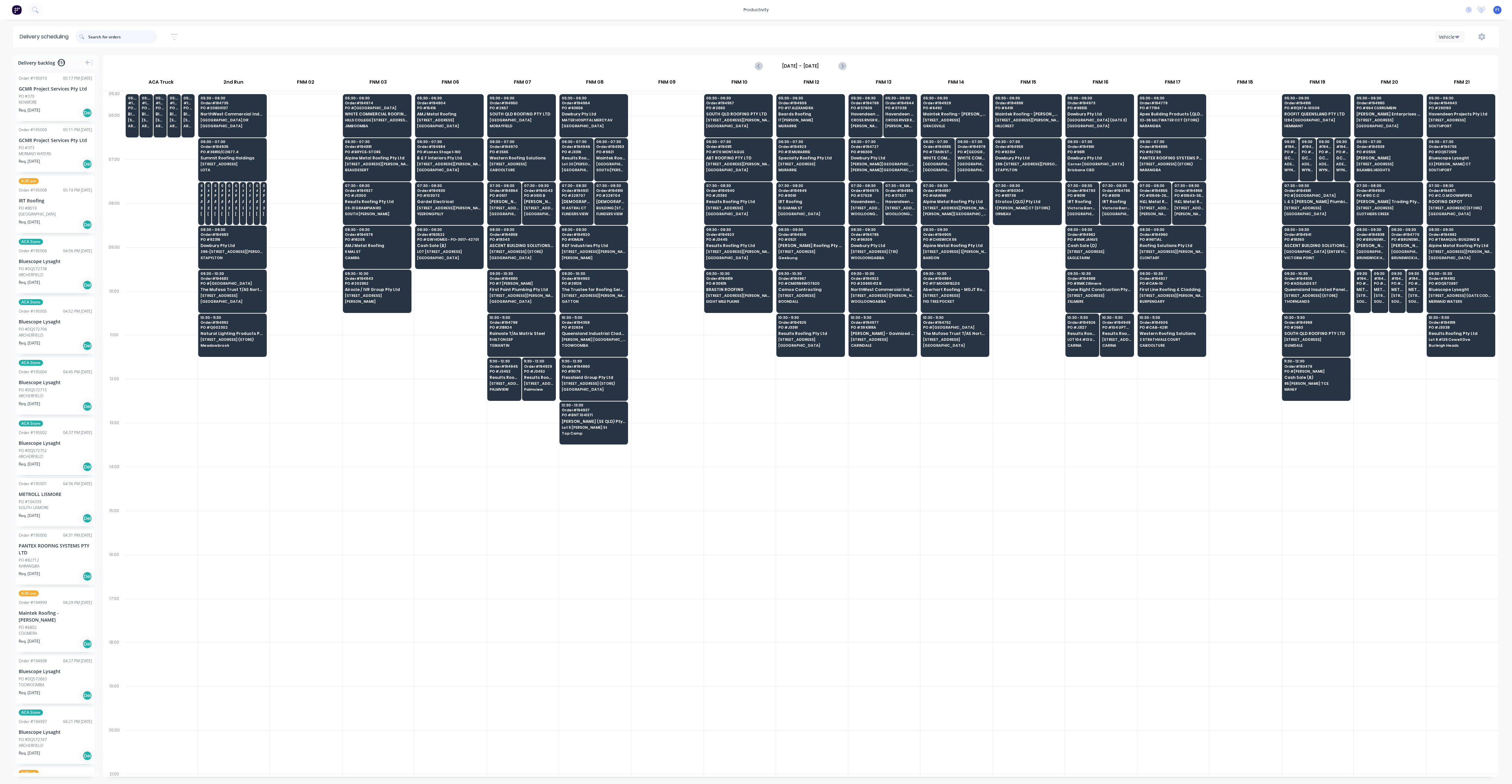
click at [146, 40] on input "text" at bounding box center [123, 37] width 69 height 13
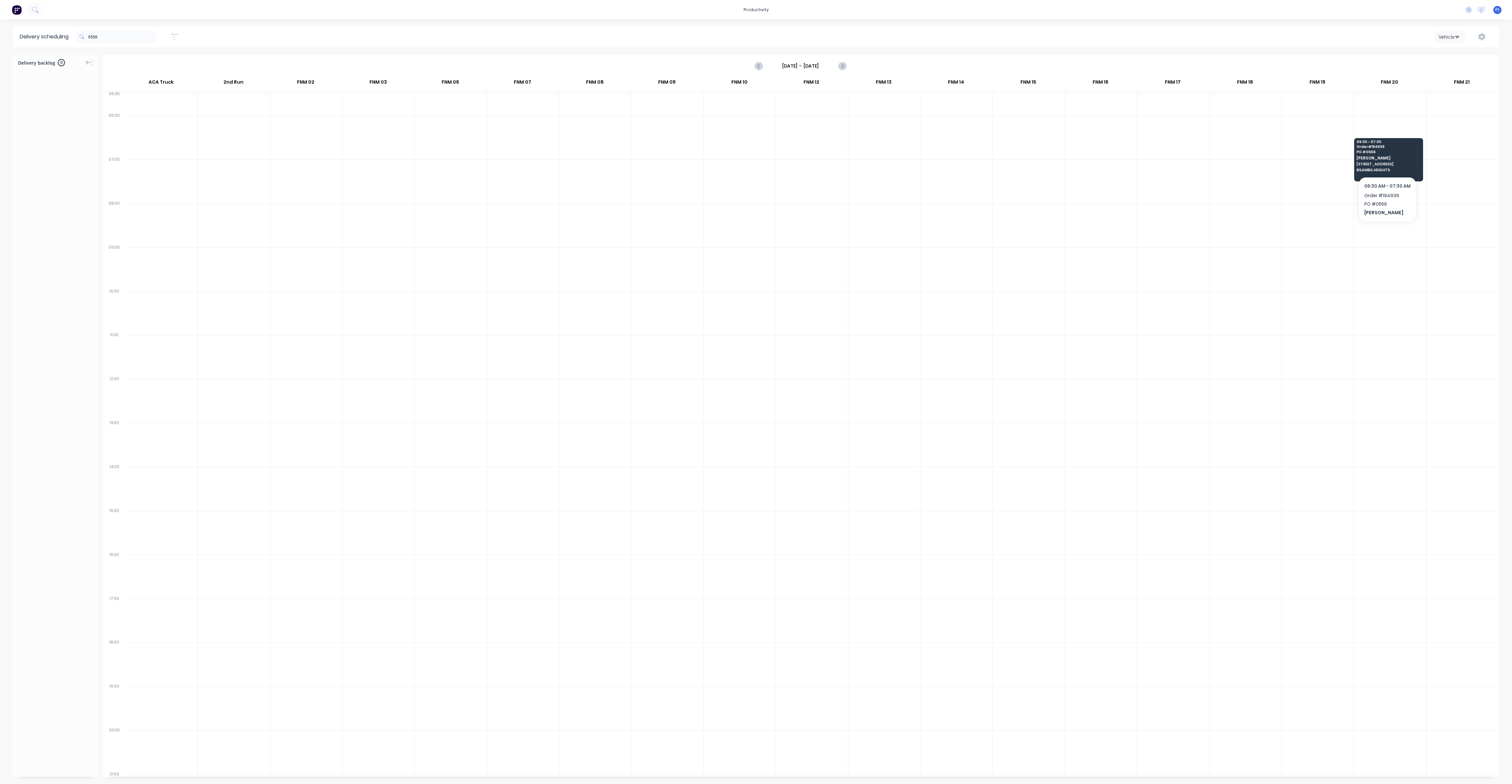
click at [1340, 152] on div at bounding box center [1317, 137] width 72 height 44
click at [1360, 150] on span "PO # 0556" at bounding box center [1388, 152] width 64 height 4
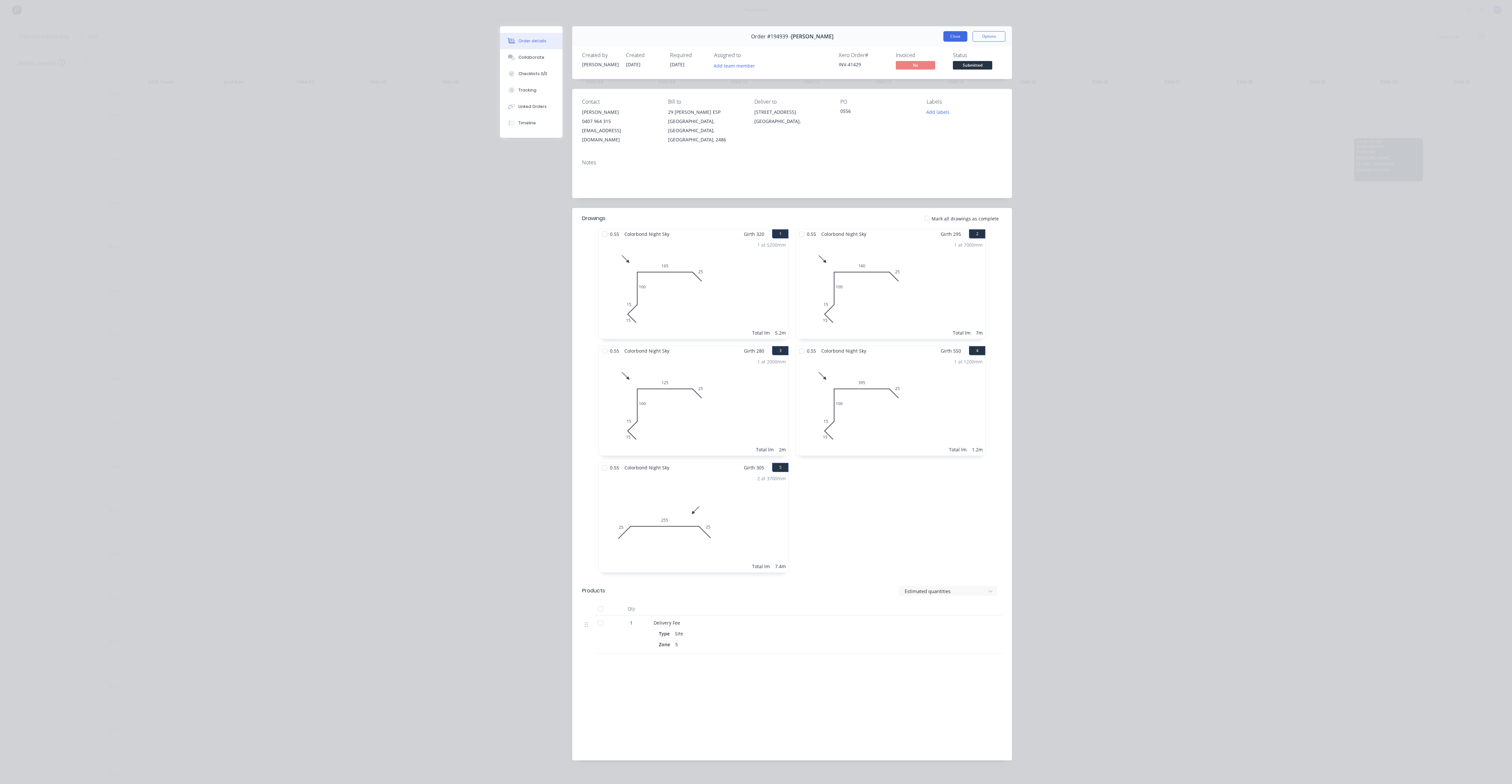
click at [950, 35] on button "Close" at bounding box center [955, 36] width 24 height 10
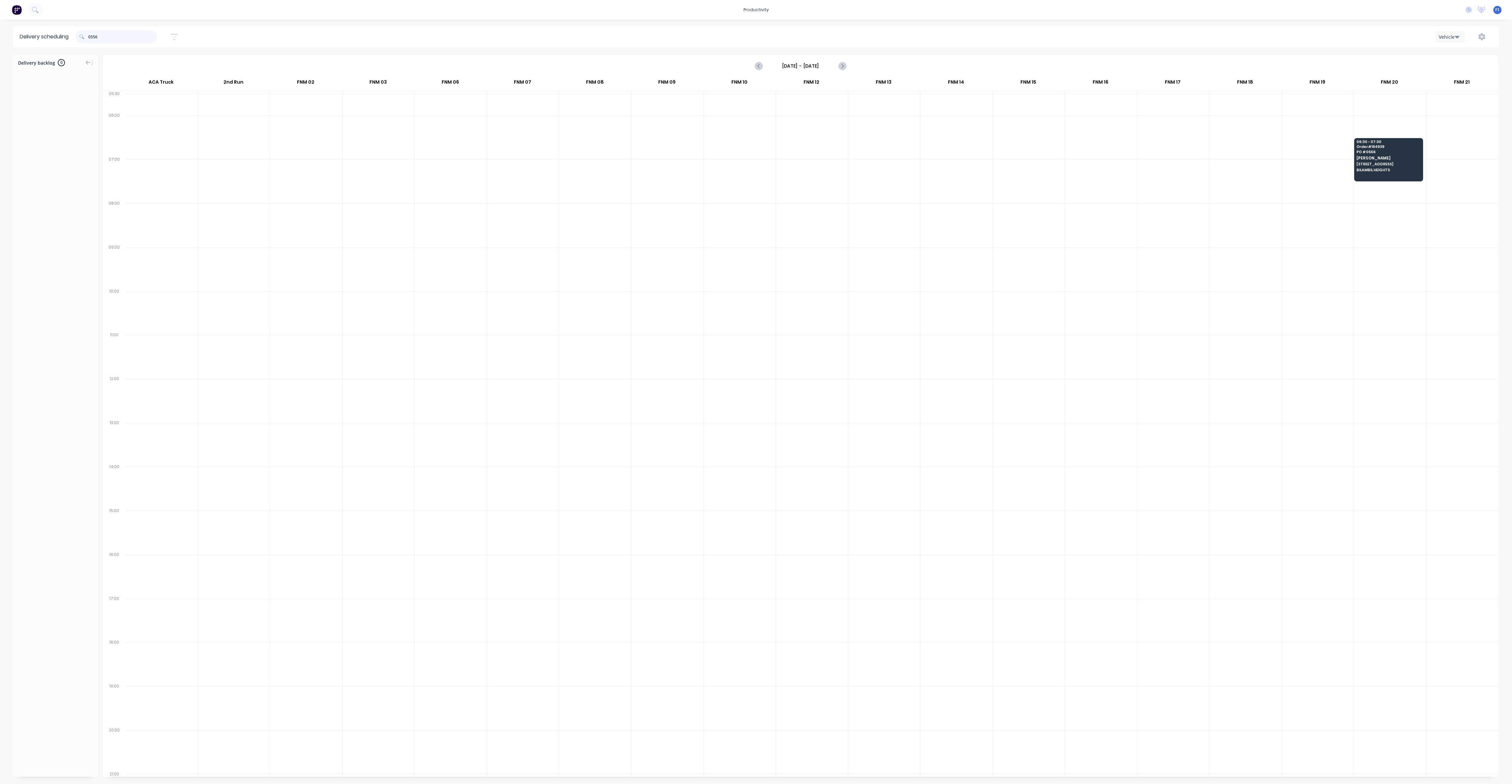
click at [121, 34] on input "0556" at bounding box center [123, 37] width 69 height 13
type input "0"
